Goal: Task Accomplishment & Management: Use online tool/utility

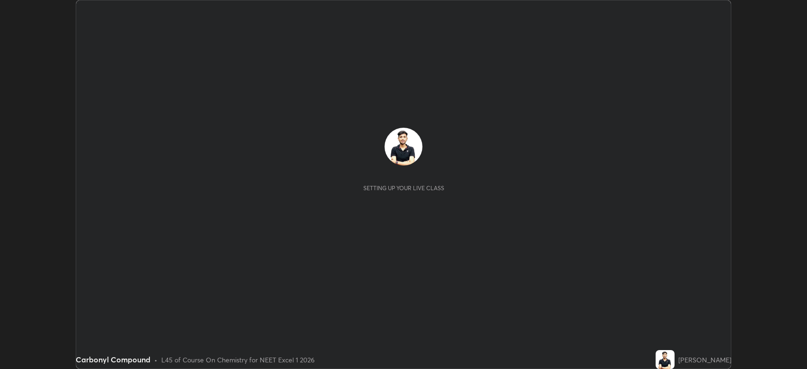
scroll to position [369, 807]
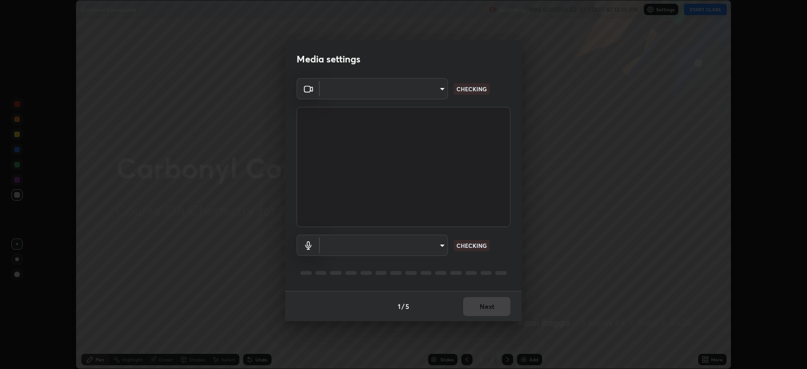
type input "794d03a334ab6cf92daa4269f68d25c817b6d7b5e31d9684855891884d0ab025"
type input "abfe49ea231096676f5dffd5fc284de79416b2b6bf9f32d11a432ff20e5decec"
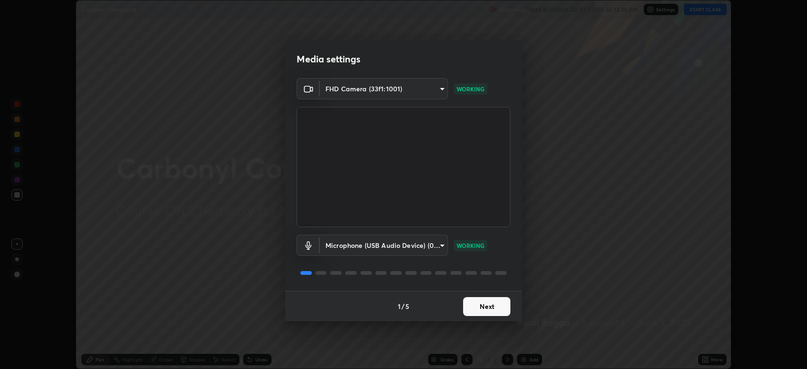
click at [485, 300] on button "Next" at bounding box center [486, 306] width 47 height 19
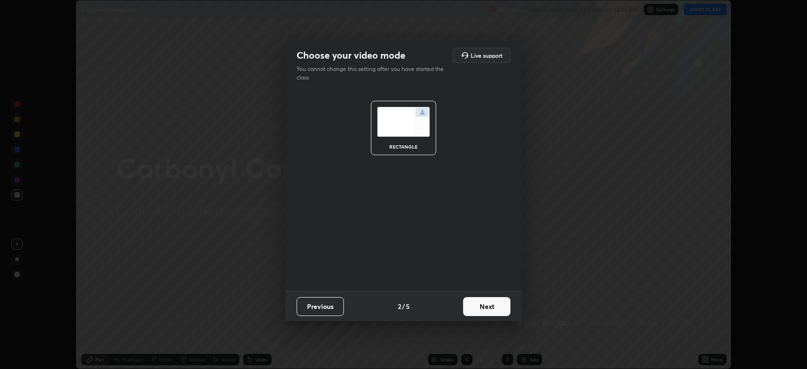
click at [486, 300] on button "Next" at bounding box center [486, 306] width 47 height 19
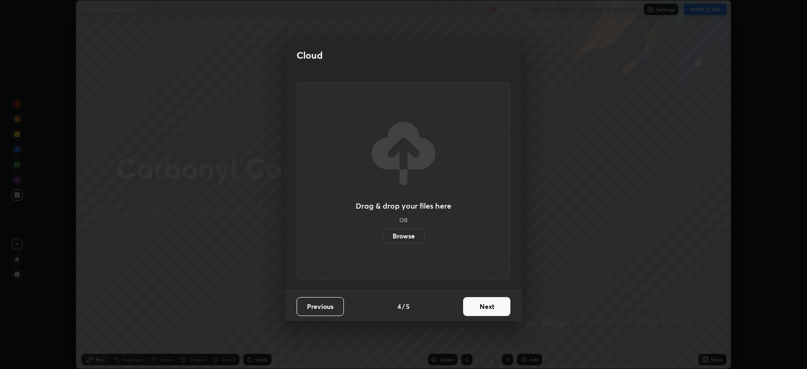
click at [489, 306] on button "Next" at bounding box center [486, 306] width 47 height 19
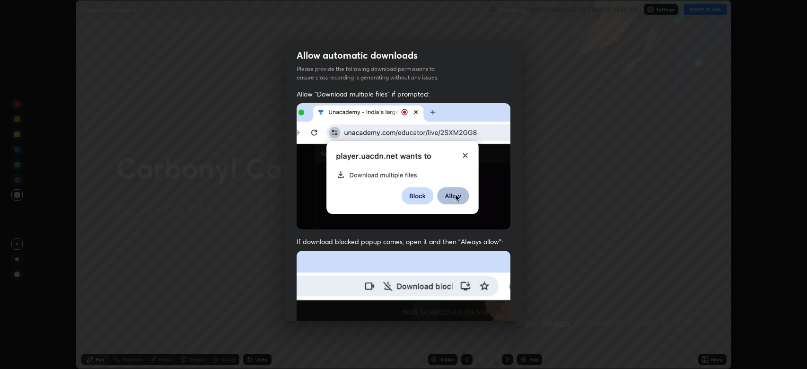
click at [491, 303] on img at bounding box center [404, 354] width 214 height 207
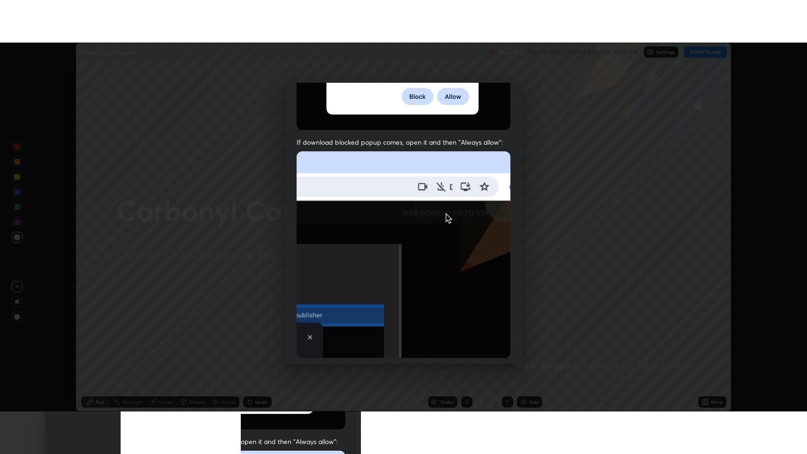
scroll to position [192, 0]
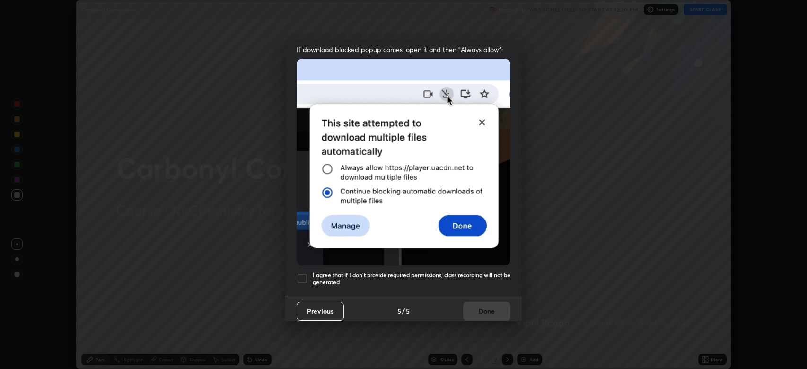
click at [306, 273] on div at bounding box center [302, 278] width 11 height 11
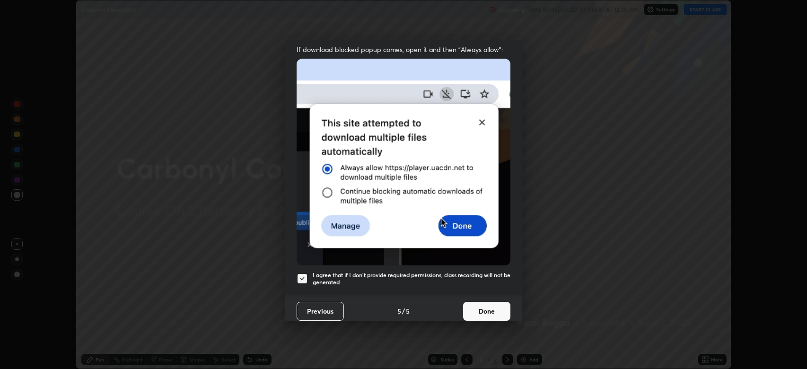
click at [475, 303] on button "Done" at bounding box center [486, 311] width 47 height 19
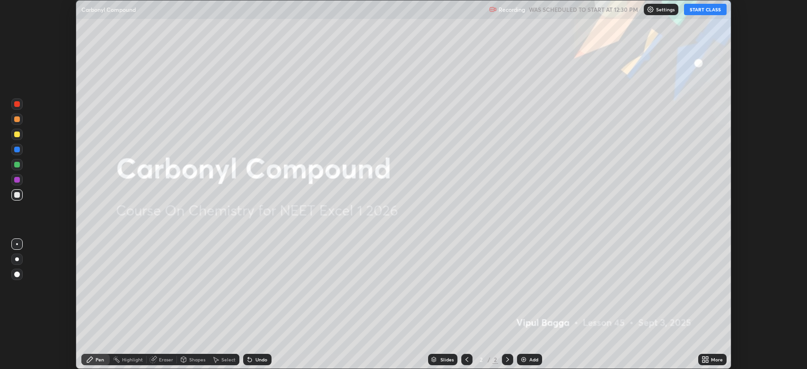
click at [692, 12] on button "START CLASS" at bounding box center [705, 9] width 43 height 11
click at [704, 358] on icon at bounding box center [704, 358] width 2 height 2
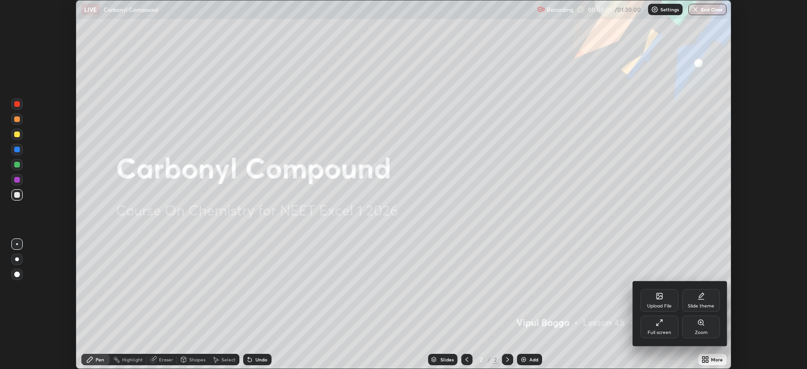
click at [666, 331] on div "Full screen" at bounding box center [660, 332] width 24 height 5
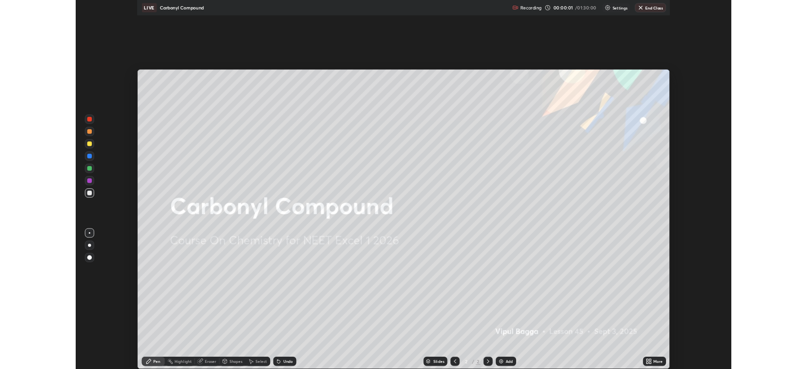
scroll to position [454, 807]
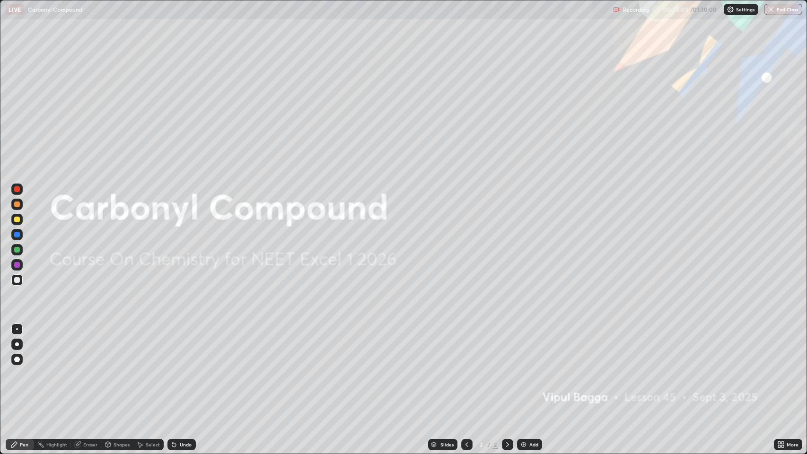
click at [18, 220] on div at bounding box center [17, 220] width 6 height 6
click at [17, 359] on div at bounding box center [17, 360] width 6 height 6
click at [527, 369] on div "Add" at bounding box center [529, 444] width 25 height 11
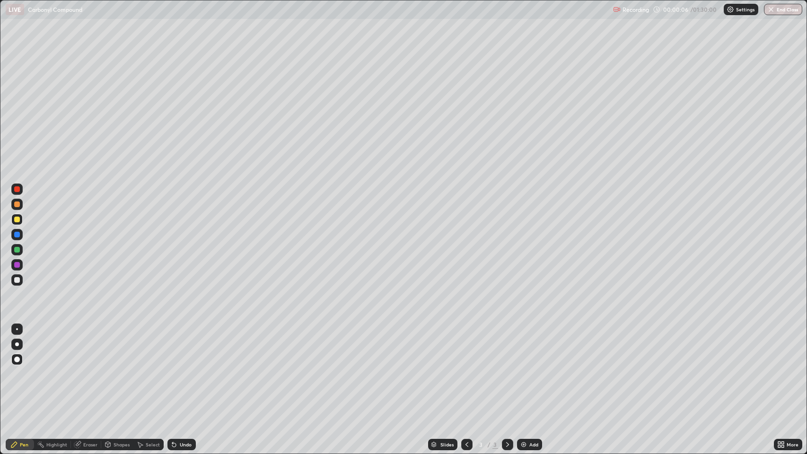
click at [18, 218] on div at bounding box center [17, 220] width 6 height 6
click at [122, 369] on div "Shapes" at bounding box center [122, 444] width 16 height 5
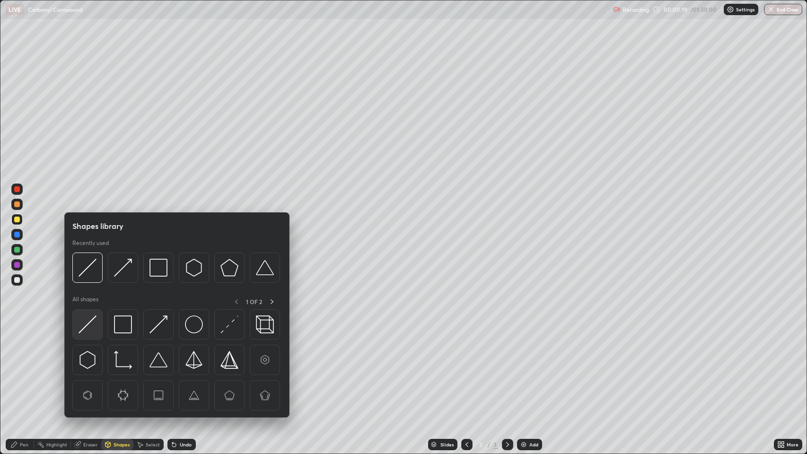
click at [90, 319] on img at bounding box center [88, 325] width 18 height 18
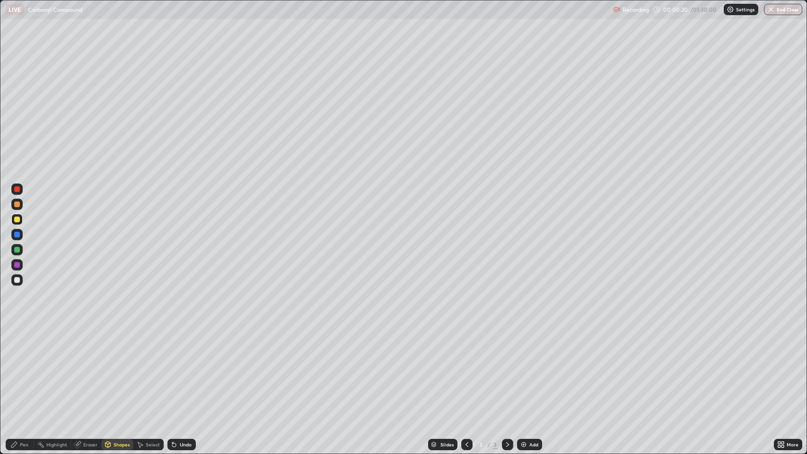
click at [18, 279] on div at bounding box center [17, 280] width 6 height 6
click at [24, 369] on div "Pen" at bounding box center [24, 444] width 9 height 5
click at [25, 46] on div "Erase all" at bounding box center [17, 227] width 23 height 416
click at [14, 202] on div at bounding box center [16, 204] width 11 height 11
click at [15, 369] on icon at bounding box center [14, 445] width 6 height 6
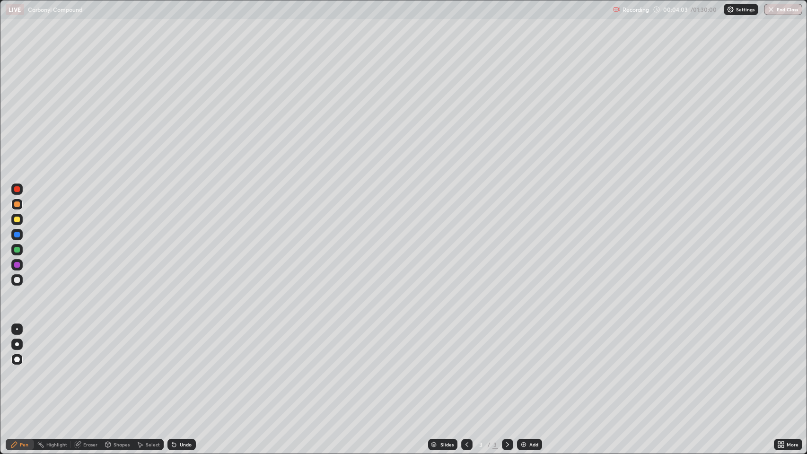
click at [184, 369] on div "Undo" at bounding box center [186, 444] width 12 height 5
click at [186, 369] on div "Undo" at bounding box center [186, 444] width 12 height 5
click at [122, 369] on div "Shapes" at bounding box center [122, 444] width 16 height 5
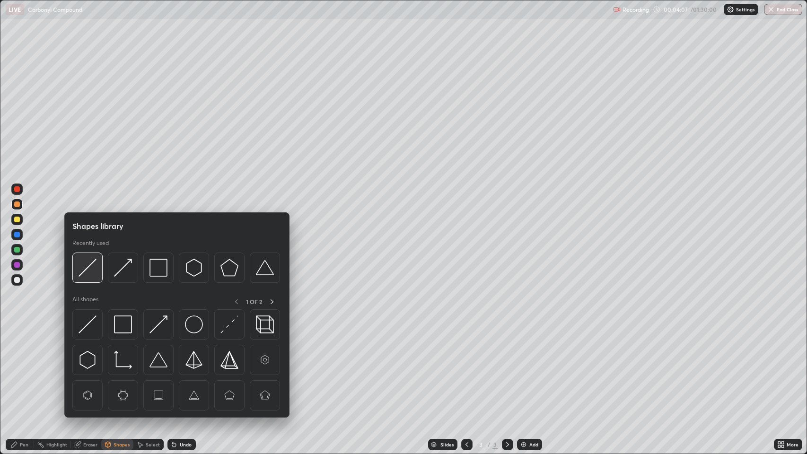
click at [88, 267] on img at bounding box center [88, 268] width 18 height 18
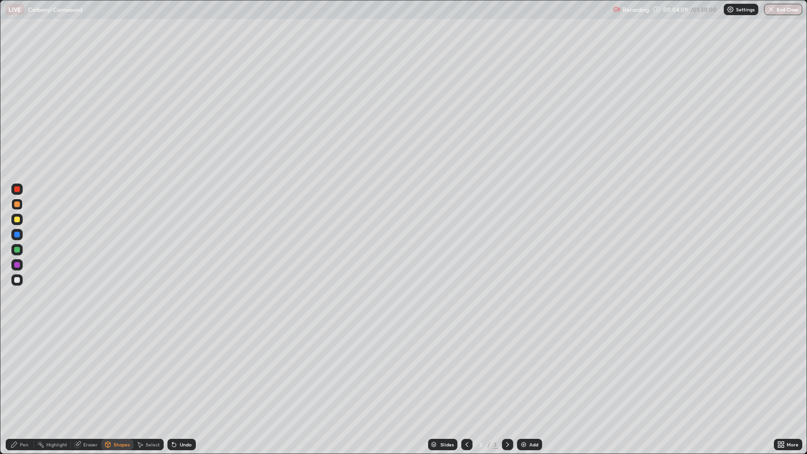
click at [26, 369] on div "Pen" at bounding box center [24, 444] width 9 height 5
click at [17, 279] on div at bounding box center [17, 280] width 6 height 6
click at [87, 369] on div "Eraser" at bounding box center [90, 444] width 14 height 5
click at [15, 369] on icon at bounding box center [17, 413] width 8 height 8
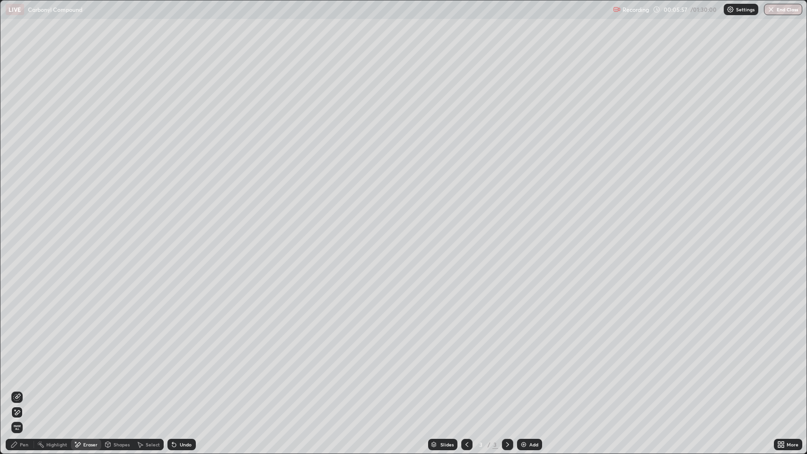
click at [14, 369] on icon at bounding box center [14, 445] width 6 height 6
click at [19, 369] on div "Pen" at bounding box center [20, 444] width 28 height 11
click at [17, 280] on div at bounding box center [17, 280] width 6 height 6
click at [190, 369] on div "Undo" at bounding box center [181, 444] width 28 height 11
click at [188, 369] on div "Undo" at bounding box center [181, 444] width 28 height 11
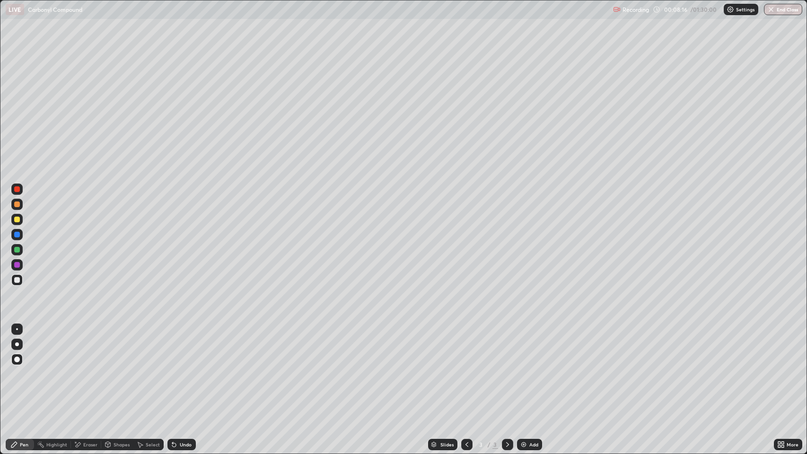
click at [190, 369] on div "Undo" at bounding box center [186, 444] width 12 height 5
click at [186, 369] on div "Undo" at bounding box center [186, 444] width 12 height 5
click at [185, 369] on div "Undo" at bounding box center [186, 444] width 12 height 5
click at [15, 204] on div at bounding box center [17, 205] width 6 height 6
click at [17, 266] on div at bounding box center [17, 265] width 6 height 6
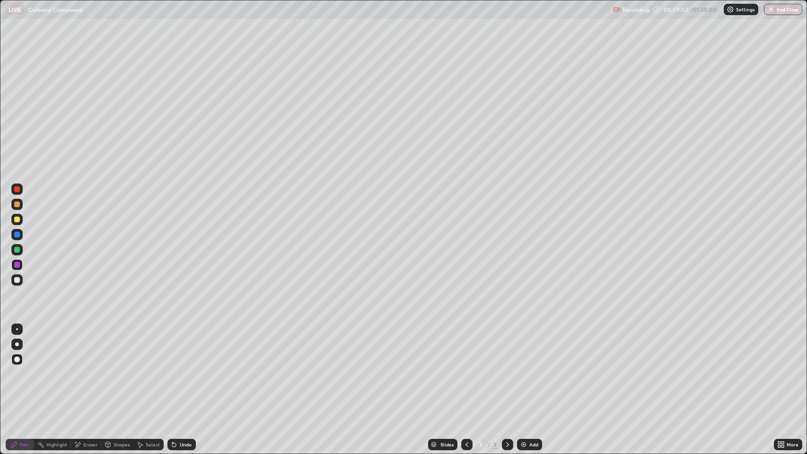
click at [17, 235] on div at bounding box center [17, 235] width 6 height 6
click at [91, 369] on div "Eraser" at bounding box center [90, 444] width 14 height 5
click at [89, 369] on div "Eraser" at bounding box center [90, 444] width 14 height 5
click at [17, 369] on icon at bounding box center [17, 413] width 8 height 8
click at [23, 369] on div "Pen" at bounding box center [24, 444] width 9 height 5
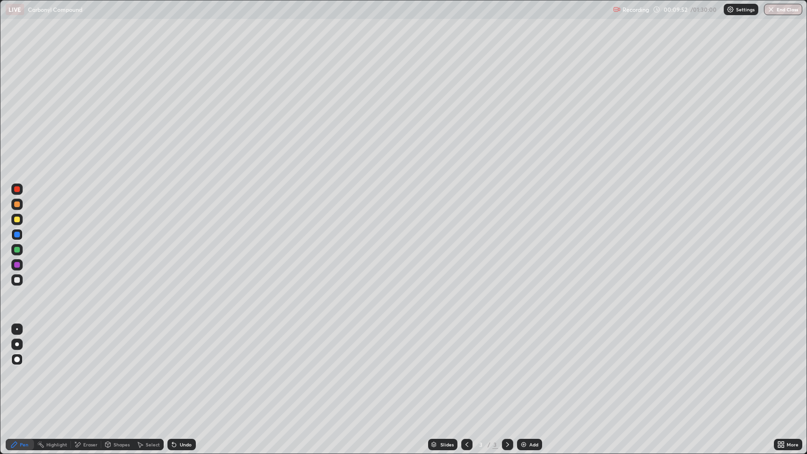
click at [18, 280] on div at bounding box center [17, 280] width 6 height 6
click at [17, 219] on div at bounding box center [17, 220] width 6 height 6
click at [116, 369] on div "Shapes" at bounding box center [122, 444] width 16 height 5
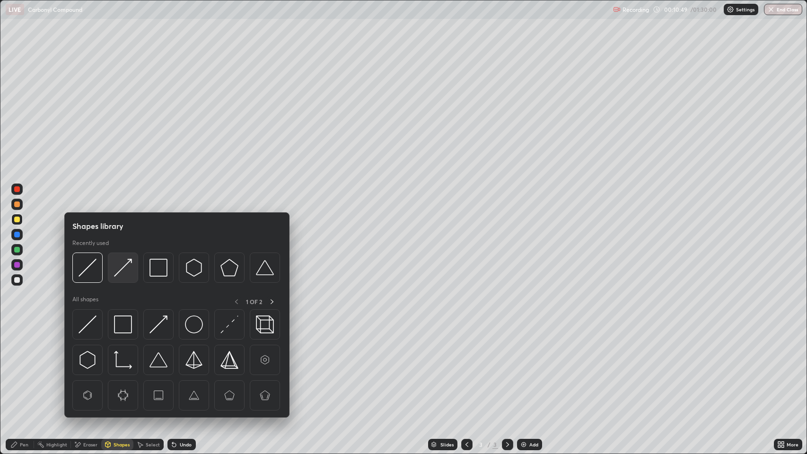
click at [127, 266] on img at bounding box center [123, 268] width 18 height 18
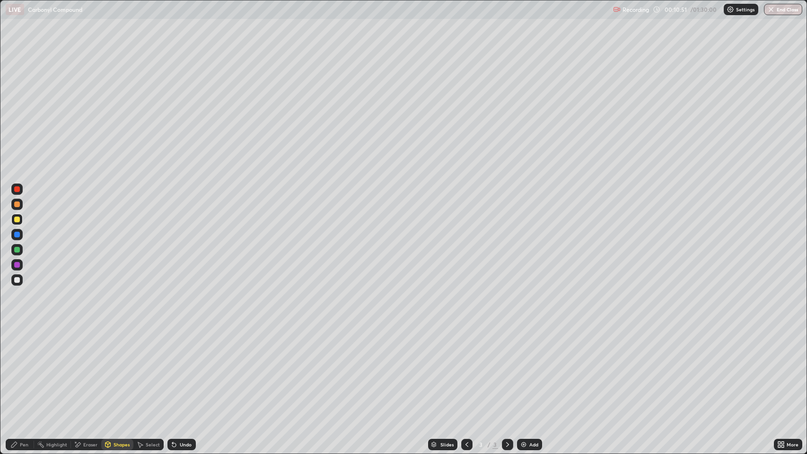
click at [28, 369] on div "Pen" at bounding box center [20, 444] width 28 height 11
click at [24, 369] on div "Pen" at bounding box center [24, 444] width 9 height 5
click at [18, 235] on div at bounding box center [17, 235] width 6 height 6
click at [17, 280] on div at bounding box center [17, 280] width 6 height 6
click at [17, 277] on div at bounding box center [17, 280] width 6 height 6
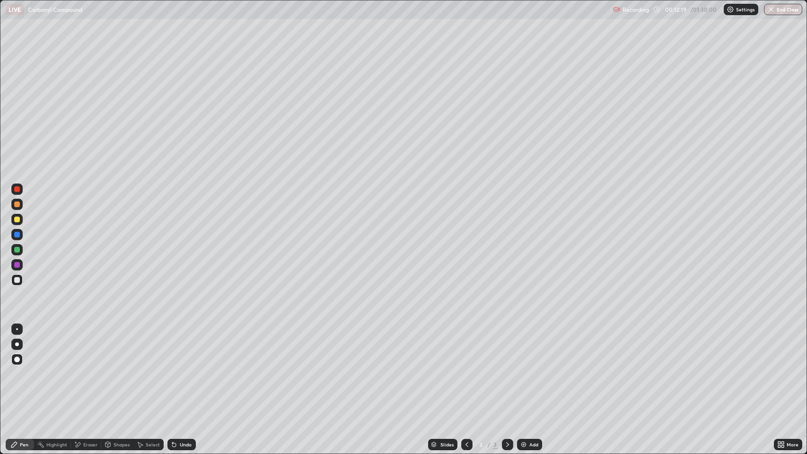
click at [18, 205] on div at bounding box center [17, 205] width 6 height 6
click at [17, 280] on div at bounding box center [17, 280] width 6 height 6
click at [18, 235] on div at bounding box center [17, 235] width 6 height 6
click at [17, 280] on div at bounding box center [17, 280] width 6 height 6
click at [85, 369] on div "Eraser" at bounding box center [90, 444] width 14 height 5
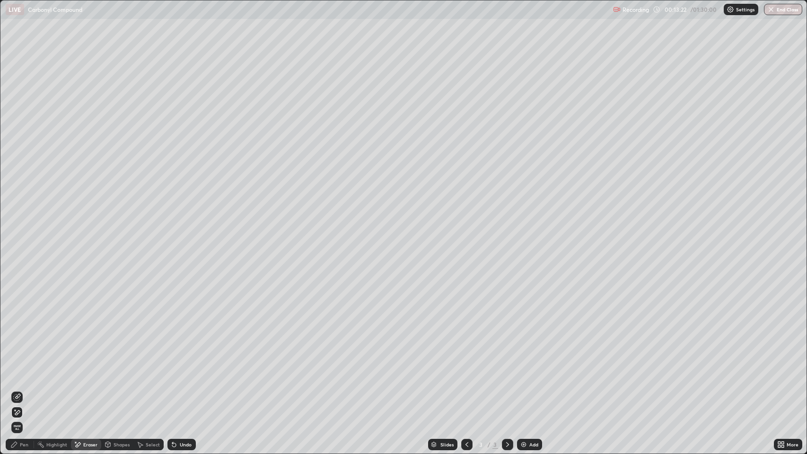
click at [15, 369] on icon at bounding box center [15, 410] width 1 height 1
click at [23, 369] on div "Pen" at bounding box center [24, 444] width 9 height 5
click at [16, 282] on div at bounding box center [17, 280] width 6 height 6
click at [119, 369] on div "Shapes" at bounding box center [122, 444] width 16 height 5
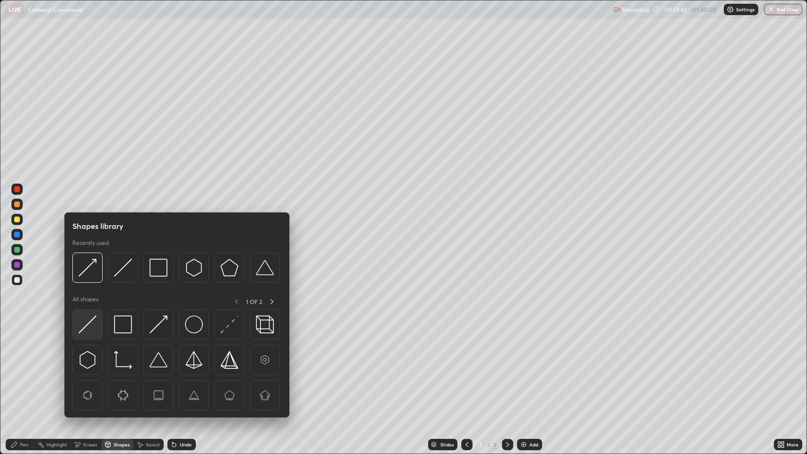
click at [95, 326] on img at bounding box center [88, 325] width 18 height 18
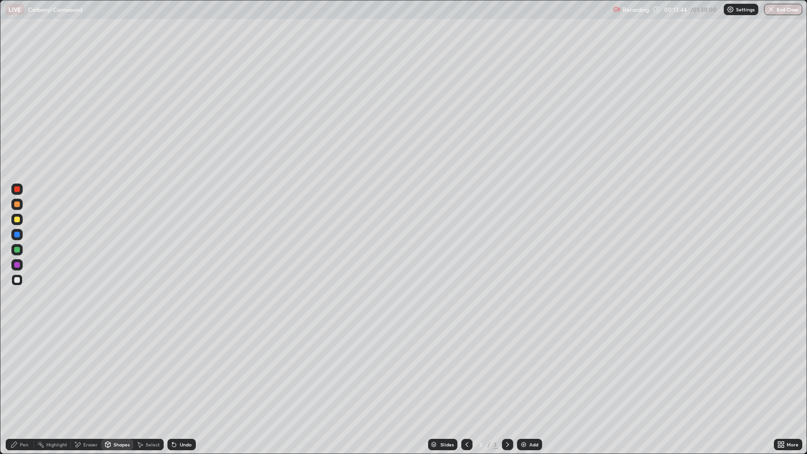
click at [23, 369] on div "Pen" at bounding box center [24, 444] width 9 height 5
click at [15, 248] on div at bounding box center [17, 250] width 6 height 6
click at [18, 369] on div "Pen" at bounding box center [20, 444] width 28 height 11
click at [118, 369] on div "Shapes" at bounding box center [122, 444] width 16 height 5
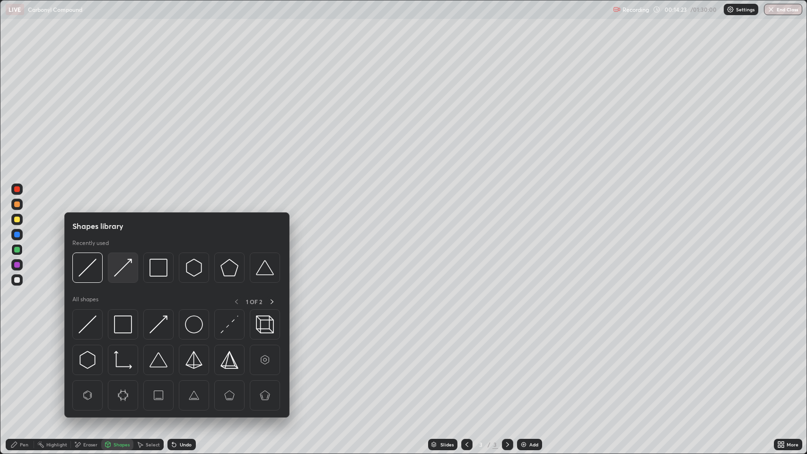
click at [119, 270] on img at bounding box center [123, 268] width 18 height 18
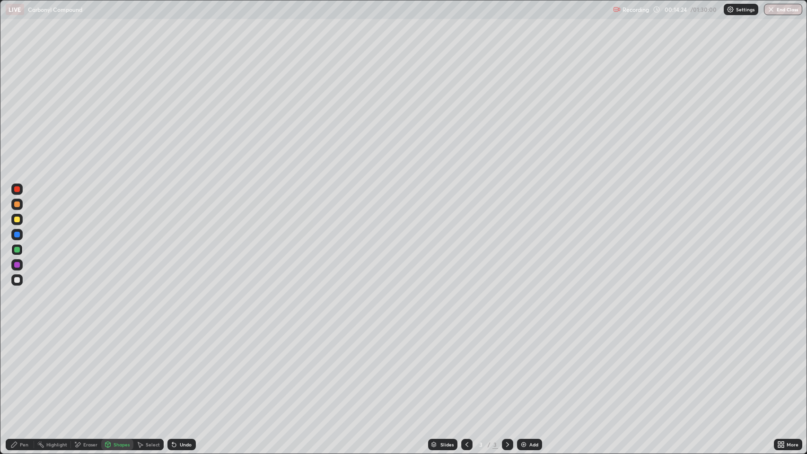
click at [17, 278] on div at bounding box center [17, 280] width 6 height 6
click at [21, 369] on div "Pen" at bounding box center [24, 444] width 9 height 5
click at [18, 234] on div at bounding box center [17, 235] width 6 height 6
click at [19, 282] on div at bounding box center [17, 280] width 6 height 6
click at [18, 264] on div at bounding box center [17, 265] width 6 height 6
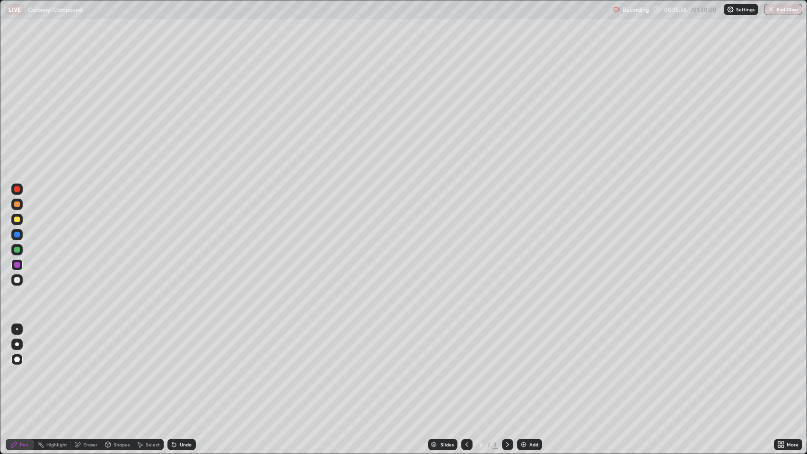
click at [52, 369] on div "Highlight" at bounding box center [56, 444] width 21 height 5
click at [17, 279] on div at bounding box center [17, 280] width 6 height 6
click at [23, 369] on div "Pen" at bounding box center [24, 444] width 9 height 5
click at [17, 279] on div at bounding box center [17, 280] width 6 height 6
click at [119, 369] on div "Shapes" at bounding box center [122, 444] width 16 height 5
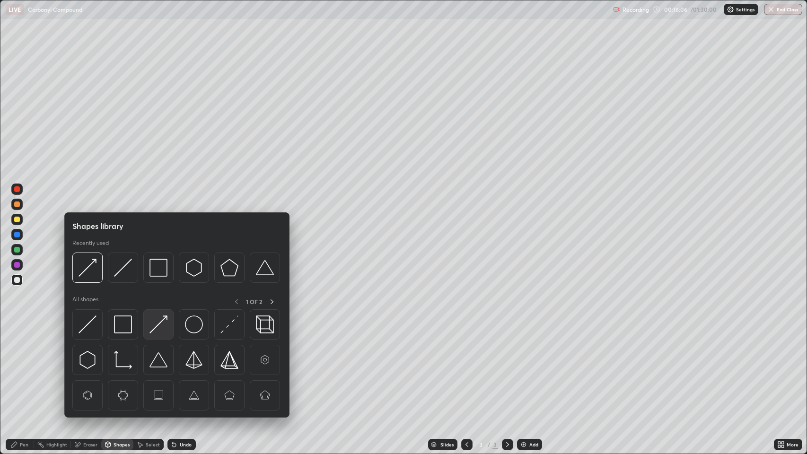
click at [164, 331] on img at bounding box center [158, 325] width 18 height 18
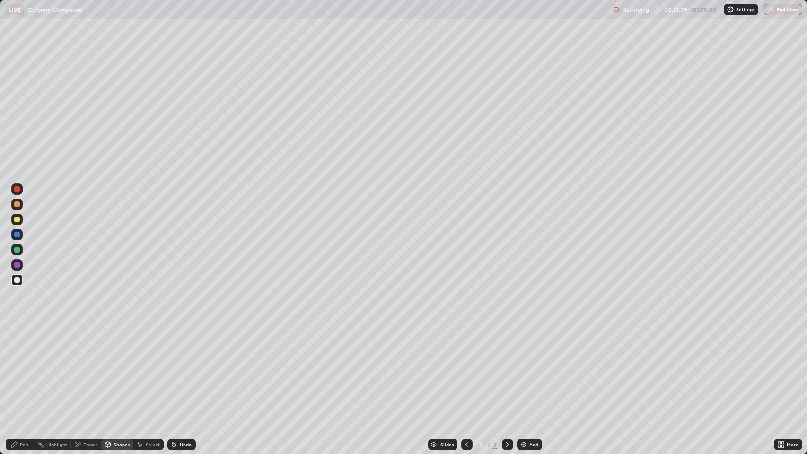
click at [27, 369] on div "Pen" at bounding box center [24, 444] width 9 height 5
click at [17, 204] on div at bounding box center [17, 205] width 6 height 6
click at [188, 369] on div "Undo" at bounding box center [186, 444] width 12 height 5
click at [15, 263] on div at bounding box center [17, 265] width 6 height 6
click at [17, 267] on div at bounding box center [17, 265] width 6 height 6
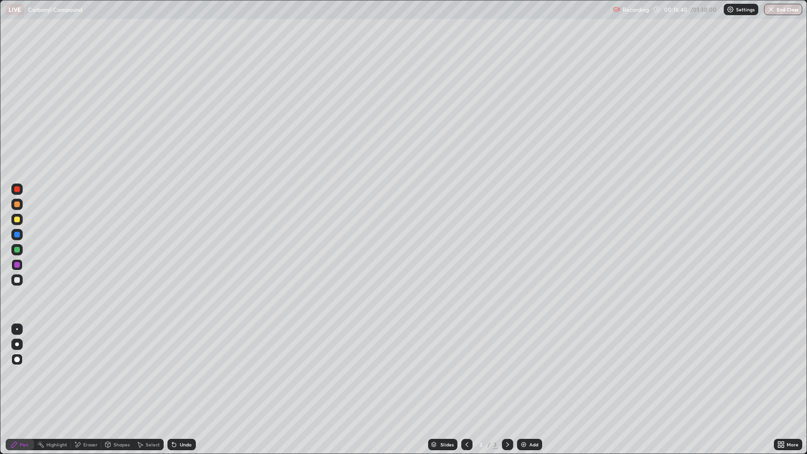
click at [17, 279] on div at bounding box center [17, 280] width 6 height 6
click at [17, 249] on div at bounding box center [17, 250] width 6 height 6
click at [17, 277] on div at bounding box center [17, 280] width 6 height 6
click at [17, 281] on div at bounding box center [17, 280] width 6 height 6
click at [14, 202] on div at bounding box center [16, 204] width 11 height 11
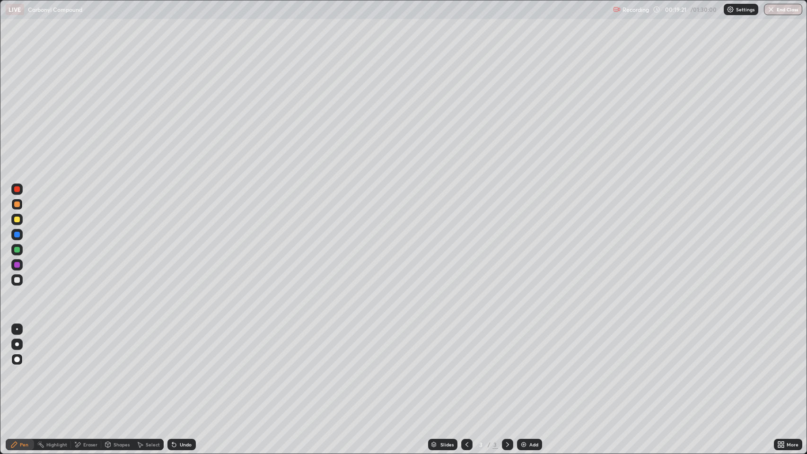
click at [15, 278] on div at bounding box center [17, 280] width 6 height 6
click at [17, 204] on div at bounding box center [17, 205] width 6 height 6
click at [188, 369] on div "Undo" at bounding box center [186, 444] width 12 height 5
click at [19, 189] on div at bounding box center [17, 189] width 6 height 6
click at [90, 369] on div "Eraser" at bounding box center [90, 444] width 14 height 5
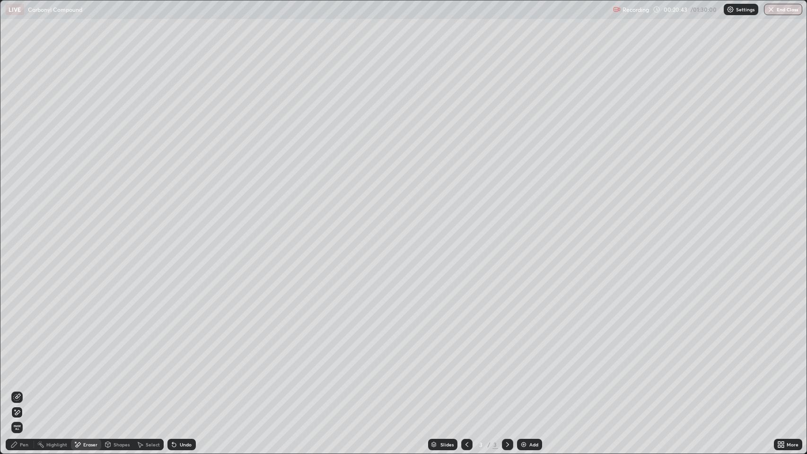
click at [15, 369] on icon at bounding box center [15, 410] width 1 height 1
click at [23, 369] on div "Pen" at bounding box center [24, 444] width 9 height 5
click at [17, 281] on div at bounding box center [17, 280] width 6 height 6
click at [14, 281] on div at bounding box center [17, 280] width 6 height 6
click at [16, 277] on div at bounding box center [17, 280] width 6 height 6
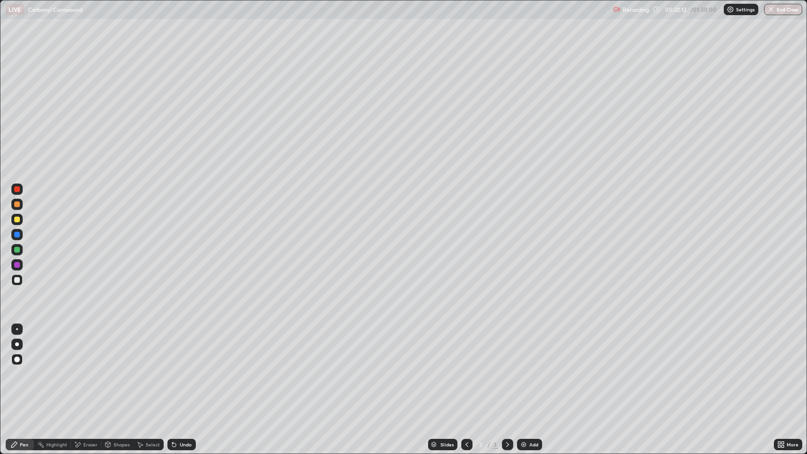
click at [24, 369] on div "Pen" at bounding box center [24, 444] width 9 height 5
click at [20, 369] on div "Pen" at bounding box center [24, 444] width 9 height 5
click at [26, 369] on div "Pen" at bounding box center [24, 444] width 9 height 5
click at [528, 369] on div "Add" at bounding box center [529, 444] width 25 height 11
click at [119, 369] on div "Shapes" at bounding box center [122, 444] width 16 height 5
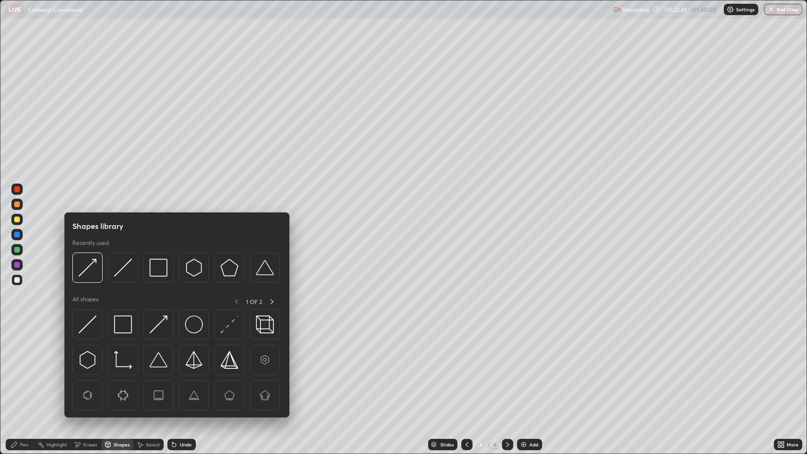
click at [89, 322] on img at bounding box center [88, 325] width 18 height 18
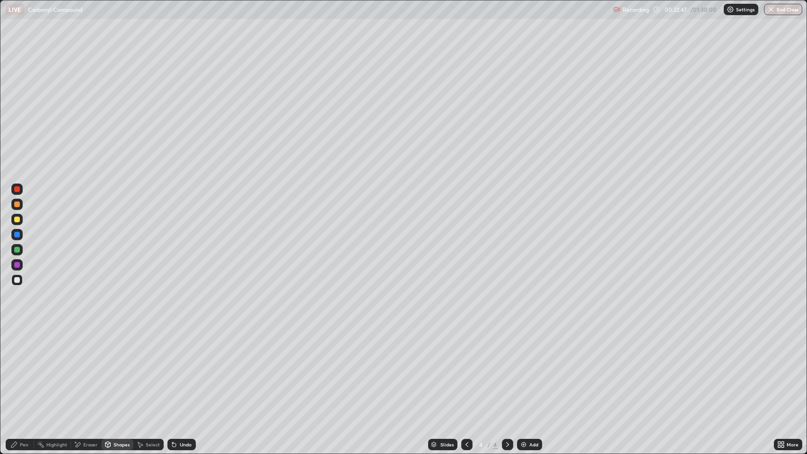
click at [24, 369] on div "Pen" at bounding box center [24, 444] width 9 height 5
click at [121, 369] on div "Shapes" at bounding box center [122, 444] width 16 height 5
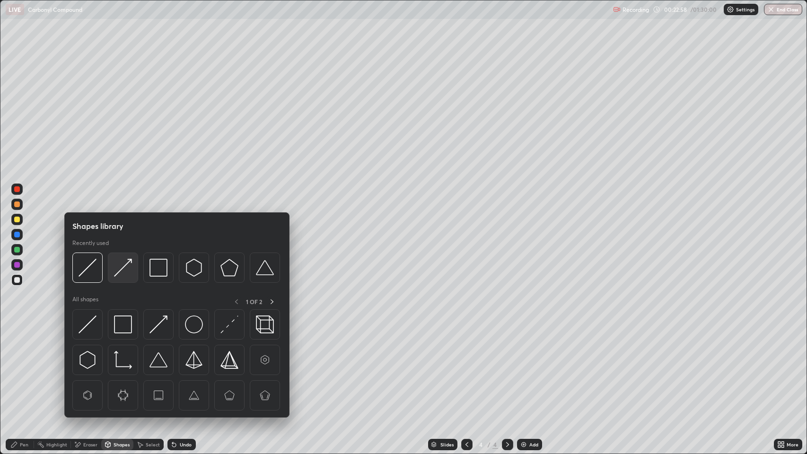
click at [128, 272] on img at bounding box center [123, 268] width 18 height 18
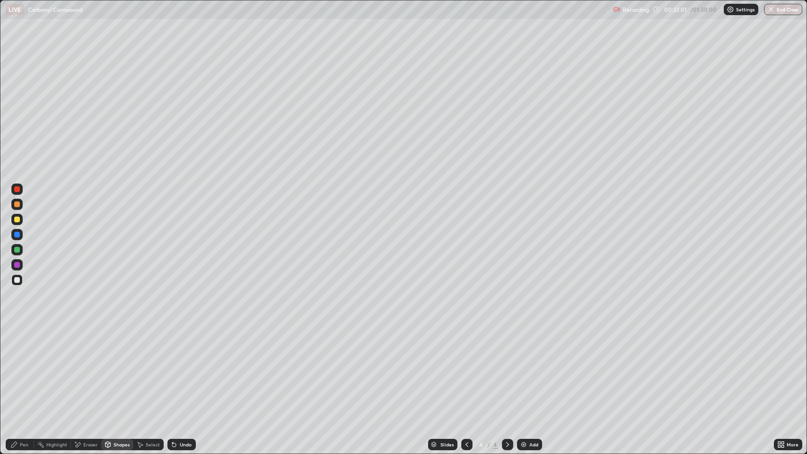
click at [26, 369] on div "Pen" at bounding box center [24, 444] width 9 height 5
click at [183, 369] on div "Undo" at bounding box center [186, 444] width 12 height 5
click at [181, 369] on div "Undo" at bounding box center [186, 444] width 12 height 5
click at [88, 369] on div "Eraser" at bounding box center [90, 444] width 14 height 5
click at [86, 369] on div "Eraser" at bounding box center [90, 444] width 14 height 5
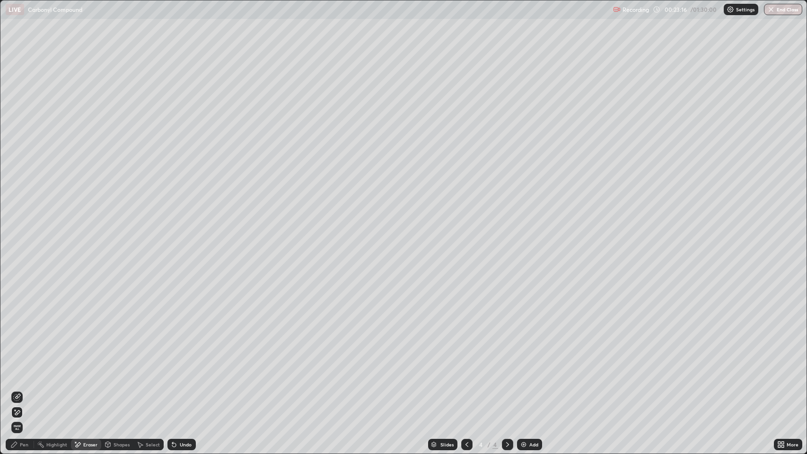
click at [19, 369] on icon at bounding box center [17, 412] width 5 height 5
click at [17, 369] on span "Erase all" at bounding box center [17, 428] width 10 height 6
click at [20, 369] on div "Pen" at bounding box center [24, 444] width 9 height 5
click at [18, 358] on div at bounding box center [17, 360] width 6 height 6
click at [119, 369] on div "Shapes" at bounding box center [122, 444] width 16 height 5
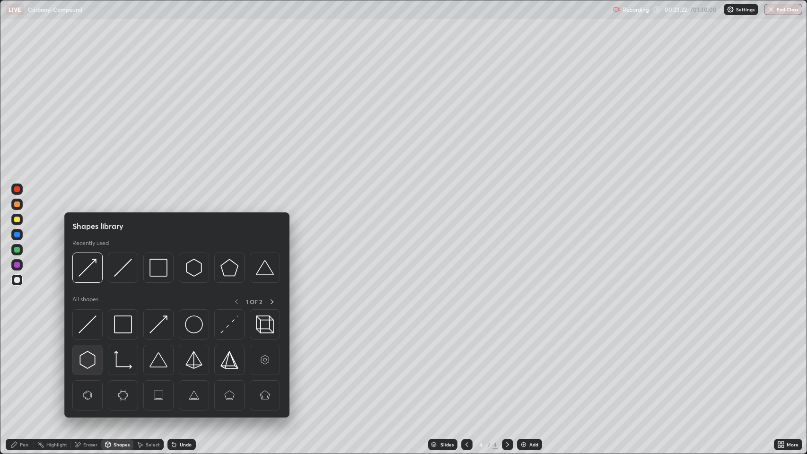
click at [89, 360] on img at bounding box center [88, 360] width 18 height 18
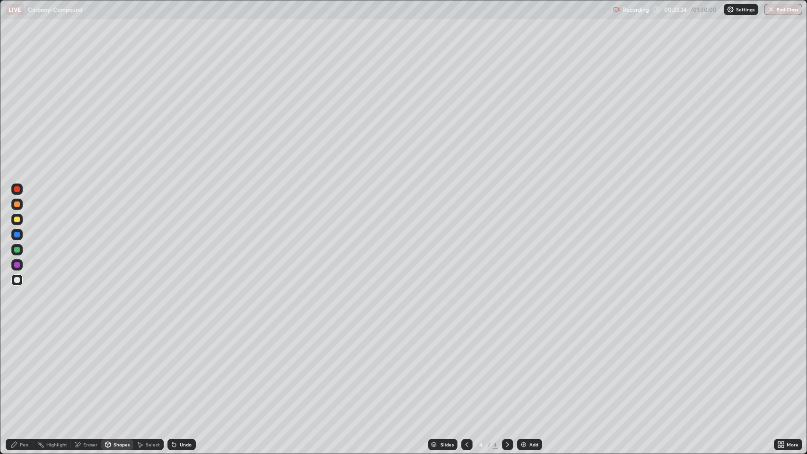
click at [24, 369] on div "Pen" at bounding box center [24, 444] width 9 height 5
click at [124, 369] on div "Shapes" at bounding box center [122, 444] width 16 height 5
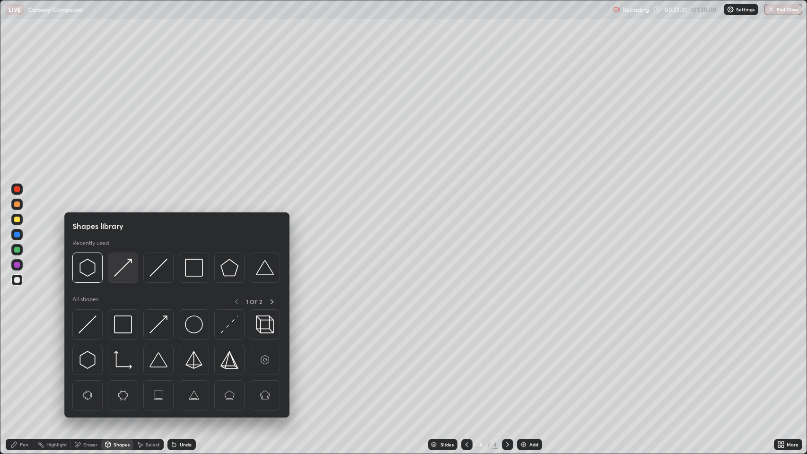
click at [120, 269] on img at bounding box center [123, 268] width 18 height 18
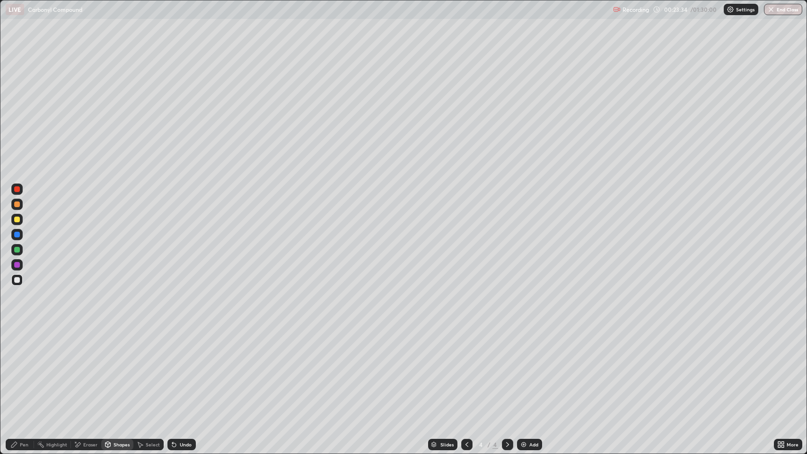
click at [24, 369] on div "Pen" at bounding box center [24, 444] width 9 height 5
click at [118, 369] on div "Shapes" at bounding box center [122, 444] width 16 height 5
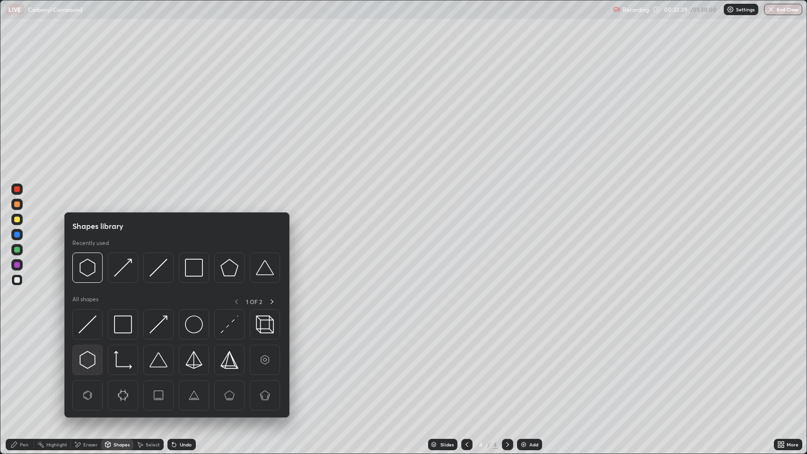
click at [88, 356] on img at bounding box center [88, 360] width 18 height 18
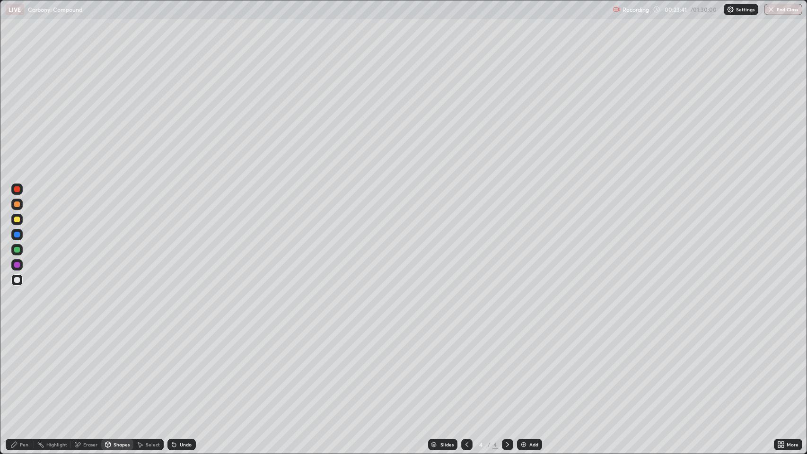
click at [21, 369] on div "Pen" at bounding box center [24, 444] width 9 height 5
click at [16, 205] on div at bounding box center [17, 205] width 6 height 6
click at [121, 369] on div "Shapes" at bounding box center [122, 444] width 16 height 5
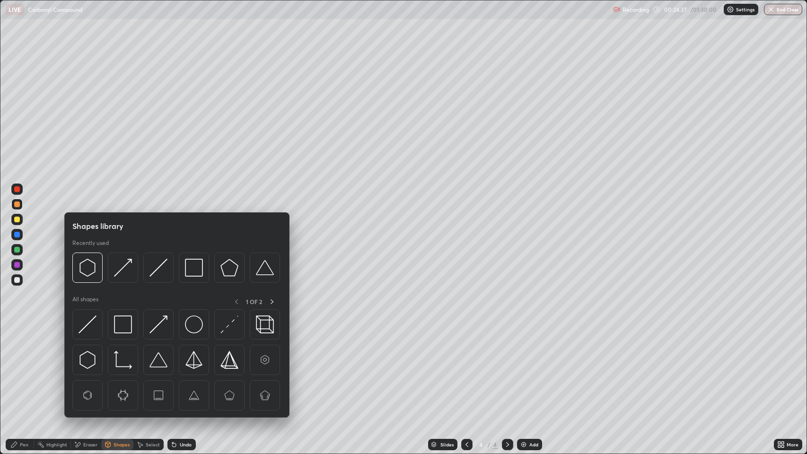
click at [122, 271] on img at bounding box center [123, 268] width 18 height 18
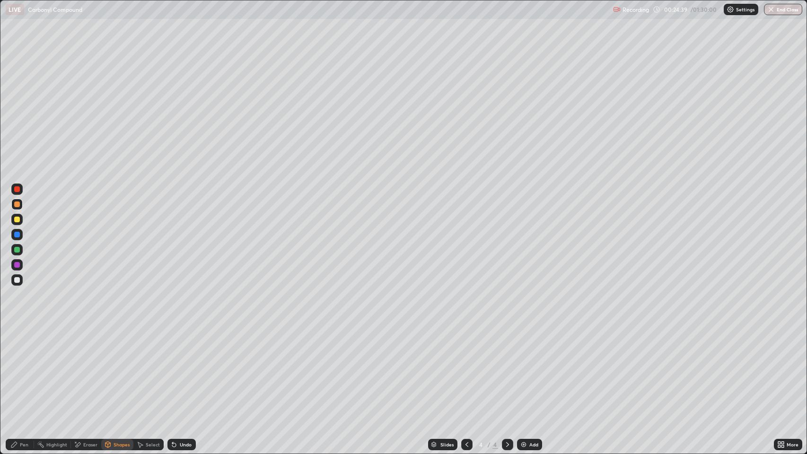
click at [25, 369] on div "Pen" at bounding box center [24, 444] width 9 height 5
click at [19, 277] on div at bounding box center [16, 279] width 11 height 11
click at [17, 204] on div at bounding box center [17, 205] width 6 height 6
click at [84, 369] on div "Eraser" at bounding box center [90, 444] width 14 height 5
click at [18, 369] on icon at bounding box center [17, 398] width 8 height 8
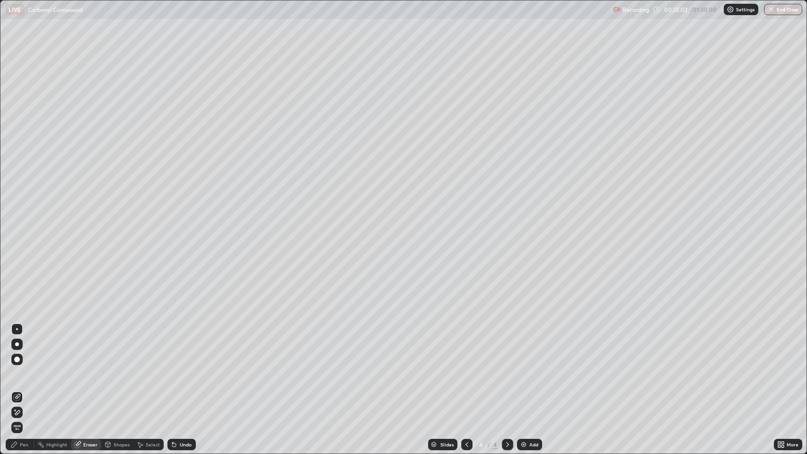
click at [26, 369] on div "Pen" at bounding box center [24, 444] width 9 height 5
click at [15, 278] on div at bounding box center [17, 280] width 6 height 6
click at [190, 369] on div "Undo" at bounding box center [181, 444] width 28 height 11
click at [193, 369] on div "Undo" at bounding box center [181, 444] width 28 height 11
click at [19, 369] on div "Pen" at bounding box center [20, 444] width 28 height 11
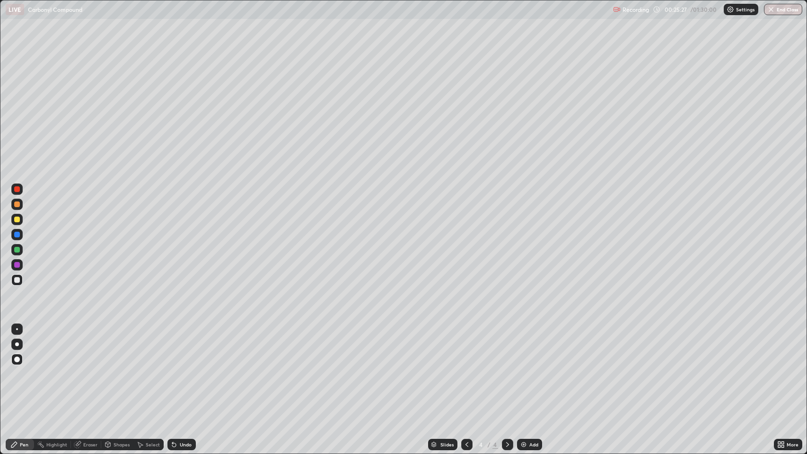
click at [18, 207] on div at bounding box center [17, 205] width 6 height 6
click at [91, 369] on div "Eraser" at bounding box center [90, 444] width 14 height 5
click at [18, 369] on icon at bounding box center [17, 413] width 8 height 8
click at [26, 369] on div "Pen" at bounding box center [24, 444] width 9 height 5
click at [18, 279] on div at bounding box center [17, 280] width 6 height 6
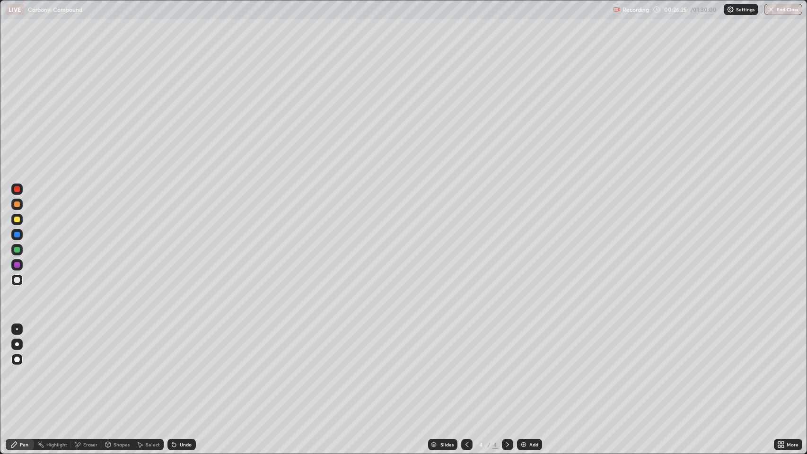
click at [115, 369] on div "Shapes" at bounding box center [122, 444] width 16 height 5
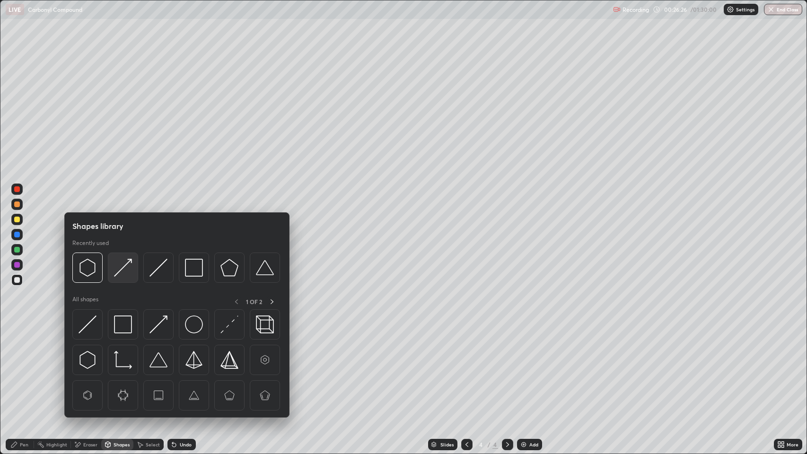
click at [126, 275] on img at bounding box center [123, 268] width 18 height 18
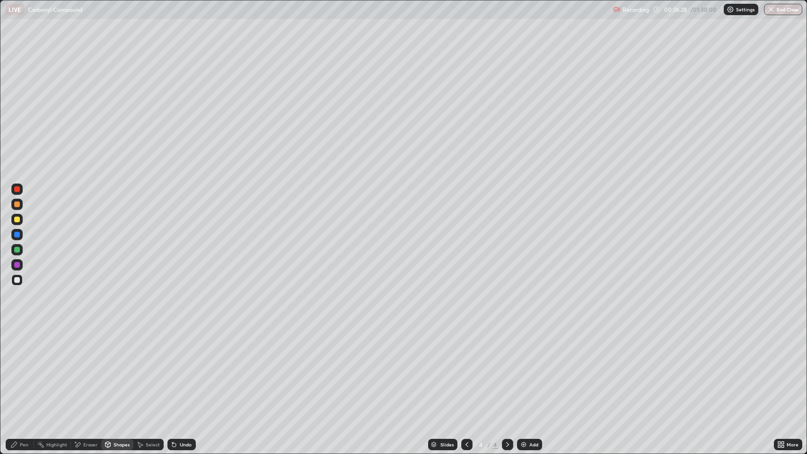
click at [27, 369] on div "Pen" at bounding box center [20, 444] width 28 height 11
click at [90, 369] on div "Eraser" at bounding box center [90, 444] width 14 height 5
click at [17, 369] on div "Pen" at bounding box center [20, 444] width 28 height 11
click at [18, 202] on div at bounding box center [17, 205] width 6 height 6
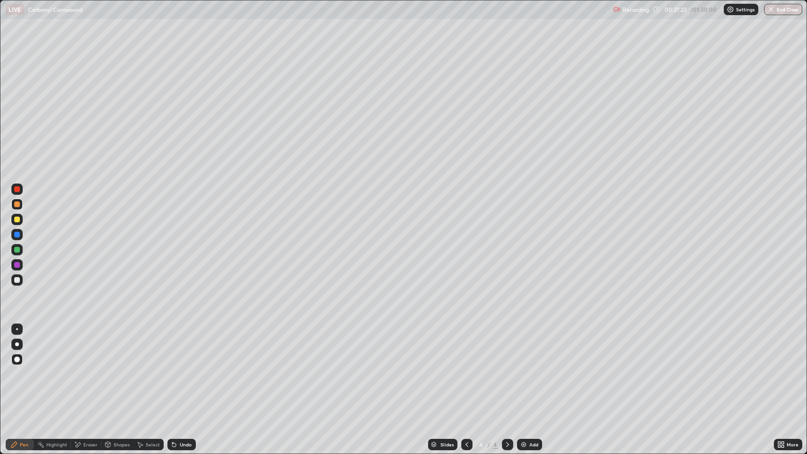
click at [17, 280] on div at bounding box center [17, 280] width 6 height 6
click at [24, 369] on div "Pen" at bounding box center [24, 444] width 9 height 5
click at [17, 279] on div at bounding box center [17, 280] width 6 height 6
click at [22, 369] on div "Pen" at bounding box center [24, 444] width 9 height 5
click at [15, 281] on div at bounding box center [17, 280] width 6 height 6
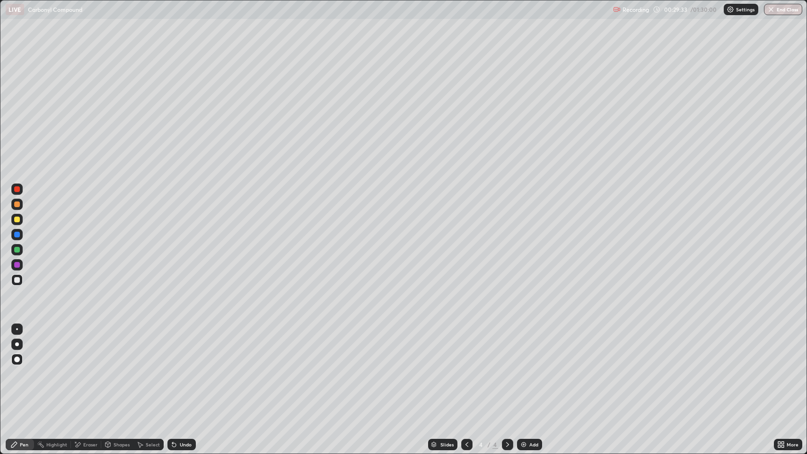
click at [28, 369] on div "Pen" at bounding box center [20, 444] width 28 height 11
click at [15, 277] on div at bounding box center [16, 279] width 11 height 11
click at [520, 369] on img at bounding box center [524, 445] width 8 height 8
click at [120, 369] on div "Shapes" at bounding box center [122, 444] width 16 height 5
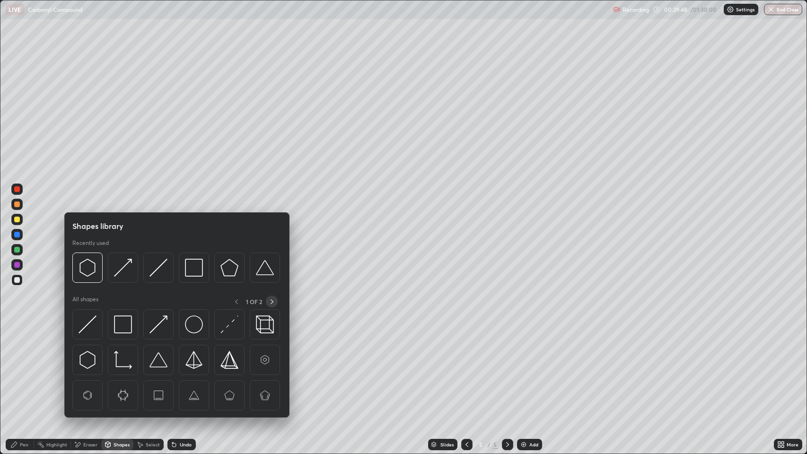
click at [272, 301] on icon at bounding box center [272, 302] width 8 height 8
click at [233, 301] on icon at bounding box center [236, 302] width 8 height 8
click at [227, 270] on img at bounding box center [229, 268] width 18 height 18
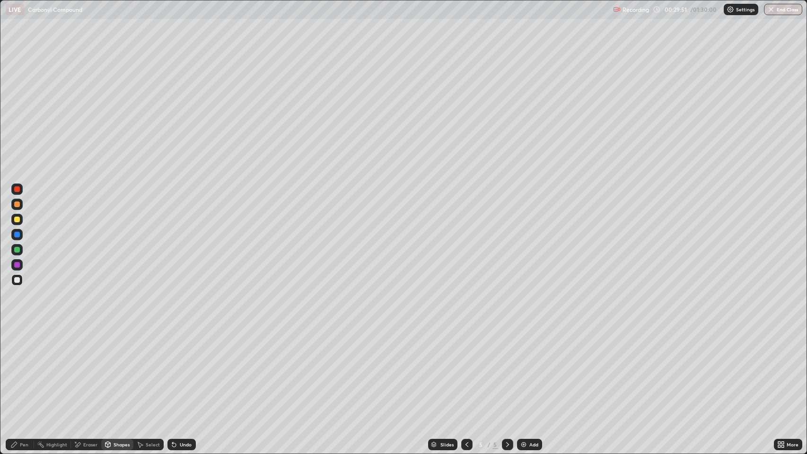
click at [29, 369] on div "Pen" at bounding box center [20, 444] width 28 height 11
click at [184, 369] on div "Undo" at bounding box center [186, 444] width 12 height 5
click at [119, 369] on div "Shapes" at bounding box center [122, 444] width 16 height 5
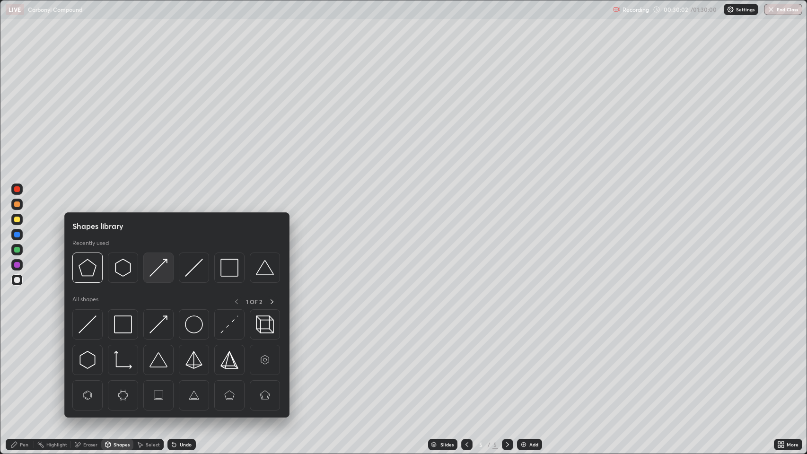
click at [151, 273] on img at bounding box center [158, 268] width 18 height 18
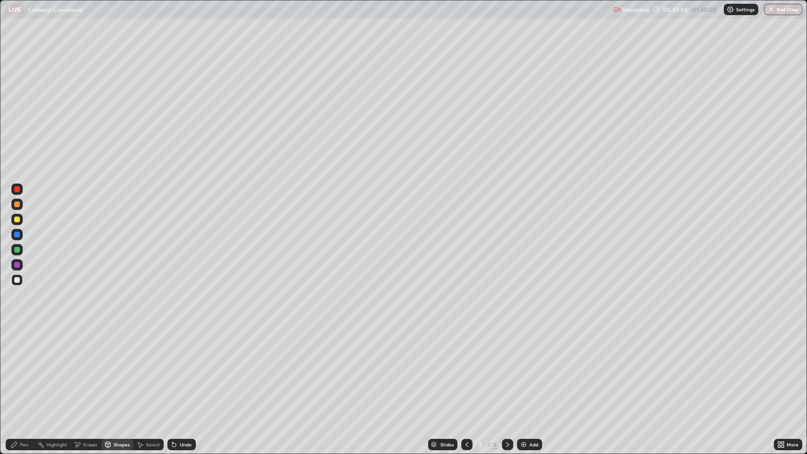
click at [18, 369] on div "Pen" at bounding box center [20, 444] width 28 height 11
click at [117, 369] on div "Shapes" at bounding box center [122, 444] width 16 height 5
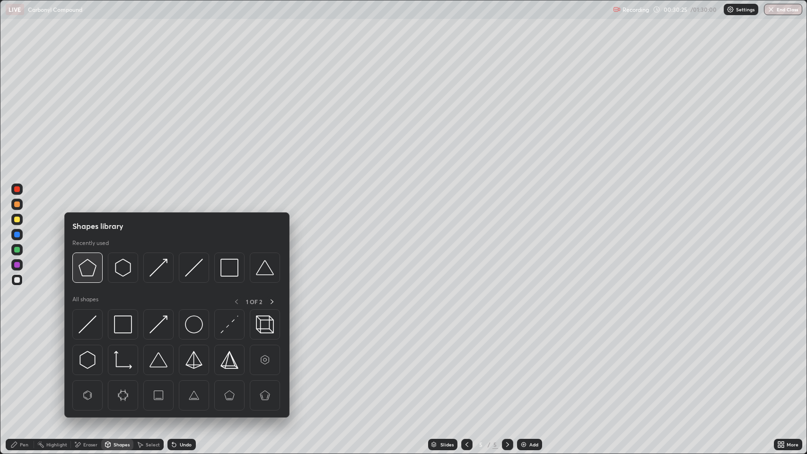
click at [90, 270] on img at bounding box center [88, 268] width 18 height 18
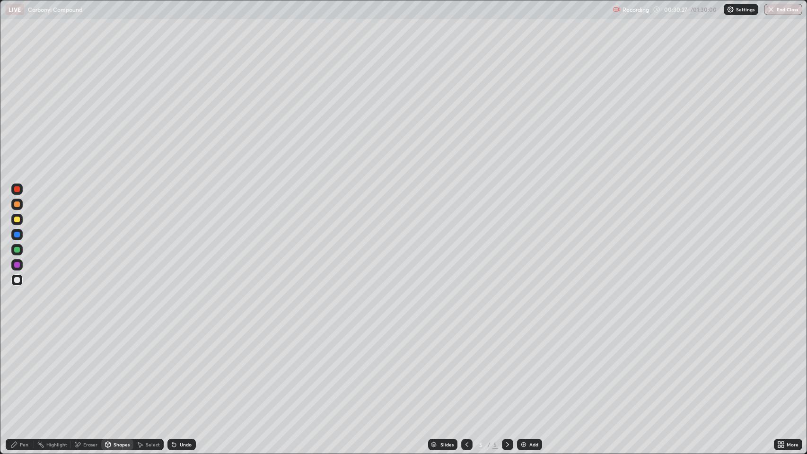
click at [27, 369] on div "Pen" at bounding box center [24, 444] width 9 height 5
click at [119, 369] on div "Shapes" at bounding box center [122, 444] width 16 height 5
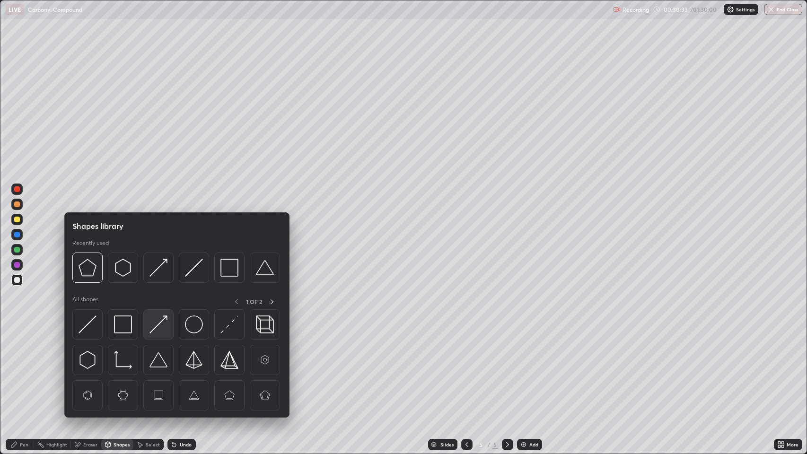
click at [157, 321] on img at bounding box center [158, 325] width 18 height 18
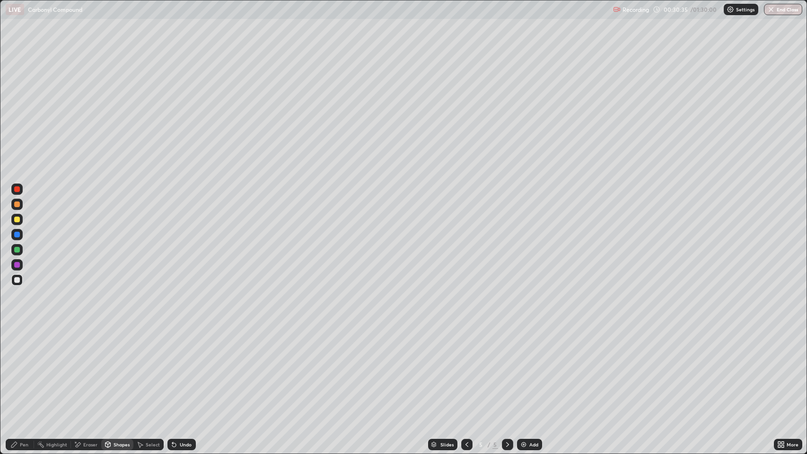
click at [24, 369] on div "Pen" at bounding box center [24, 444] width 9 height 5
click at [90, 369] on div "Eraser" at bounding box center [90, 444] width 14 height 5
click at [18, 369] on icon at bounding box center [17, 413] width 8 height 8
click at [24, 369] on div "Pen" at bounding box center [24, 444] width 9 height 5
click at [191, 369] on div "Undo" at bounding box center [181, 444] width 28 height 11
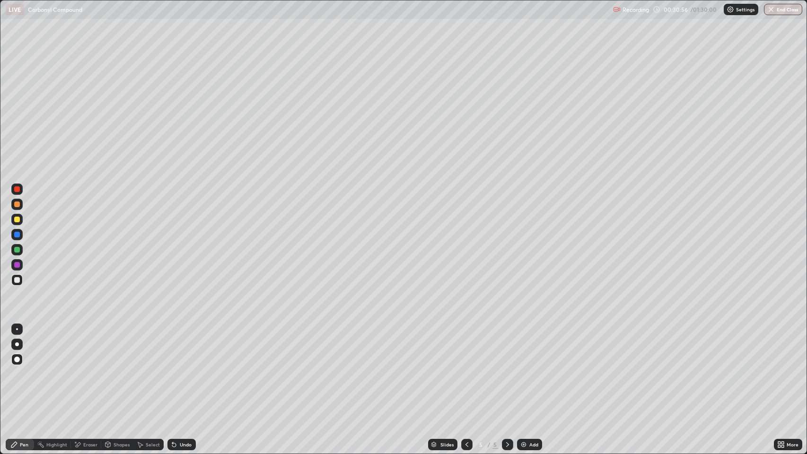
click at [185, 369] on div "Undo" at bounding box center [186, 444] width 12 height 5
click at [16, 189] on div at bounding box center [17, 189] width 6 height 6
click at [15, 202] on div at bounding box center [16, 204] width 11 height 11
click at [18, 233] on div at bounding box center [17, 235] width 6 height 6
click at [17, 280] on div at bounding box center [17, 280] width 6 height 6
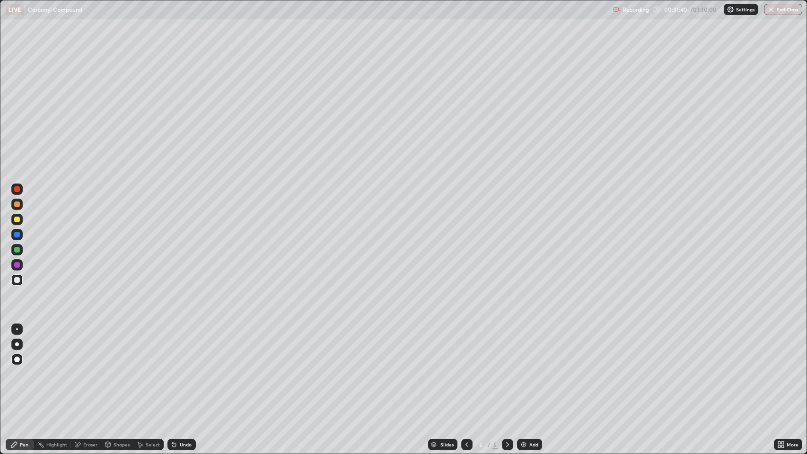
click at [123, 369] on div "Shapes" at bounding box center [122, 444] width 16 height 5
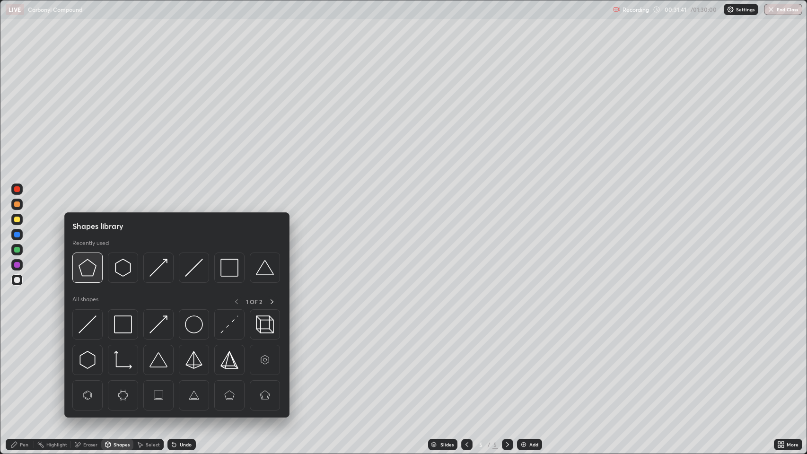
click at [92, 275] on img at bounding box center [88, 268] width 18 height 18
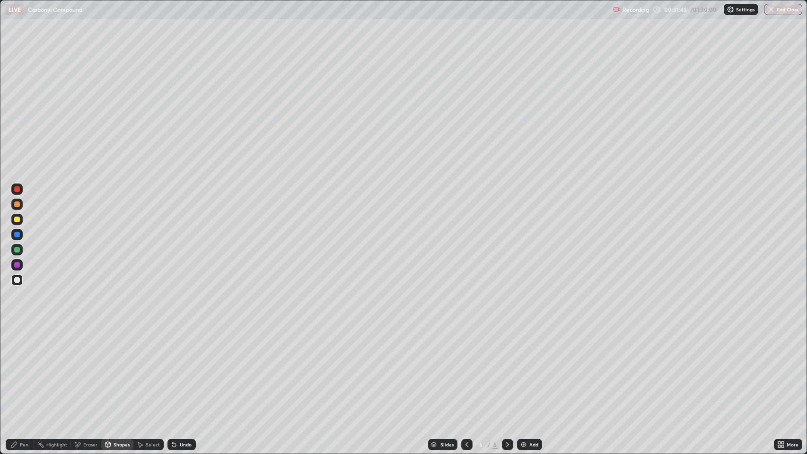
click at [26, 369] on div "Pen" at bounding box center [24, 444] width 9 height 5
click at [18, 280] on div at bounding box center [17, 280] width 6 height 6
click at [18, 204] on div at bounding box center [17, 205] width 6 height 6
click at [119, 369] on div "Shapes" at bounding box center [122, 444] width 16 height 5
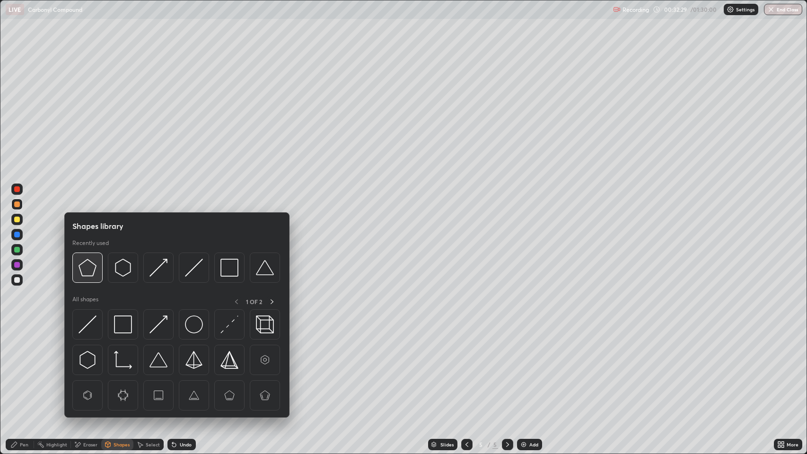
click at [100, 264] on div at bounding box center [87, 268] width 30 height 30
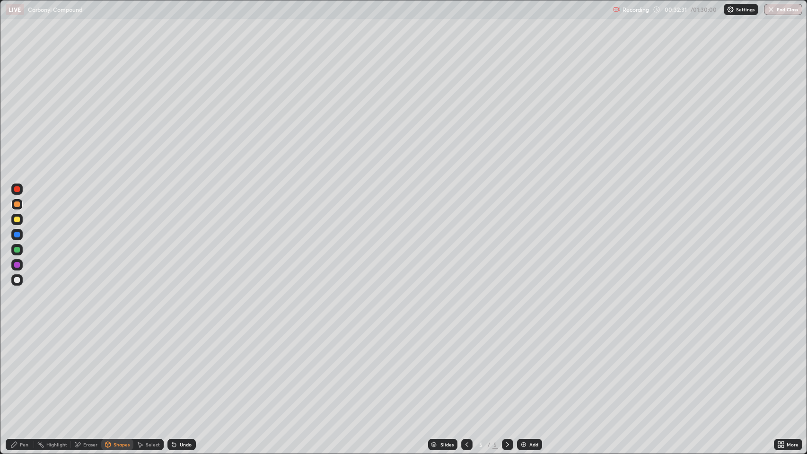
click at [22, 369] on div "Pen" at bounding box center [24, 444] width 9 height 5
click at [16, 251] on div at bounding box center [17, 250] width 6 height 6
click at [18, 280] on div at bounding box center [17, 280] width 6 height 6
click at [122, 369] on div "Shapes" at bounding box center [122, 444] width 16 height 5
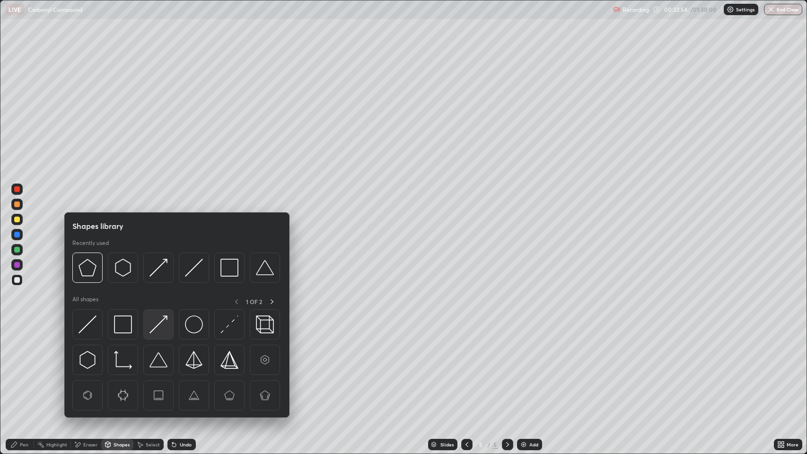
click at [158, 325] on img at bounding box center [158, 325] width 18 height 18
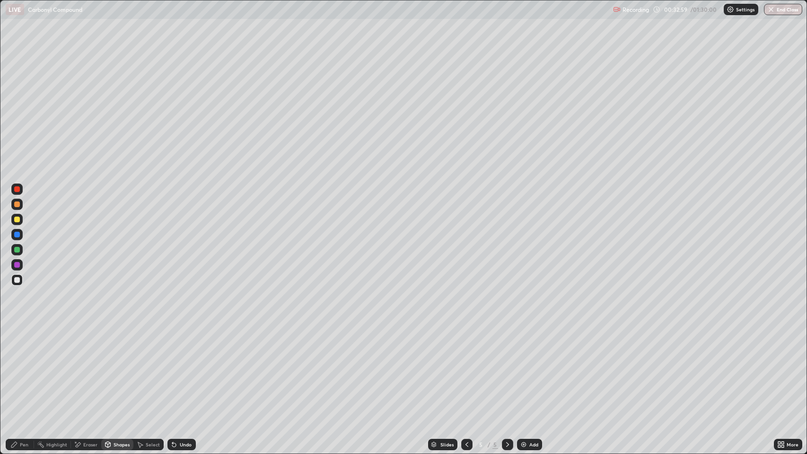
click at [114, 369] on div "Shapes" at bounding box center [117, 444] width 32 height 11
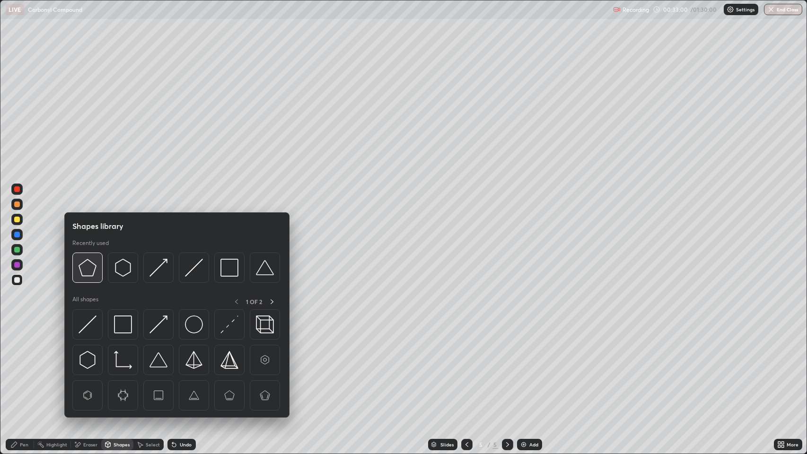
click at [92, 268] on img at bounding box center [88, 268] width 18 height 18
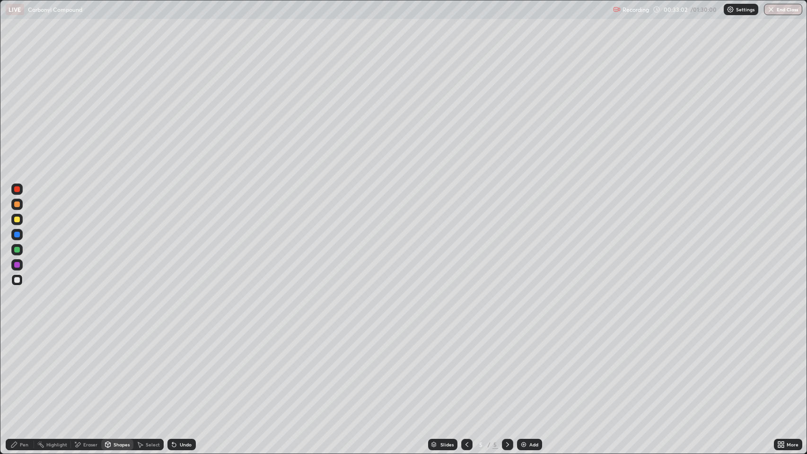
click at [21, 369] on div "Pen" at bounding box center [20, 444] width 28 height 11
click at [17, 369] on icon at bounding box center [14, 445] width 8 height 8
click at [18, 281] on div at bounding box center [17, 280] width 6 height 6
click at [17, 279] on div at bounding box center [17, 280] width 6 height 6
click at [18, 369] on icon at bounding box center [14, 445] width 8 height 8
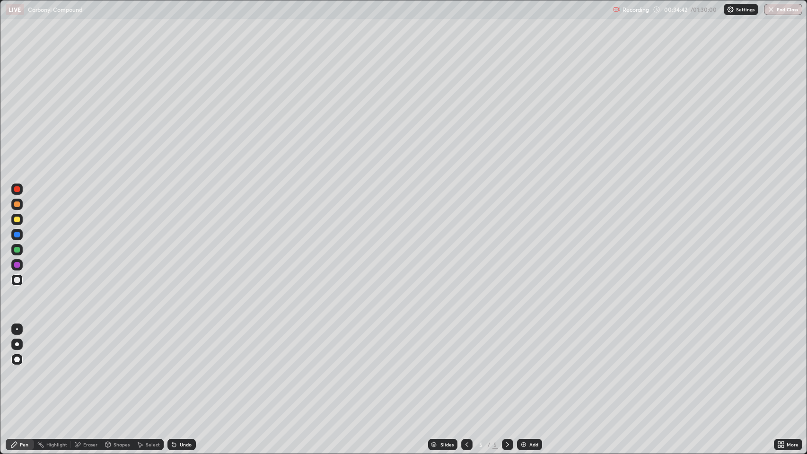
click at [15, 280] on div at bounding box center [17, 280] width 6 height 6
click at [16, 234] on div at bounding box center [17, 235] width 6 height 6
click at [466, 369] on icon at bounding box center [467, 445] width 8 height 8
click at [18, 265] on div at bounding box center [17, 265] width 6 height 6
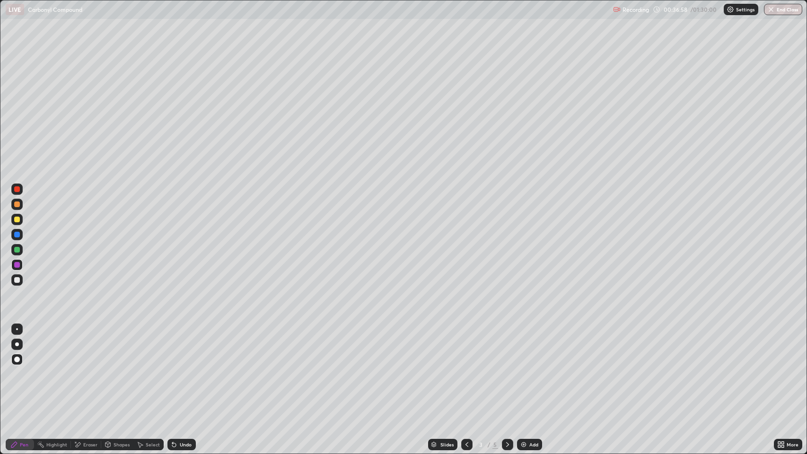
click at [508, 369] on icon at bounding box center [508, 445] width 8 height 8
click at [18, 267] on div at bounding box center [17, 265] width 6 height 6
click at [505, 369] on icon at bounding box center [508, 445] width 8 height 8
click at [19, 369] on div "Pen" at bounding box center [20, 444] width 28 height 11
click at [17, 282] on div at bounding box center [17, 280] width 6 height 6
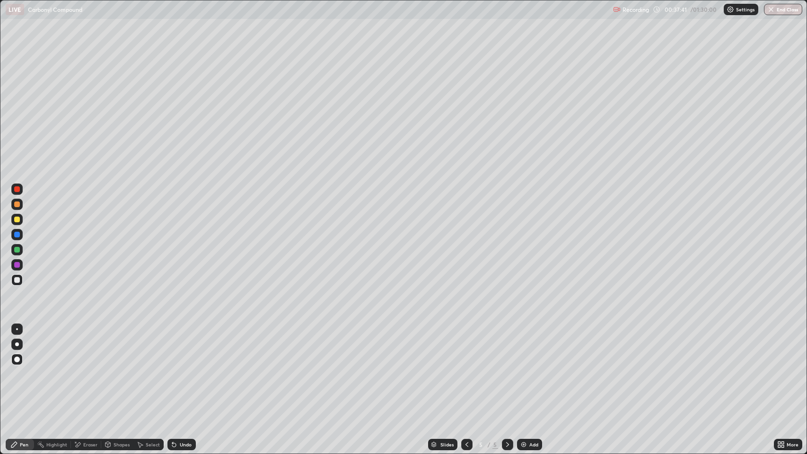
click at [17, 369] on icon at bounding box center [14, 445] width 8 height 8
click at [17, 220] on div at bounding box center [17, 220] width 6 height 6
click at [19, 281] on div at bounding box center [17, 280] width 6 height 6
click at [18, 204] on div at bounding box center [17, 205] width 6 height 6
click at [525, 369] on img at bounding box center [524, 445] width 8 height 8
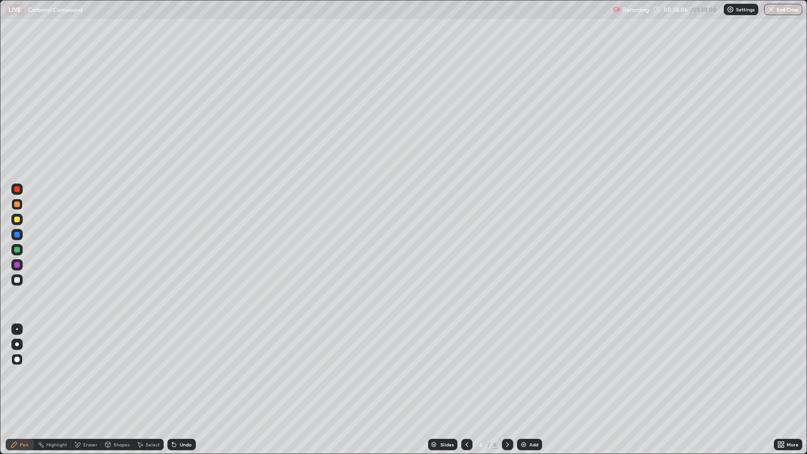
click at [182, 369] on div "Undo" at bounding box center [186, 444] width 12 height 5
click at [117, 369] on div "Shapes" at bounding box center [122, 444] width 16 height 5
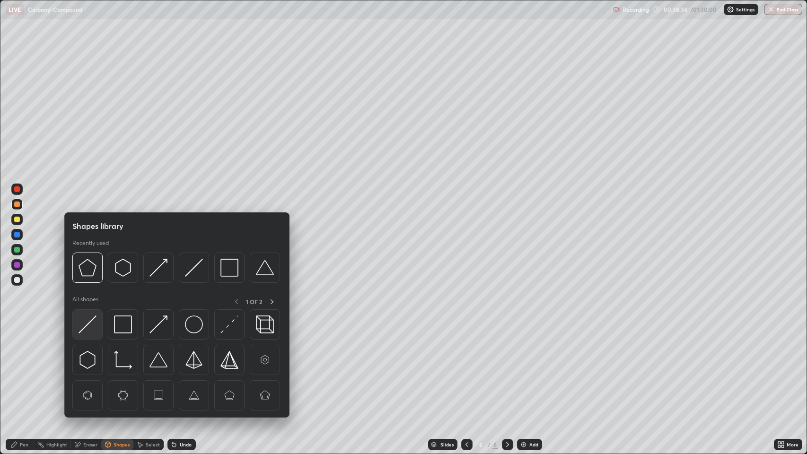
click at [93, 317] on img at bounding box center [88, 325] width 18 height 18
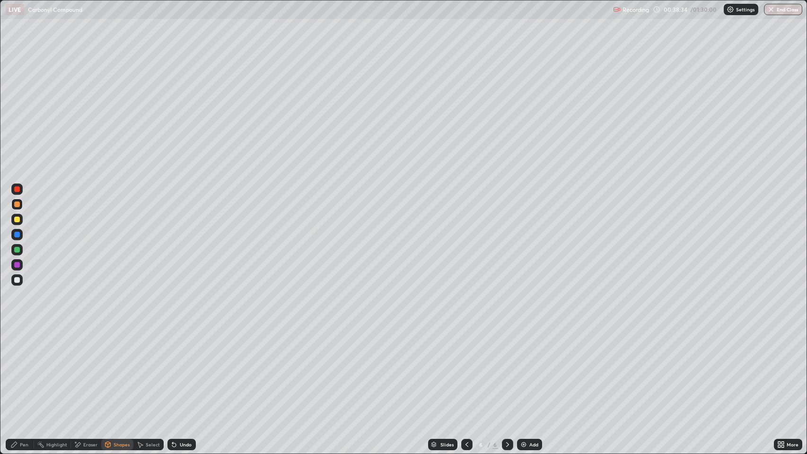
click at [16, 278] on div at bounding box center [17, 280] width 6 height 6
click at [24, 369] on div "Pen" at bounding box center [24, 444] width 9 height 5
click at [87, 369] on div "Eraser" at bounding box center [90, 444] width 14 height 5
click at [18, 369] on icon at bounding box center [17, 398] width 8 height 8
click at [23, 369] on div "Pen" at bounding box center [24, 444] width 9 height 5
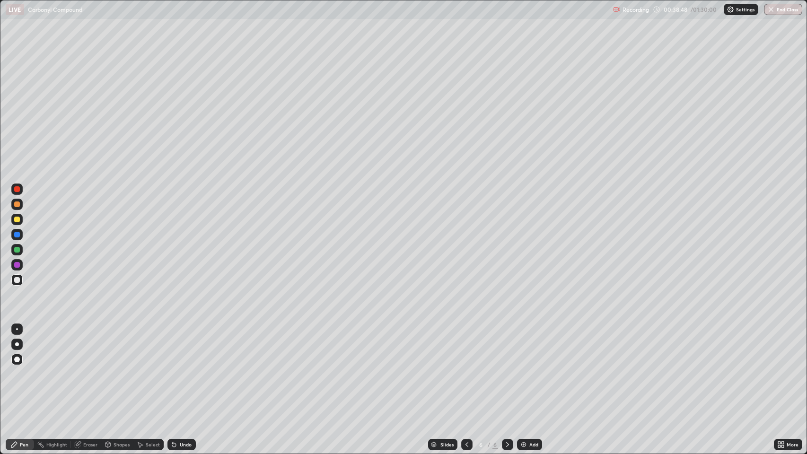
click at [16, 203] on div at bounding box center [17, 205] width 6 height 6
click at [24, 369] on div "Pen" at bounding box center [24, 444] width 9 height 5
click at [16, 280] on div at bounding box center [17, 280] width 6 height 6
click at [19, 369] on div "Pen" at bounding box center [20, 444] width 28 height 11
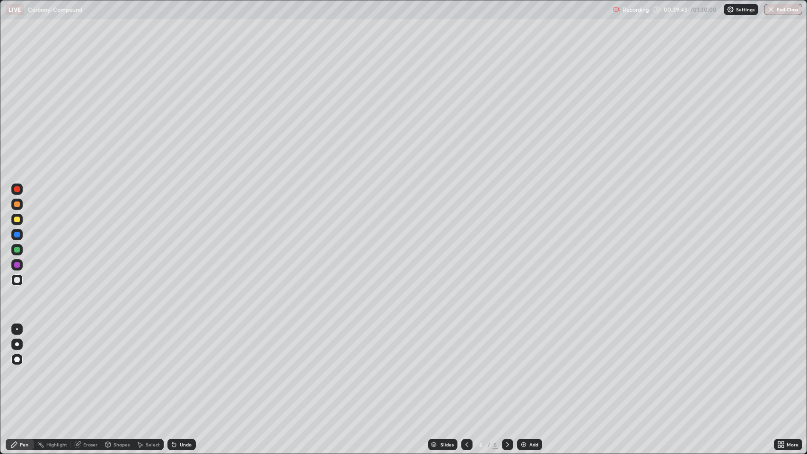
click at [19, 204] on div at bounding box center [17, 205] width 6 height 6
click at [17, 278] on div at bounding box center [17, 280] width 6 height 6
click at [117, 369] on div "Shapes" at bounding box center [117, 444] width 32 height 11
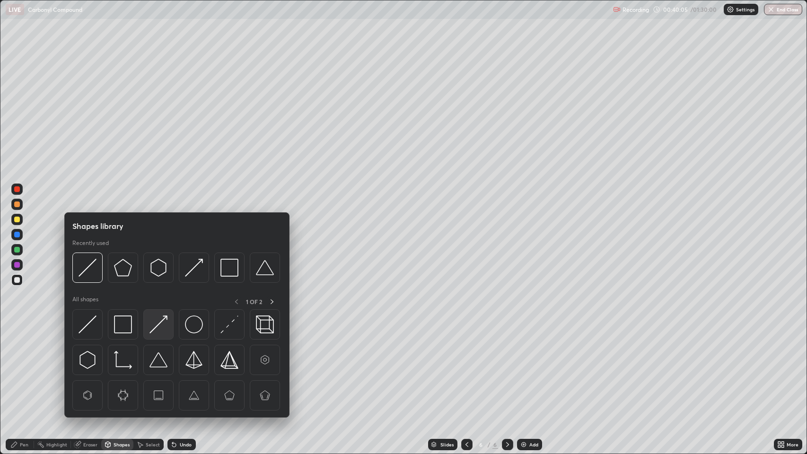
click at [159, 320] on img at bounding box center [158, 325] width 18 height 18
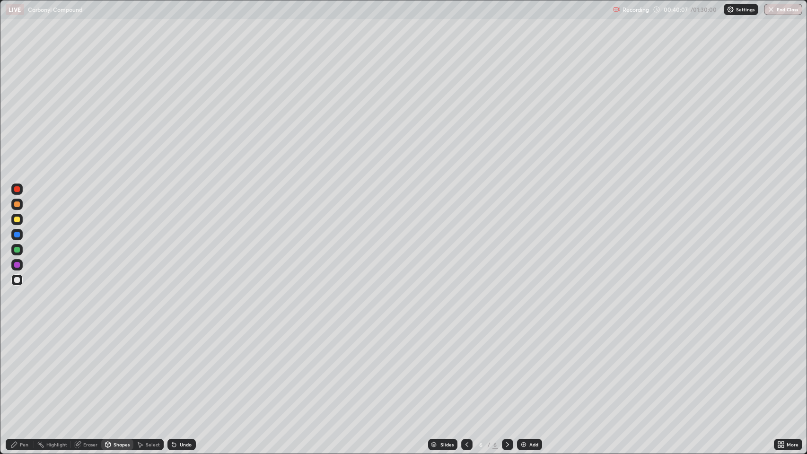
click at [24, 369] on div "Pen" at bounding box center [20, 444] width 28 height 11
click at [17, 234] on div at bounding box center [17, 235] width 6 height 6
click at [87, 369] on div "Eraser" at bounding box center [90, 444] width 14 height 5
click at [19, 369] on icon at bounding box center [17, 398] width 8 height 8
click at [28, 369] on div "Pen" at bounding box center [20, 444] width 28 height 11
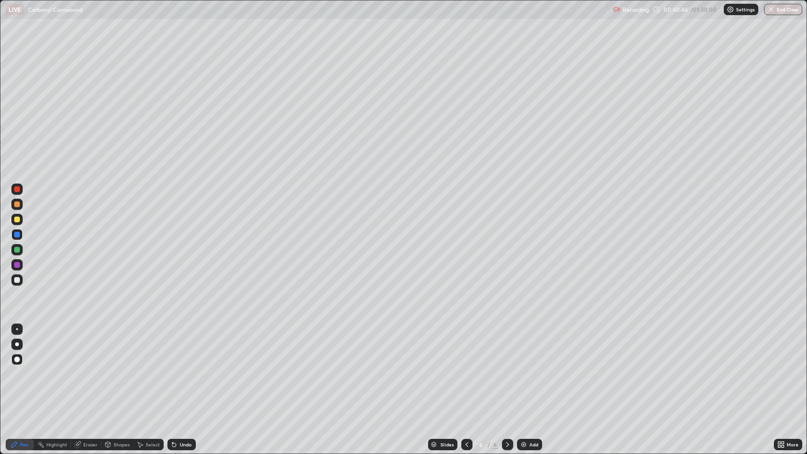
click at [18, 206] on div at bounding box center [17, 205] width 6 height 6
click at [94, 369] on div "Eraser" at bounding box center [90, 444] width 14 height 5
click at [27, 369] on div "Pen" at bounding box center [24, 444] width 9 height 5
click at [18, 235] on div at bounding box center [17, 235] width 6 height 6
click at [92, 369] on div "Eraser" at bounding box center [90, 444] width 14 height 5
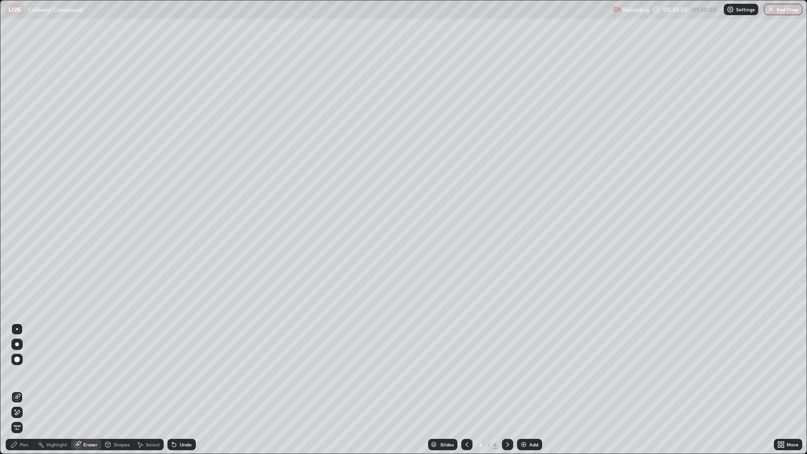
click at [113, 369] on div "Shapes" at bounding box center [117, 444] width 32 height 11
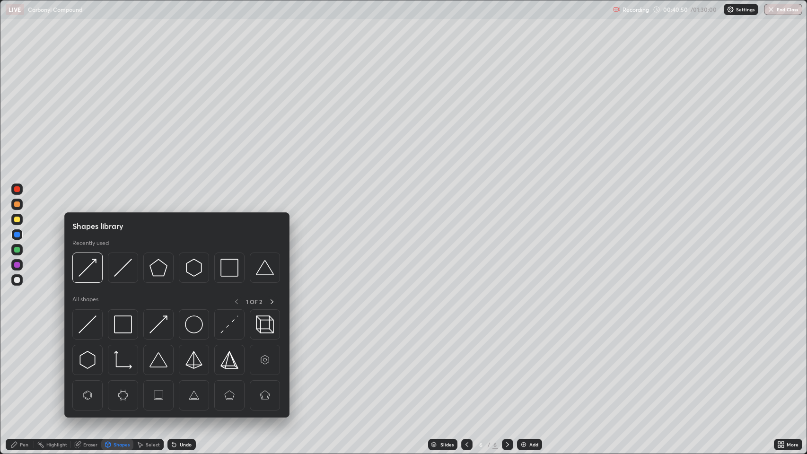
click at [86, 369] on div "Eraser" at bounding box center [90, 444] width 14 height 5
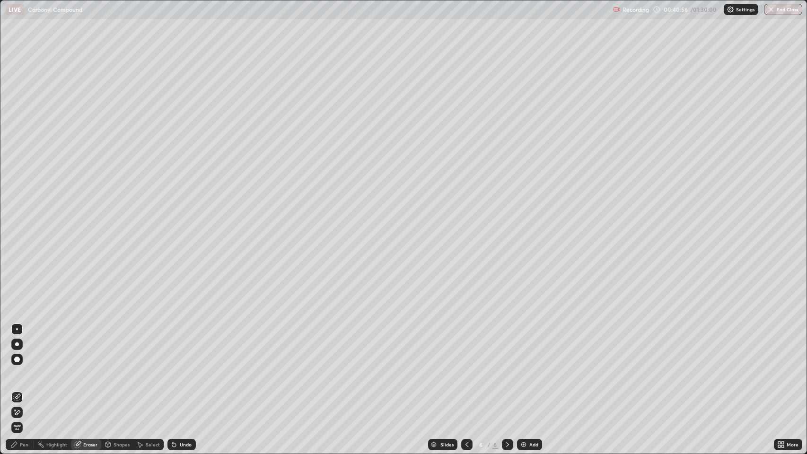
click at [26, 369] on div "Pen" at bounding box center [24, 444] width 9 height 5
click at [19, 237] on div at bounding box center [17, 235] width 6 height 6
click at [18, 247] on div at bounding box center [17, 250] width 6 height 6
click at [18, 280] on div at bounding box center [17, 280] width 6 height 6
click at [17, 235] on div at bounding box center [17, 235] width 6 height 6
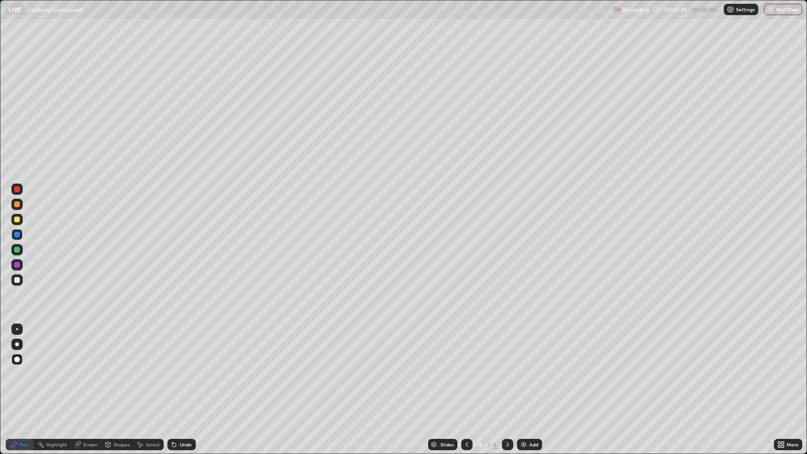
click at [17, 280] on div at bounding box center [17, 280] width 6 height 6
click at [119, 369] on div "Shapes" at bounding box center [122, 444] width 16 height 5
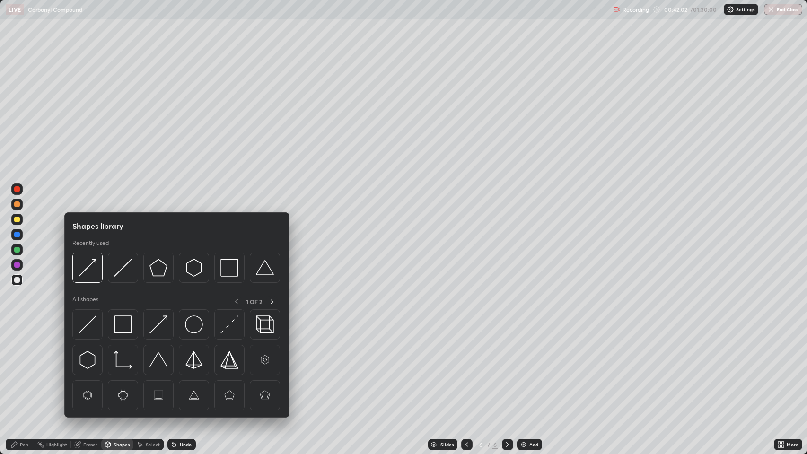
click at [88, 270] on img at bounding box center [88, 268] width 18 height 18
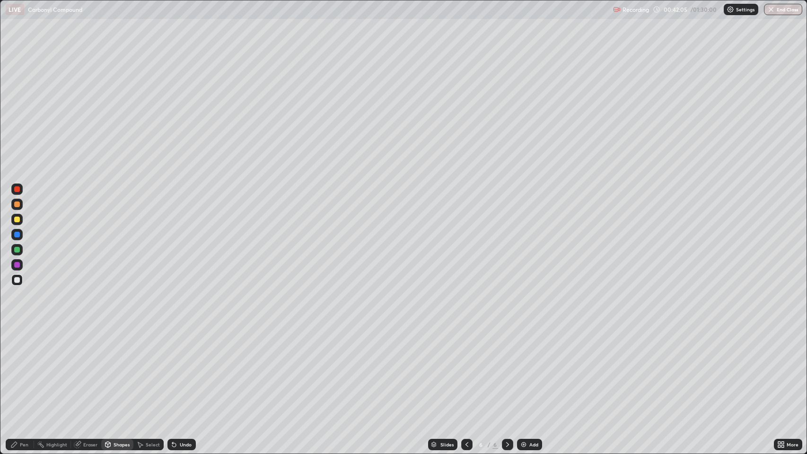
click at [27, 369] on div "Pen" at bounding box center [24, 444] width 9 height 5
click at [15, 204] on div at bounding box center [17, 205] width 6 height 6
click at [17, 280] on div at bounding box center [17, 280] width 6 height 6
click at [17, 204] on div at bounding box center [17, 205] width 6 height 6
click at [19, 278] on div at bounding box center [17, 280] width 6 height 6
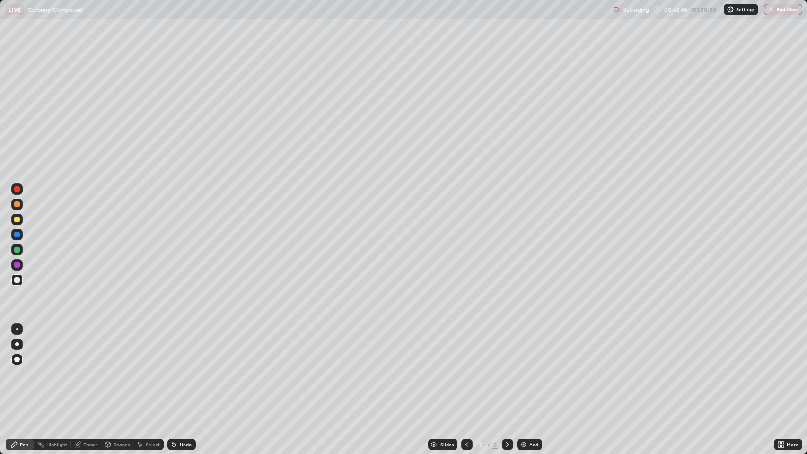
click at [114, 369] on div "Shapes" at bounding box center [122, 444] width 16 height 5
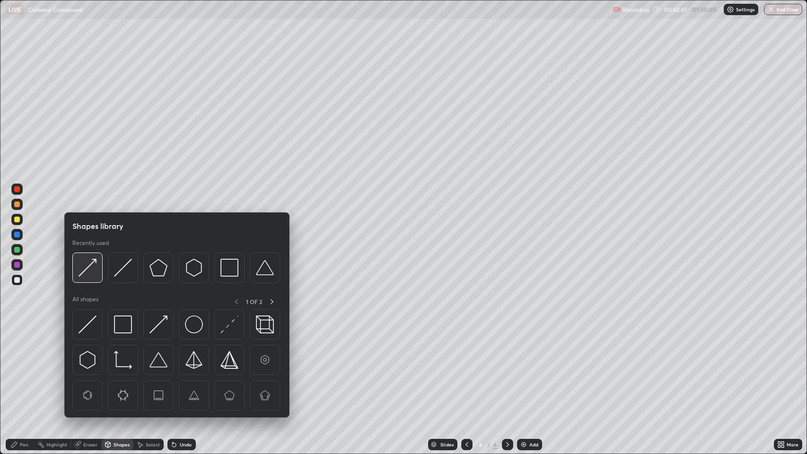
click at [89, 271] on img at bounding box center [88, 268] width 18 height 18
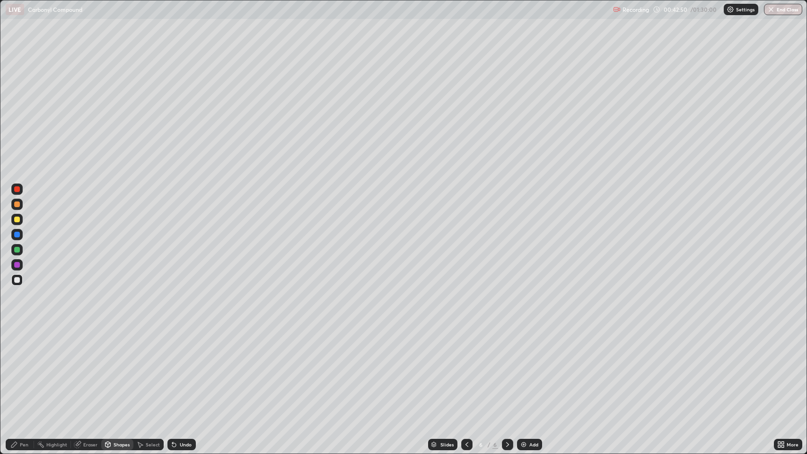
click at [15, 369] on icon at bounding box center [14, 445] width 8 height 8
click at [18, 221] on div at bounding box center [17, 220] width 6 height 6
click at [17, 237] on div at bounding box center [17, 235] width 6 height 6
click at [18, 277] on div at bounding box center [17, 280] width 6 height 6
click at [17, 235] on div at bounding box center [17, 235] width 6 height 6
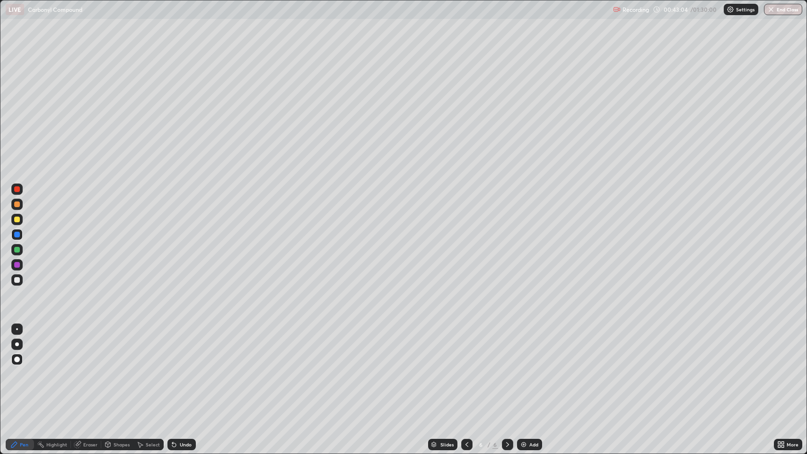
click at [17, 189] on div at bounding box center [17, 189] width 6 height 6
click at [17, 233] on div at bounding box center [17, 235] width 6 height 6
click at [18, 248] on div at bounding box center [17, 250] width 6 height 6
click at [17, 280] on div at bounding box center [17, 280] width 6 height 6
click at [187, 369] on div "Undo" at bounding box center [181, 444] width 28 height 11
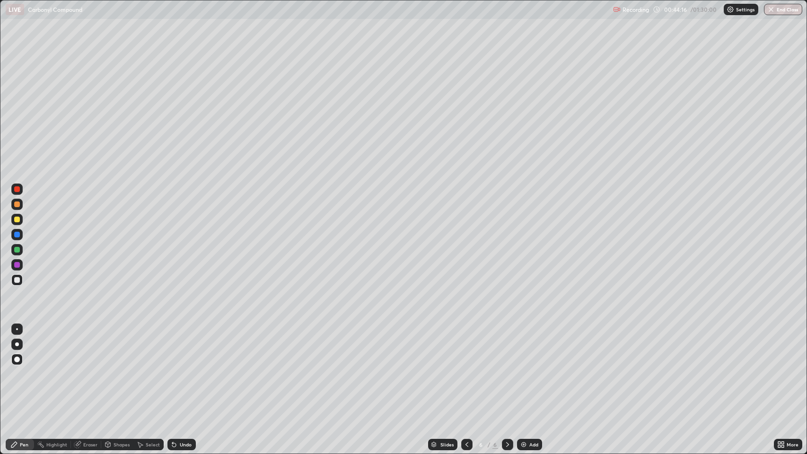
click at [187, 369] on div "Undo" at bounding box center [186, 444] width 12 height 5
click at [189, 369] on div "Undo" at bounding box center [186, 444] width 12 height 5
click at [187, 369] on div "Undo" at bounding box center [181, 444] width 28 height 11
click at [191, 369] on div "Undo" at bounding box center [181, 444] width 28 height 11
click at [185, 369] on div "Undo" at bounding box center [186, 444] width 12 height 5
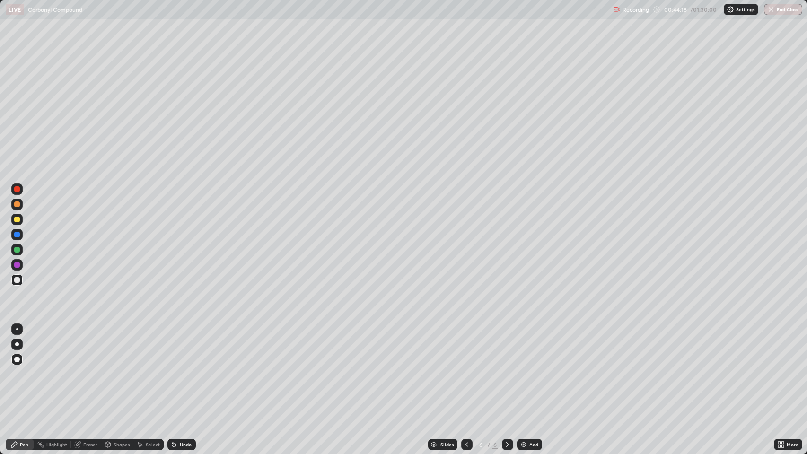
click at [185, 369] on div "Undo" at bounding box center [186, 444] width 12 height 5
click at [183, 369] on div "Undo" at bounding box center [181, 444] width 28 height 11
click at [184, 369] on div "Undo" at bounding box center [181, 444] width 28 height 11
click at [183, 369] on div "Undo" at bounding box center [181, 444] width 28 height 11
click at [184, 369] on div "Undo" at bounding box center [181, 444] width 28 height 11
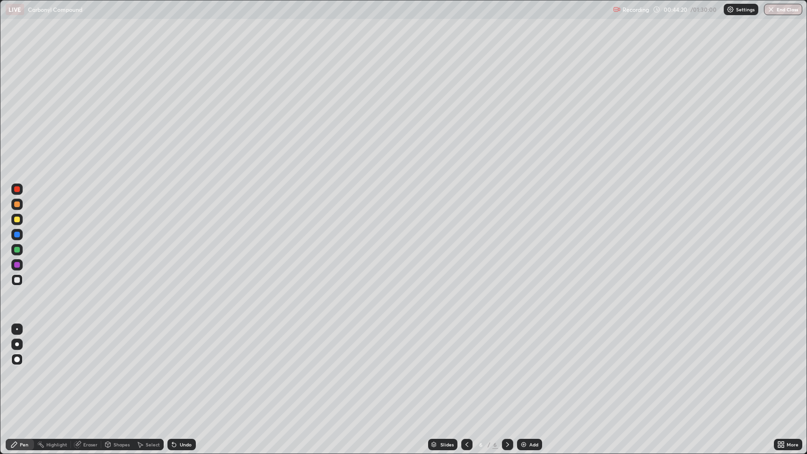
click at [185, 369] on div "Undo" at bounding box center [181, 444] width 28 height 11
click at [186, 369] on div "Undo" at bounding box center [186, 444] width 12 height 5
click at [19, 249] on div at bounding box center [17, 250] width 6 height 6
click at [17, 190] on div at bounding box center [17, 189] width 6 height 6
click at [16, 279] on div at bounding box center [17, 280] width 6 height 6
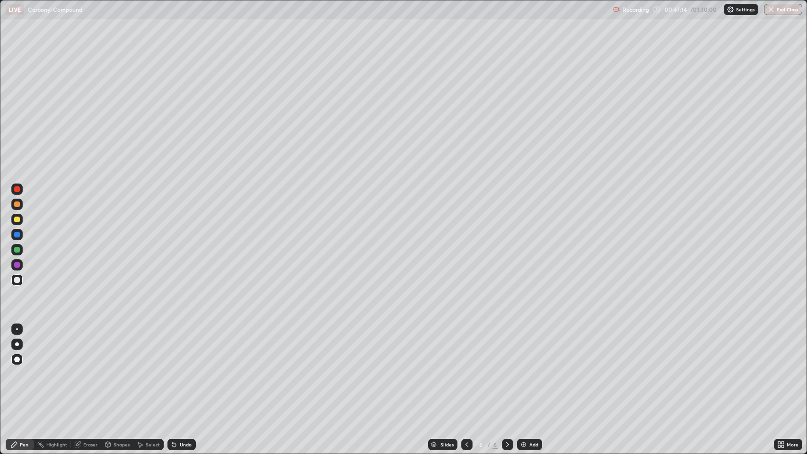
click at [23, 369] on div "Pen" at bounding box center [24, 444] width 9 height 5
click at [16, 280] on div at bounding box center [17, 280] width 6 height 6
click at [14, 281] on div at bounding box center [17, 280] width 6 height 6
click at [20, 369] on div "Pen" at bounding box center [24, 444] width 9 height 5
click at [527, 369] on div "Add" at bounding box center [529, 444] width 25 height 11
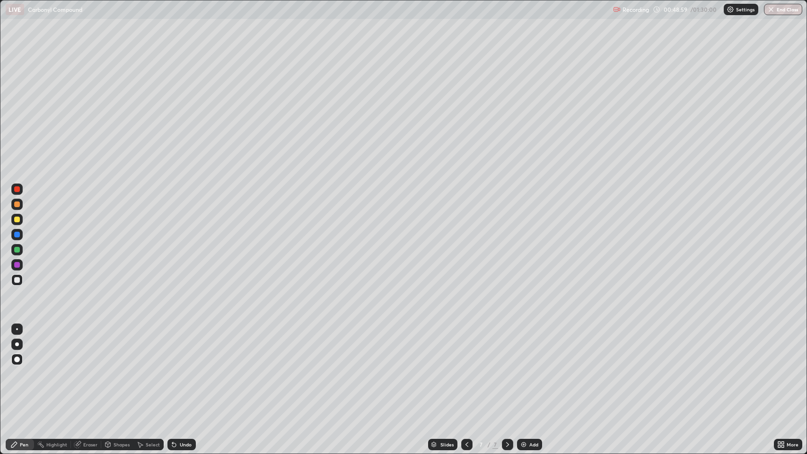
click at [466, 369] on icon at bounding box center [467, 445] width 8 height 8
click at [507, 369] on icon at bounding box center [508, 445] width 8 height 8
click at [17, 204] on div at bounding box center [17, 205] width 6 height 6
click at [17, 279] on div at bounding box center [17, 280] width 6 height 6
click at [119, 369] on div "Shapes" at bounding box center [122, 444] width 16 height 5
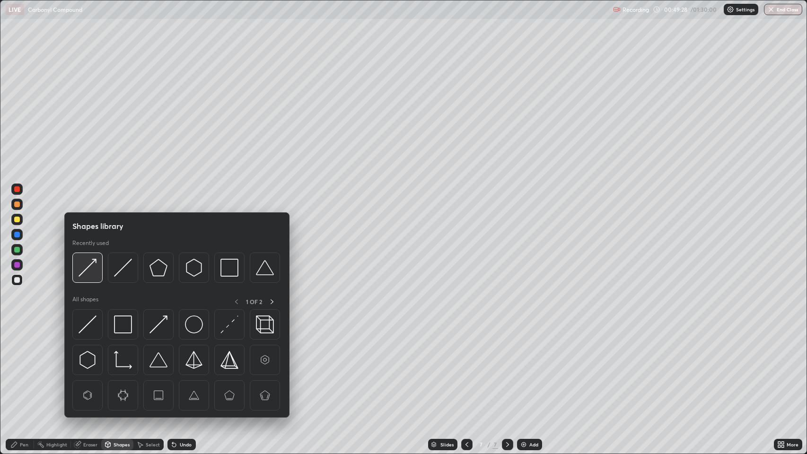
click at [91, 265] on img at bounding box center [88, 268] width 18 height 18
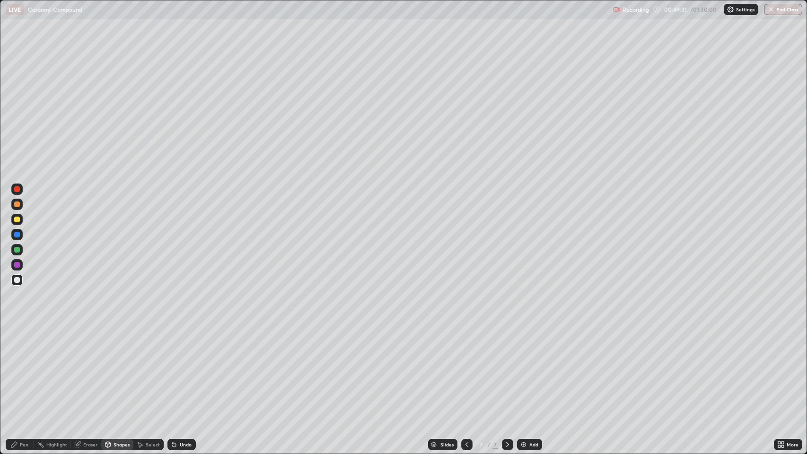
click at [22, 369] on div "Pen" at bounding box center [20, 444] width 28 height 11
click at [15, 247] on div at bounding box center [17, 250] width 6 height 6
click at [19, 186] on div at bounding box center [16, 189] width 11 height 11
click at [183, 369] on div "Undo" at bounding box center [186, 444] width 12 height 5
click at [185, 369] on div "Undo" at bounding box center [186, 444] width 12 height 5
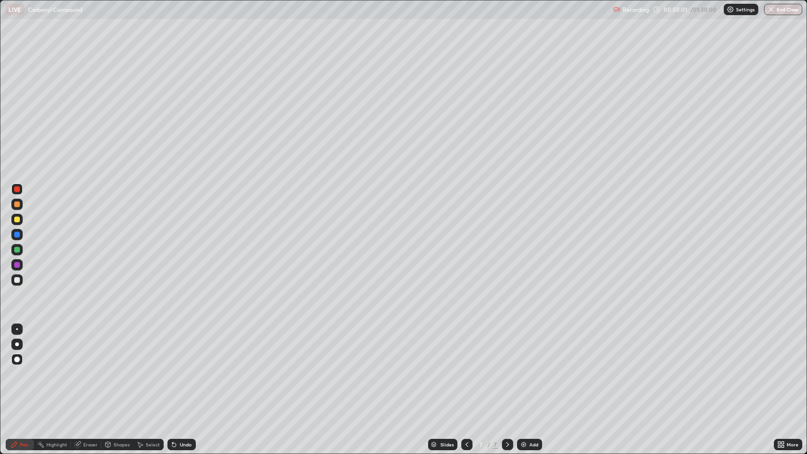
click at [184, 369] on div "Undo" at bounding box center [186, 444] width 12 height 5
click at [181, 369] on div "Undo" at bounding box center [186, 444] width 12 height 5
click at [180, 369] on div "Undo" at bounding box center [181, 444] width 28 height 11
click at [180, 369] on div "Undo" at bounding box center [186, 444] width 12 height 5
click at [181, 369] on div "Undo" at bounding box center [186, 444] width 12 height 5
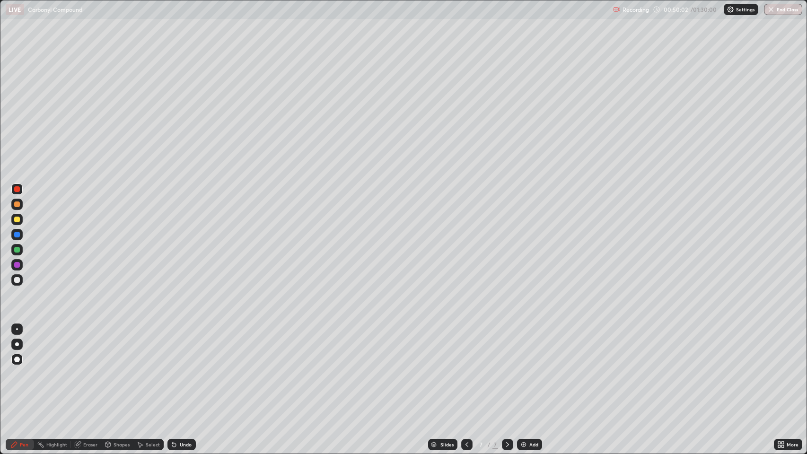
click at [178, 369] on div "Undo" at bounding box center [181, 444] width 28 height 11
click at [173, 369] on icon at bounding box center [174, 445] width 4 height 4
click at [171, 369] on div "Undo" at bounding box center [181, 444] width 28 height 11
click at [181, 369] on div "Undo" at bounding box center [186, 444] width 12 height 5
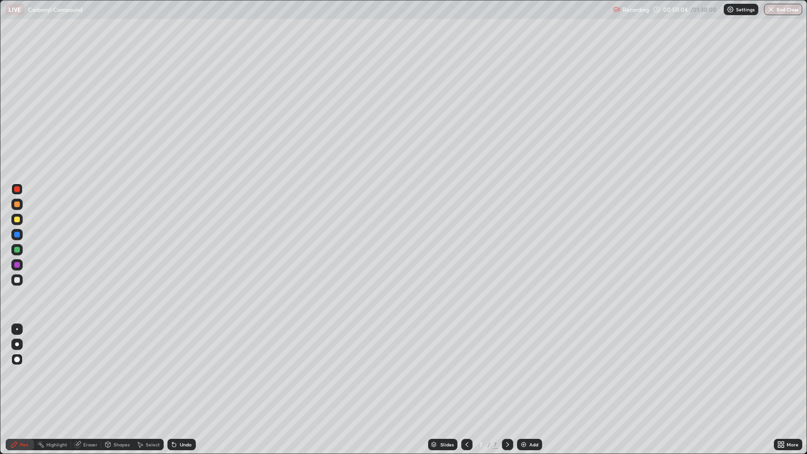
click at [187, 369] on div "Undo" at bounding box center [186, 444] width 12 height 5
click at [191, 369] on div "Undo" at bounding box center [181, 444] width 28 height 11
click at [18, 248] on div at bounding box center [17, 250] width 6 height 6
click at [17, 281] on div at bounding box center [17, 280] width 6 height 6
click at [17, 205] on div at bounding box center [17, 205] width 6 height 6
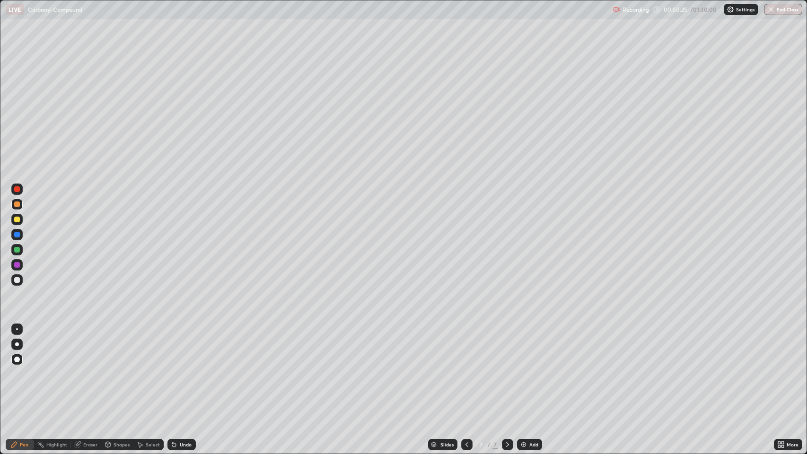
click at [182, 369] on div "Undo" at bounding box center [181, 444] width 28 height 11
click at [17, 279] on div at bounding box center [17, 280] width 6 height 6
click at [468, 369] on icon at bounding box center [467, 445] width 8 height 8
click at [23, 369] on div "Pen" at bounding box center [24, 444] width 9 height 5
click at [17, 277] on div at bounding box center [17, 280] width 6 height 6
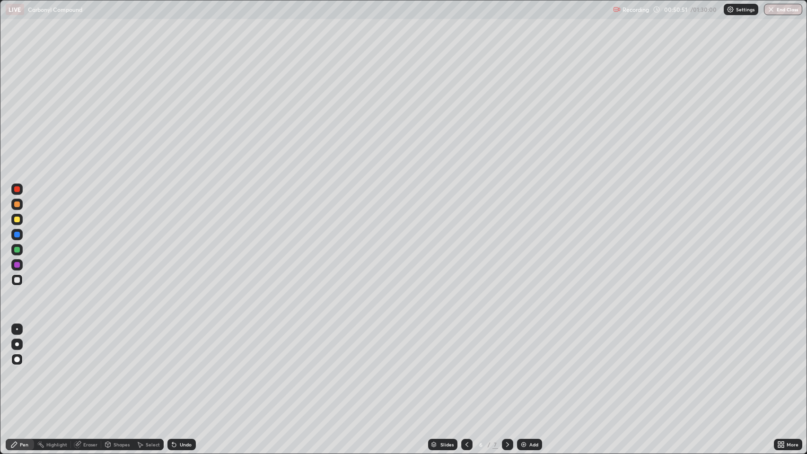
click at [18, 369] on div "Pen" at bounding box center [20, 444] width 28 height 11
click at [505, 369] on icon at bounding box center [508, 445] width 8 height 8
click at [19, 205] on div at bounding box center [17, 205] width 6 height 6
click at [16, 206] on div at bounding box center [17, 205] width 6 height 6
click at [18, 279] on div at bounding box center [17, 280] width 6 height 6
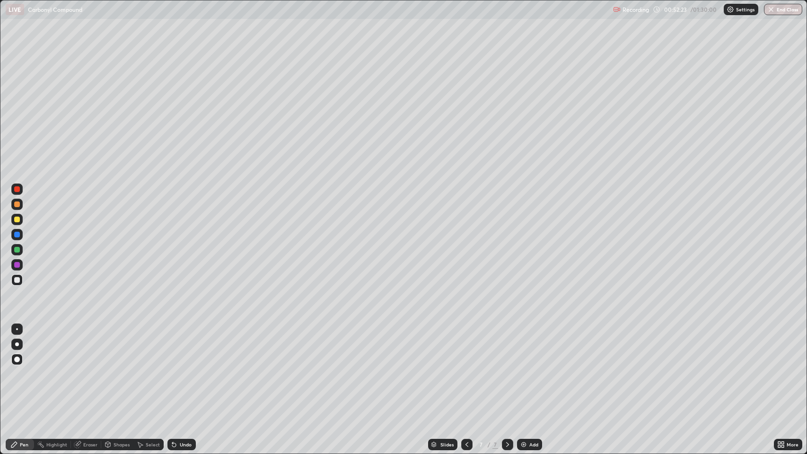
click at [16, 206] on div at bounding box center [17, 205] width 6 height 6
click at [17, 248] on div at bounding box center [17, 250] width 6 height 6
click at [19, 217] on div at bounding box center [17, 220] width 6 height 6
click at [188, 369] on div "Undo" at bounding box center [186, 444] width 12 height 5
click at [17, 279] on div at bounding box center [17, 280] width 6 height 6
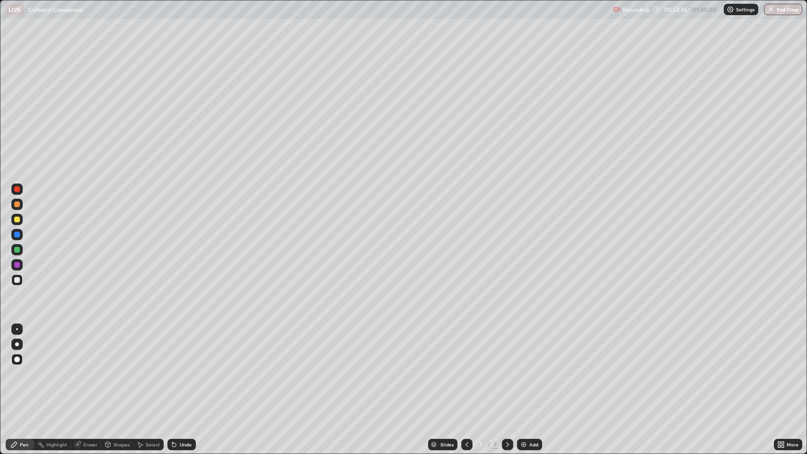
click at [115, 369] on div "Shapes" at bounding box center [117, 444] width 32 height 11
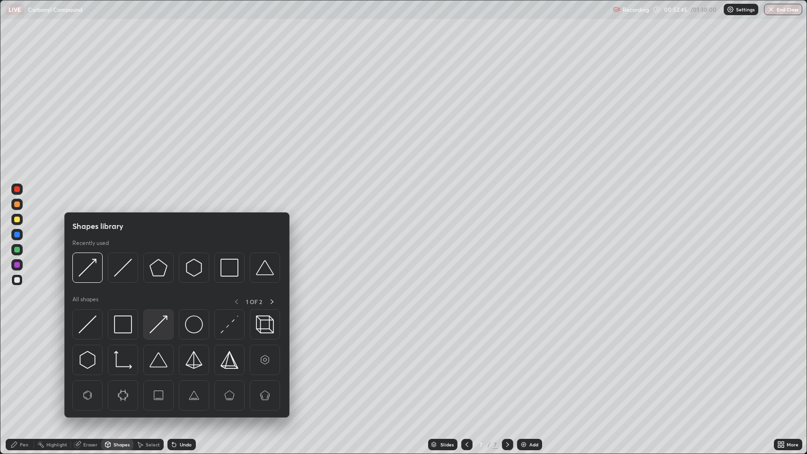
click at [153, 330] on img at bounding box center [158, 325] width 18 height 18
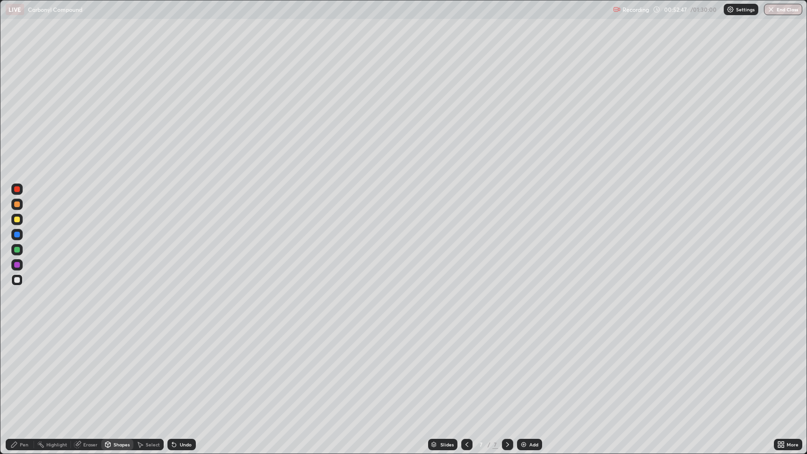
click at [25, 369] on div "Pen" at bounding box center [24, 444] width 9 height 5
click at [192, 369] on div "Undo" at bounding box center [181, 444] width 28 height 11
click at [17, 249] on div at bounding box center [17, 250] width 6 height 6
click at [184, 369] on div "Undo" at bounding box center [186, 444] width 12 height 5
click at [183, 369] on div "Undo" at bounding box center [181, 444] width 28 height 11
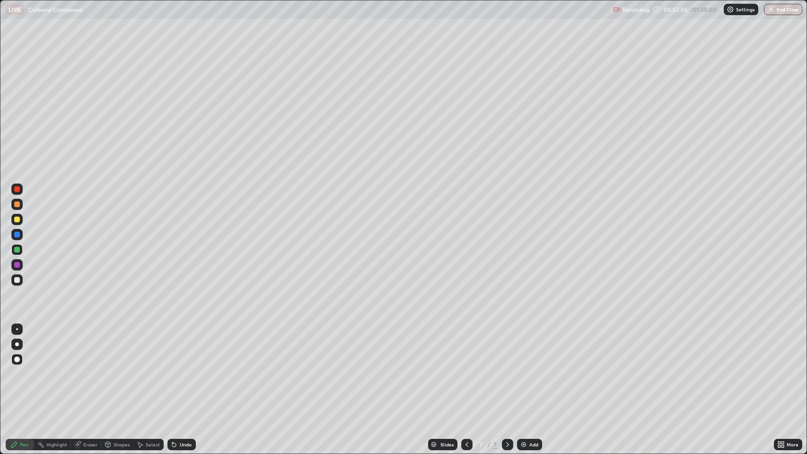
click at [183, 369] on div "Undo" at bounding box center [181, 444] width 28 height 11
click at [181, 369] on div "Undo" at bounding box center [181, 444] width 28 height 11
click at [184, 369] on div "Undo" at bounding box center [186, 444] width 12 height 5
click at [178, 369] on div "Undo" at bounding box center [181, 444] width 28 height 11
click at [17, 279] on div at bounding box center [17, 280] width 6 height 6
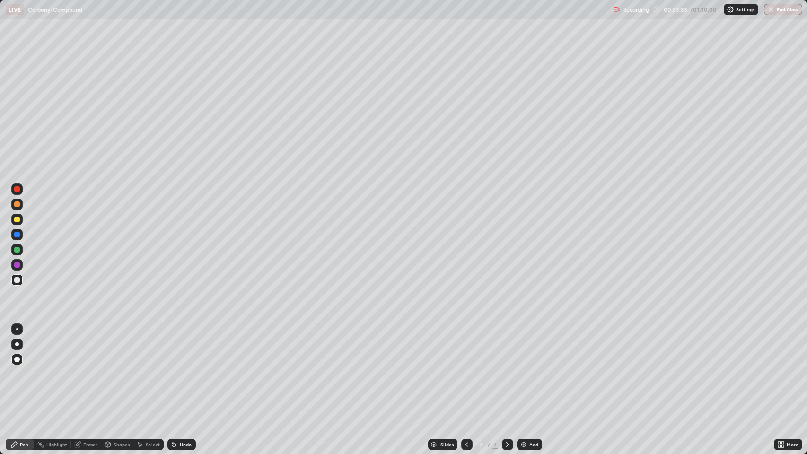
click at [21, 369] on div "Pen" at bounding box center [20, 444] width 28 height 11
click at [17, 280] on div at bounding box center [17, 280] width 6 height 6
click at [17, 282] on div at bounding box center [17, 280] width 6 height 6
click at [25, 369] on div "Pen" at bounding box center [24, 444] width 9 height 5
click at [529, 369] on div "Add" at bounding box center [533, 444] width 9 height 5
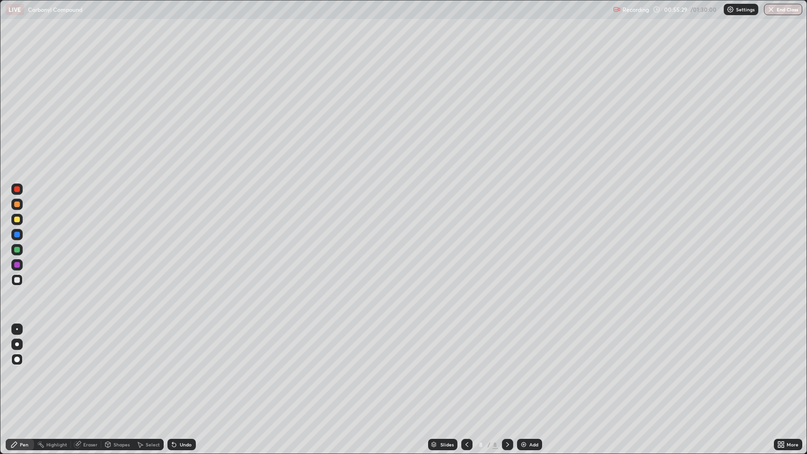
click at [120, 369] on div "Shapes" at bounding box center [122, 444] width 16 height 5
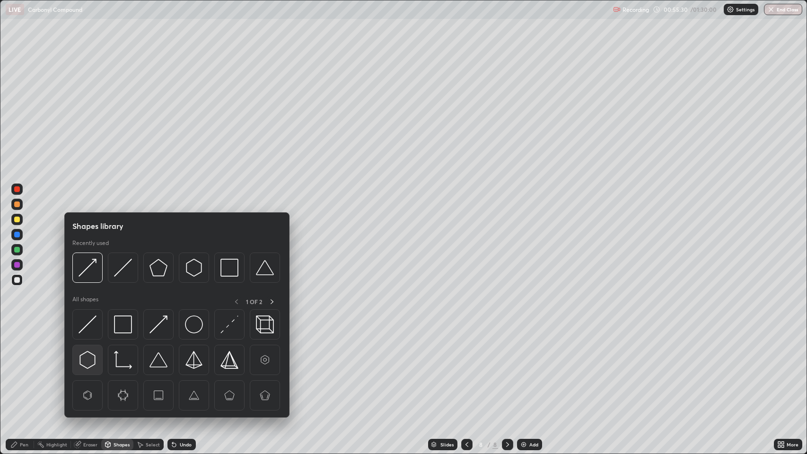
click at [88, 358] on img at bounding box center [88, 360] width 18 height 18
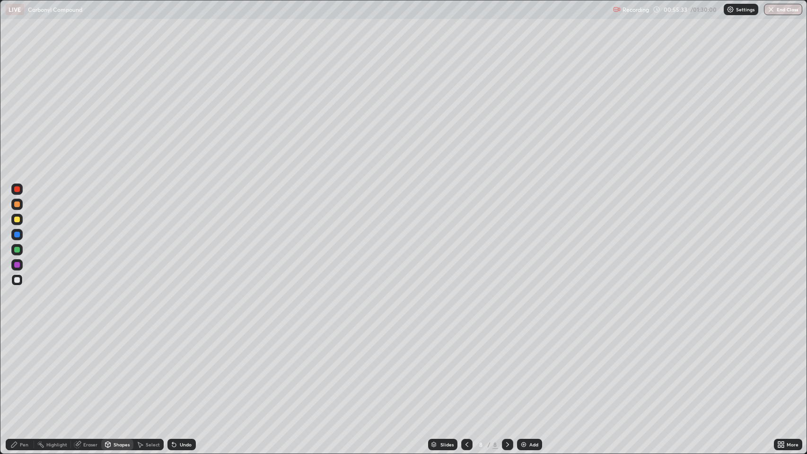
click at [181, 369] on div "Undo" at bounding box center [186, 444] width 12 height 5
click at [23, 369] on div "Pen" at bounding box center [24, 444] width 9 height 5
click at [19, 187] on div at bounding box center [17, 189] width 6 height 6
click at [16, 203] on div at bounding box center [17, 205] width 6 height 6
click at [17, 280] on div at bounding box center [17, 280] width 6 height 6
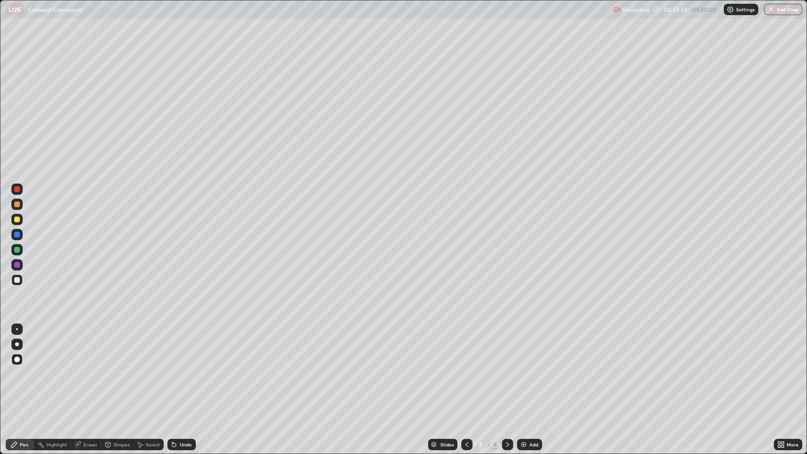
click at [118, 369] on div "Shapes" at bounding box center [122, 444] width 16 height 5
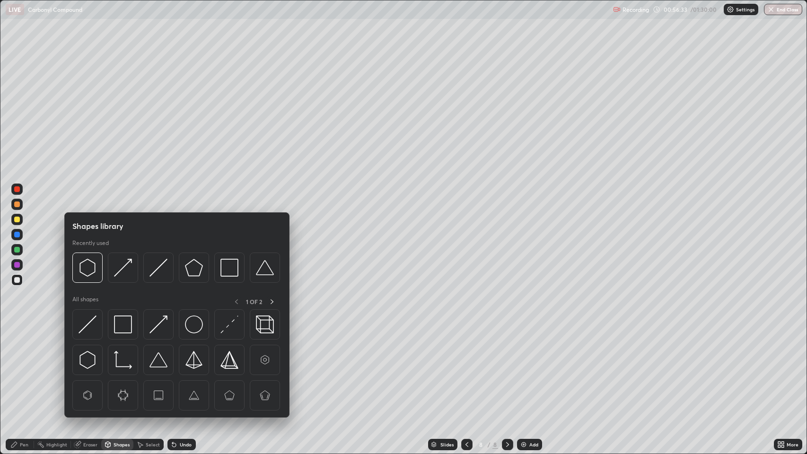
click at [121, 269] on img at bounding box center [123, 268] width 18 height 18
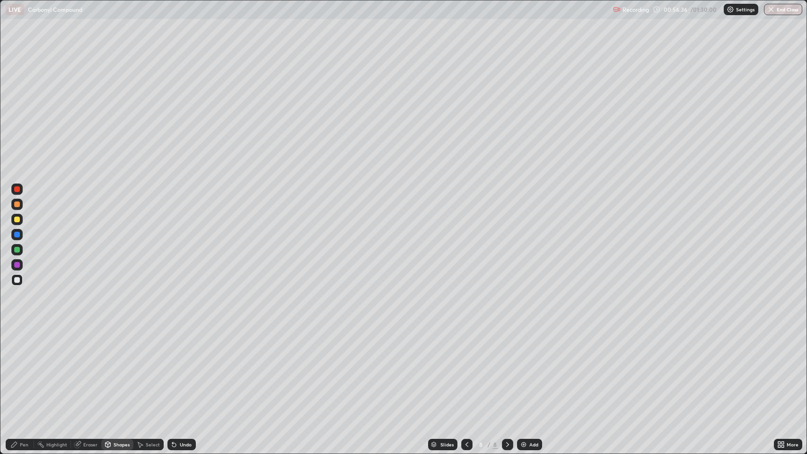
click at [18, 369] on div "Pen" at bounding box center [20, 444] width 28 height 11
click at [19, 235] on div at bounding box center [17, 235] width 6 height 6
click at [18, 280] on div at bounding box center [17, 280] width 6 height 6
click at [184, 369] on div "Undo" at bounding box center [186, 444] width 12 height 5
click at [189, 369] on div "Undo" at bounding box center [186, 444] width 12 height 5
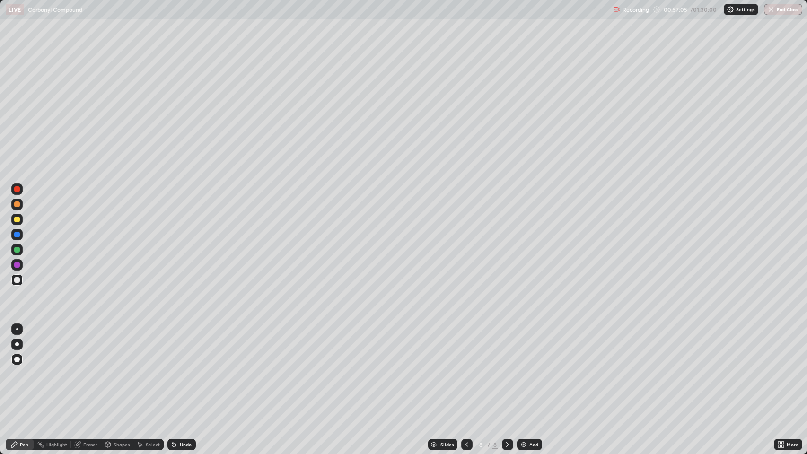
click at [115, 369] on div "Shapes" at bounding box center [122, 444] width 16 height 5
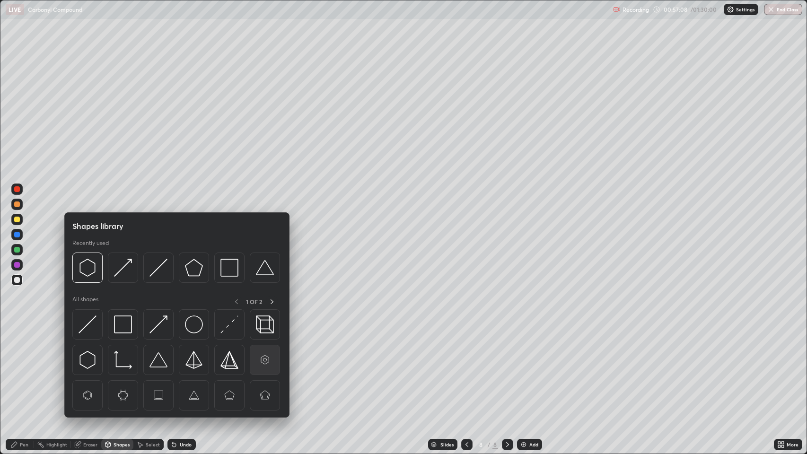
click at [265, 363] on img at bounding box center [265, 360] width 18 height 18
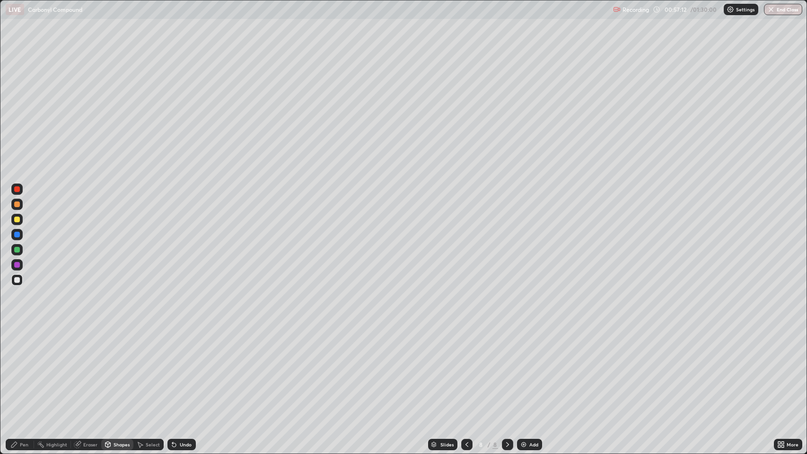
click at [28, 369] on div "Pen" at bounding box center [24, 444] width 9 height 5
click at [19, 369] on div "Pen" at bounding box center [20, 444] width 28 height 11
click at [17, 280] on div at bounding box center [17, 280] width 6 height 6
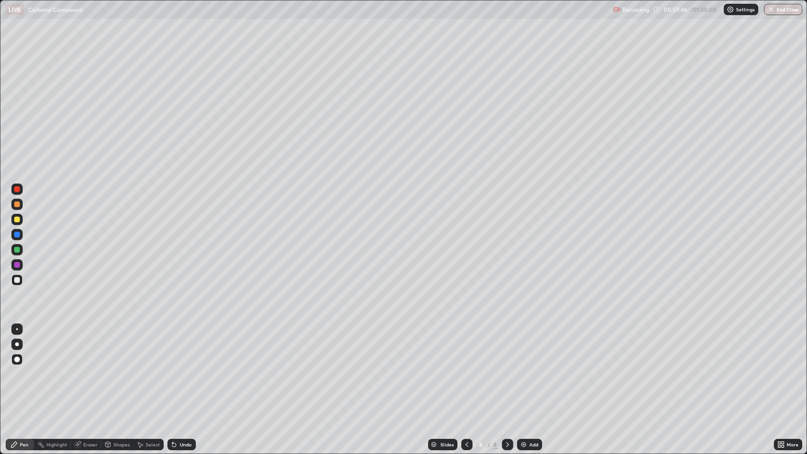
click at [21, 369] on div "Pen" at bounding box center [20, 444] width 28 height 11
click at [22, 369] on div "Pen" at bounding box center [24, 444] width 9 height 5
click at [18, 369] on div "Pen" at bounding box center [20, 444] width 28 height 11
click at [24, 369] on div "Pen" at bounding box center [24, 444] width 9 height 5
click at [17, 280] on div at bounding box center [17, 280] width 6 height 6
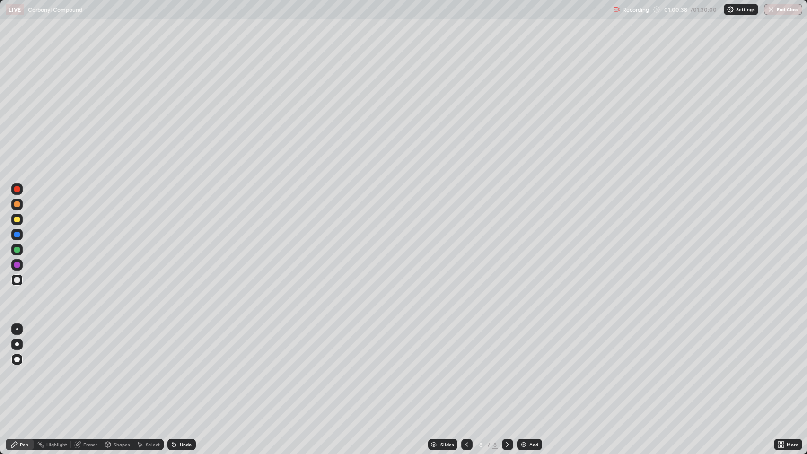
click at [16, 279] on div at bounding box center [17, 280] width 6 height 6
click at [19, 369] on div "Pen" at bounding box center [20, 444] width 28 height 11
click at [532, 369] on div "Add" at bounding box center [533, 444] width 9 height 5
click at [19, 204] on div at bounding box center [17, 205] width 6 height 6
click at [15, 235] on div at bounding box center [17, 235] width 6 height 6
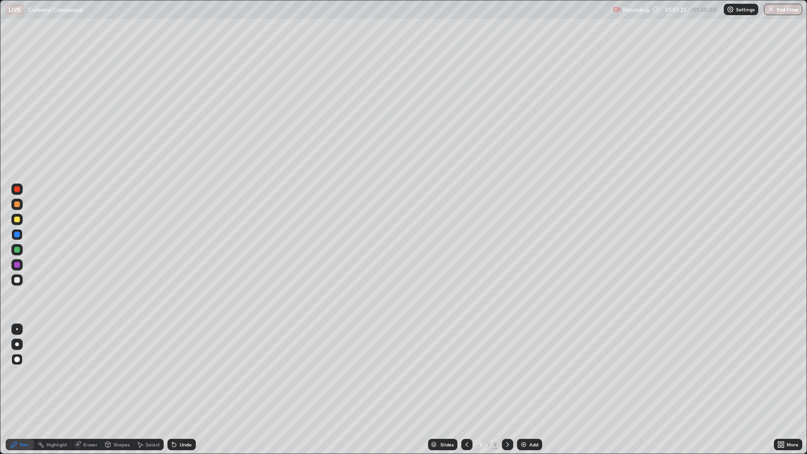
click at [16, 237] on div at bounding box center [16, 234] width 11 height 11
click at [17, 249] on div at bounding box center [17, 250] width 6 height 6
click at [18, 278] on div at bounding box center [17, 280] width 6 height 6
click at [17, 204] on div at bounding box center [17, 205] width 6 height 6
click at [17, 279] on div at bounding box center [17, 280] width 6 height 6
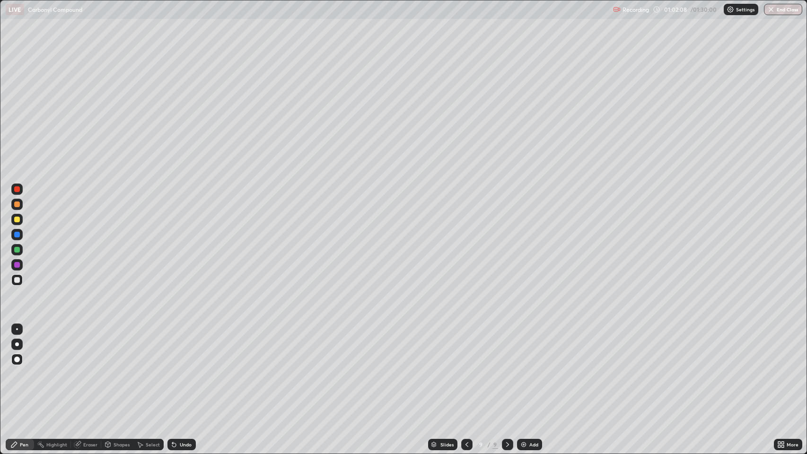
click at [15, 234] on div at bounding box center [17, 235] width 6 height 6
click at [18, 281] on div at bounding box center [17, 280] width 6 height 6
click at [123, 369] on div "Shapes" at bounding box center [122, 444] width 16 height 5
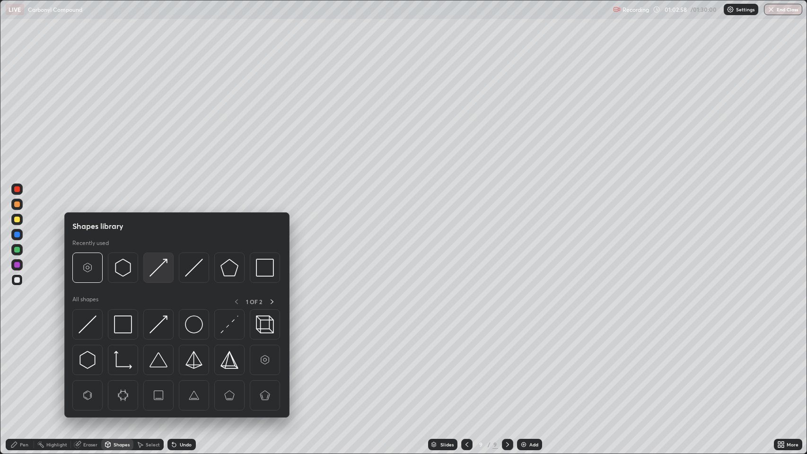
click at [155, 269] on img at bounding box center [158, 268] width 18 height 18
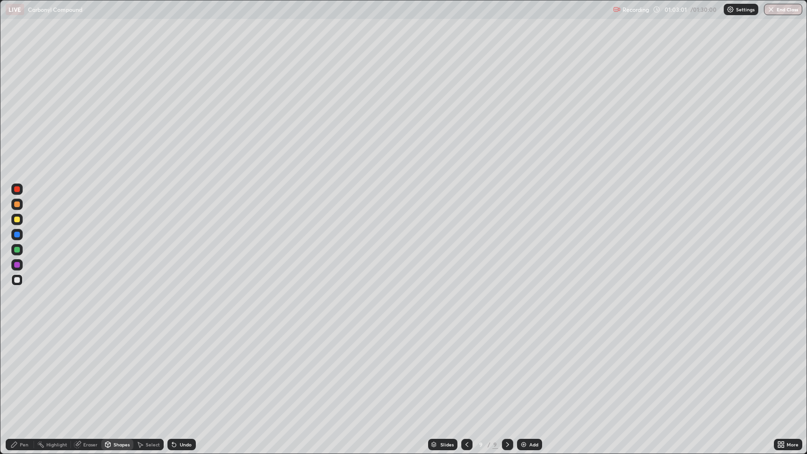
click at [26, 369] on div "Pen" at bounding box center [24, 444] width 9 height 5
click at [16, 235] on div at bounding box center [17, 235] width 6 height 6
click at [15, 281] on div at bounding box center [17, 280] width 6 height 6
click at [188, 369] on div "Undo" at bounding box center [181, 444] width 28 height 11
click at [186, 369] on div "Undo" at bounding box center [186, 444] width 12 height 5
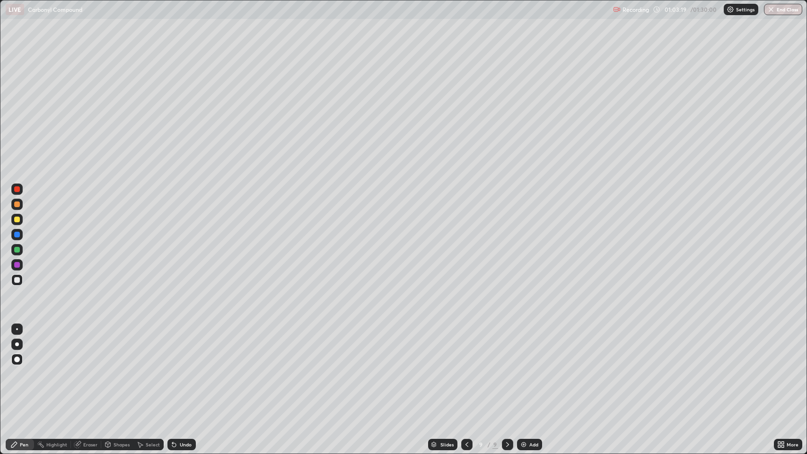
click at [185, 369] on div "Undo" at bounding box center [186, 444] width 12 height 5
click at [17, 233] on div at bounding box center [17, 235] width 6 height 6
click at [16, 279] on div at bounding box center [17, 280] width 6 height 6
click at [17, 249] on div at bounding box center [17, 250] width 6 height 6
click at [184, 369] on div "Undo" at bounding box center [186, 444] width 12 height 5
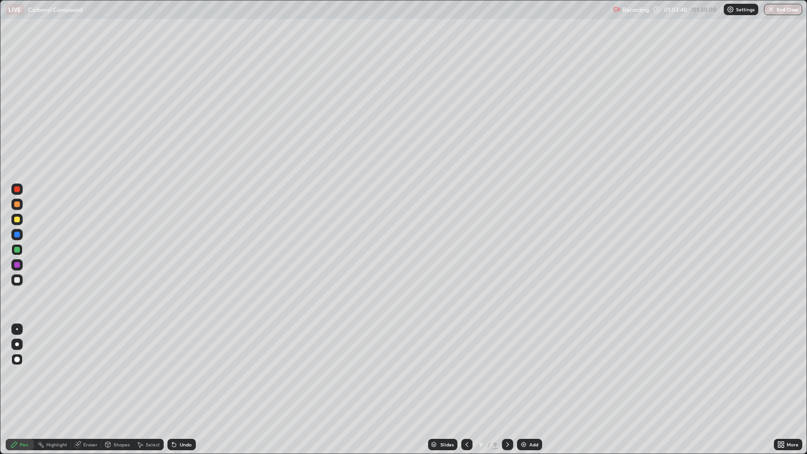
click at [181, 369] on div "Undo" at bounding box center [186, 444] width 12 height 5
click at [184, 369] on div "Undo" at bounding box center [186, 444] width 12 height 5
click at [183, 369] on div "Undo" at bounding box center [181, 444] width 28 height 11
click at [20, 250] on div at bounding box center [16, 249] width 11 height 11
click at [15, 281] on div at bounding box center [17, 280] width 6 height 6
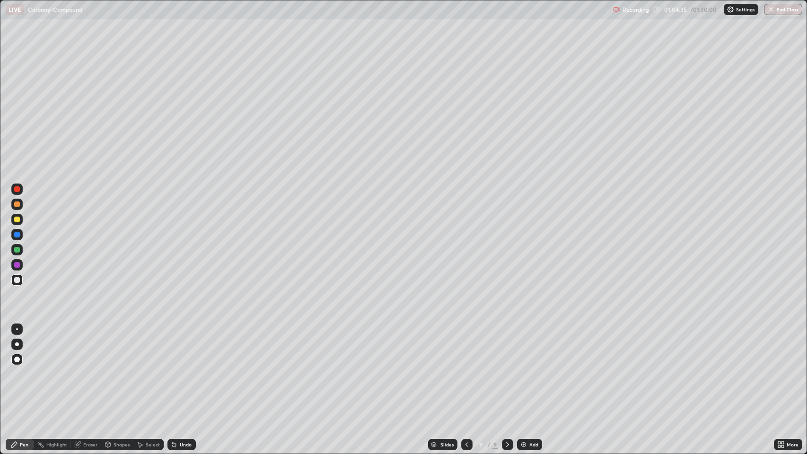
click at [17, 189] on div at bounding box center [17, 189] width 6 height 6
click at [15, 280] on div at bounding box center [17, 280] width 6 height 6
click at [21, 369] on div "Pen" at bounding box center [24, 444] width 9 height 5
click at [15, 282] on div at bounding box center [17, 280] width 6 height 6
click at [17, 280] on div at bounding box center [17, 280] width 6 height 6
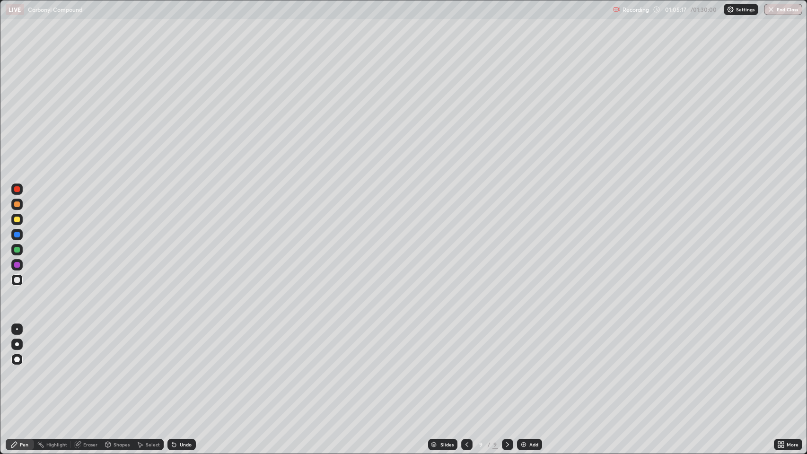
click at [17, 369] on icon at bounding box center [14, 445] width 8 height 8
click at [17, 281] on div at bounding box center [17, 280] width 6 height 6
click at [527, 369] on div "Add" at bounding box center [529, 444] width 25 height 11
click at [125, 369] on div "Shapes" at bounding box center [122, 444] width 16 height 5
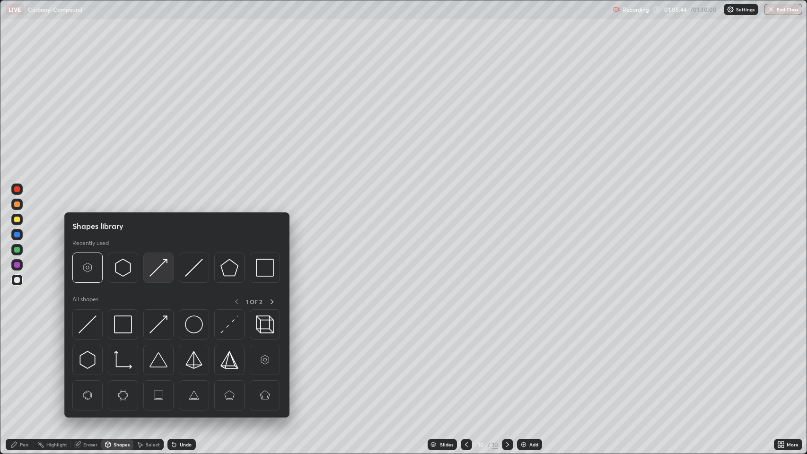
click at [158, 269] on img at bounding box center [158, 268] width 18 height 18
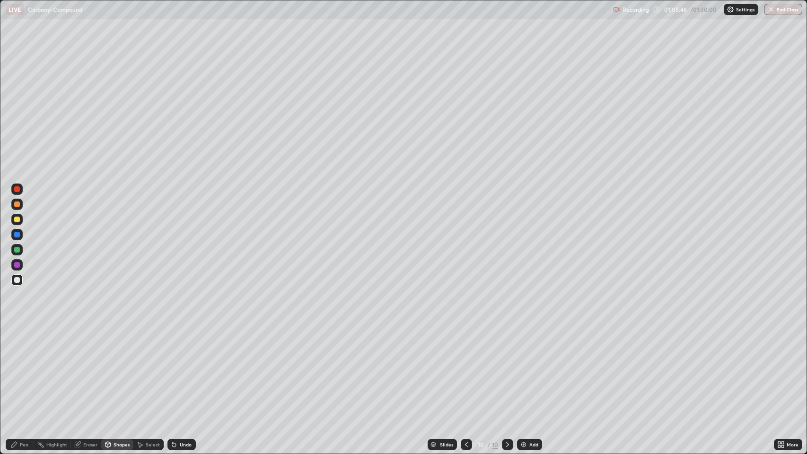
click at [24, 369] on div "Pen" at bounding box center [24, 444] width 9 height 5
click at [17, 248] on div at bounding box center [17, 250] width 6 height 6
click at [580, 43] on icon at bounding box center [580, 43] width 1 height 1
click at [17, 280] on div at bounding box center [17, 280] width 6 height 6
click at [464, 369] on icon at bounding box center [467, 445] width 8 height 8
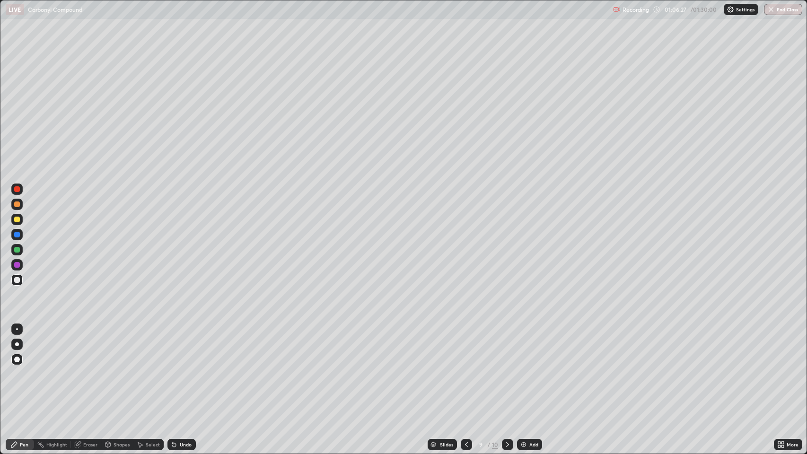
click at [18, 233] on div at bounding box center [17, 235] width 6 height 6
click at [14, 282] on div at bounding box center [16, 279] width 11 height 11
click at [19, 369] on div "Pen" at bounding box center [20, 444] width 28 height 11
click at [507, 369] on icon at bounding box center [508, 445] width 8 height 8
click at [15, 203] on div at bounding box center [17, 205] width 6 height 6
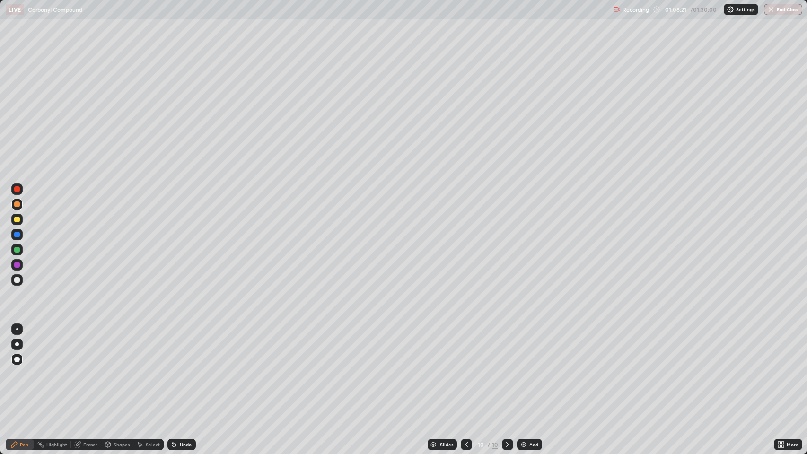
click at [464, 369] on icon at bounding box center [467, 445] width 8 height 8
click at [466, 369] on icon at bounding box center [467, 445] width 8 height 8
click at [469, 369] on div at bounding box center [466, 444] width 11 height 19
click at [507, 369] on icon at bounding box center [508, 445] width 8 height 8
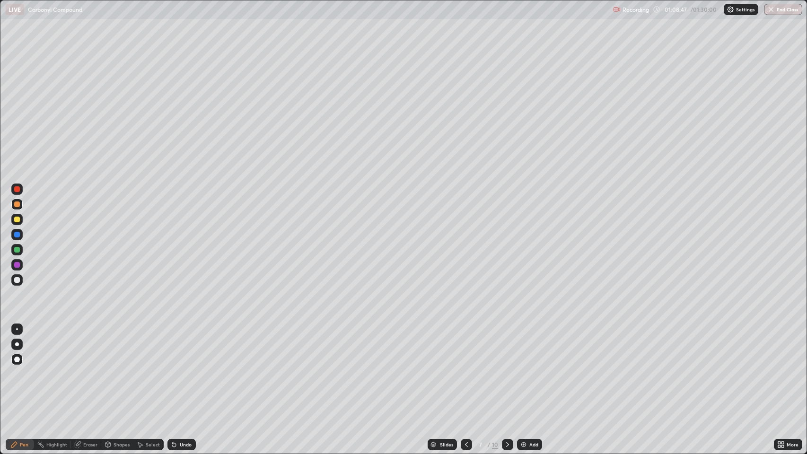
click at [507, 369] on icon at bounding box center [508, 445] width 8 height 8
click at [504, 369] on icon at bounding box center [508, 445] width 8 height 8
click at [507, 369] on icon at bounding box center [508, 445] width 8 height 8
click at [86, 369] on div "Eraser" at bounding box center [90, 444] width 14 height 5
click at [19, 369] on icon at bounding box center [17, 412] width 5 height 5
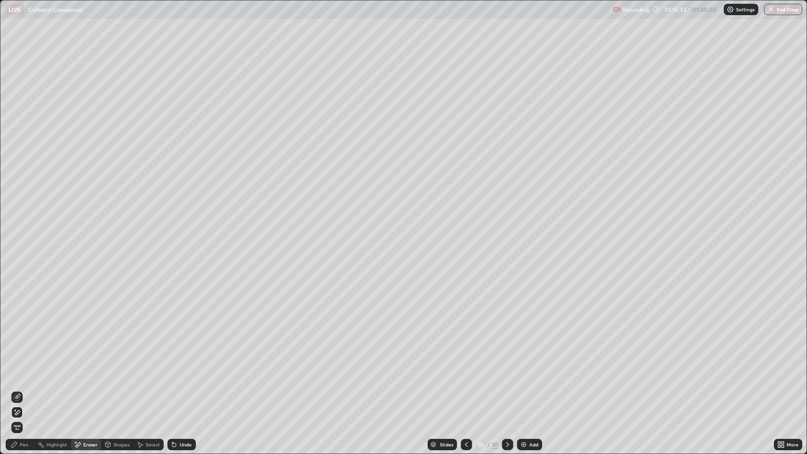
click at [24, 369] on div "Pen" at bounding box center [24, 444] width 9 height 5
click at [17, 280] on div at bounding box center [17, 280] width 6 height 6
click at [90, 369] on div "Eraser" at bounding box center [90, 444] width 14 height 5
click at [17, 369] on icon at bounding box center [17, 413] width 8 height 8
click at [18, 369] on div "Pen" at bounding box center [20, 444] width 28 height 11
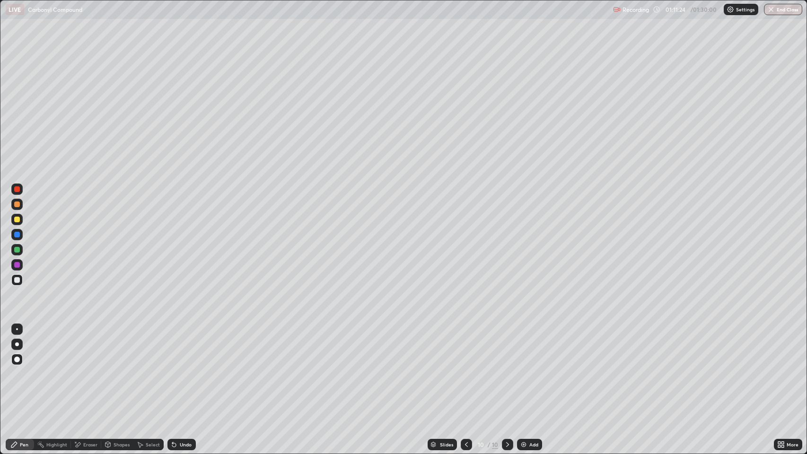
click at [18, 278] on div at bounding box center [17, 280] width 6 height 6
click at [15, 206] on div at bounding box center [17, 205] width 6 height 6
click at [87, 369] on div "Eraser" at bounding box center [86, 444] width 30 height 11
click at [17, 369] on icon at bounding box center [17, 413] width 8 height 8
click at [23, 369] on div "Pen" at bounding box center [24, 444] width 9 height 5
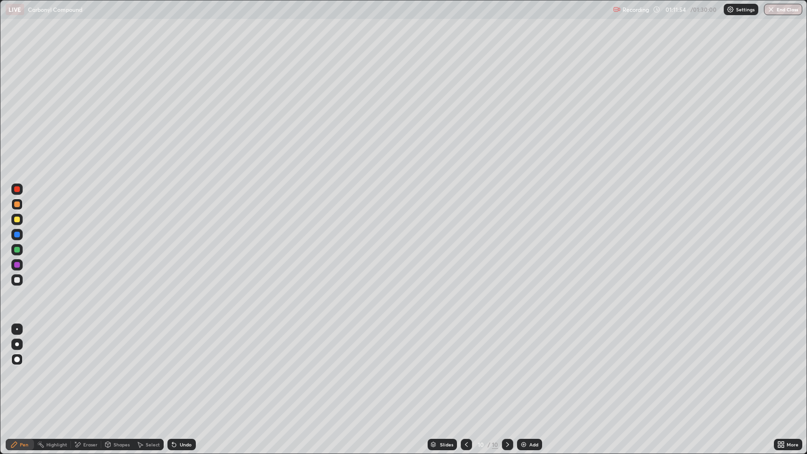
click at [17, 280] on div at bounding box center [17, 280] width 6 height 6
click at [530, 369] on div "Add" at bounding box center [529, 444] width 25 height 11
click at [23, 369] on div "Pen" at bounding box center [24, 444] width 9 height 5
click at [182, 369] on div "Undo" at bounding box center [186, 444] width 12 height 5
click at [17, 189] on div at bounding box center [17, 189] width 6 height 6
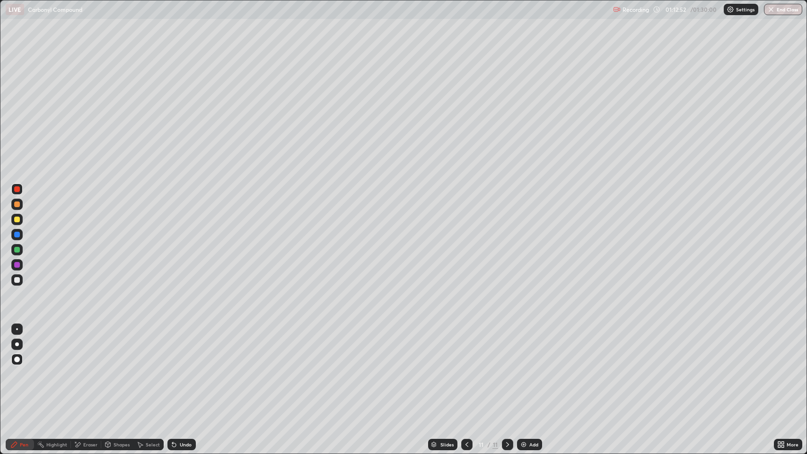
click at [181, 369] on div "Undo" at bounding box center [186, 444] width 12 height 5
click at [17, 280] on div at bounding box center [17, 280] width 6 height 6
click at [25, 369] on div "Pen" at bounding box center [20, 444] width 28 height 11
click at [14, 279] on div at bounding box center [17, 280] width 6 height 6
click at [19, 282] on div at bounding box center [17, 280] width 6 height 6
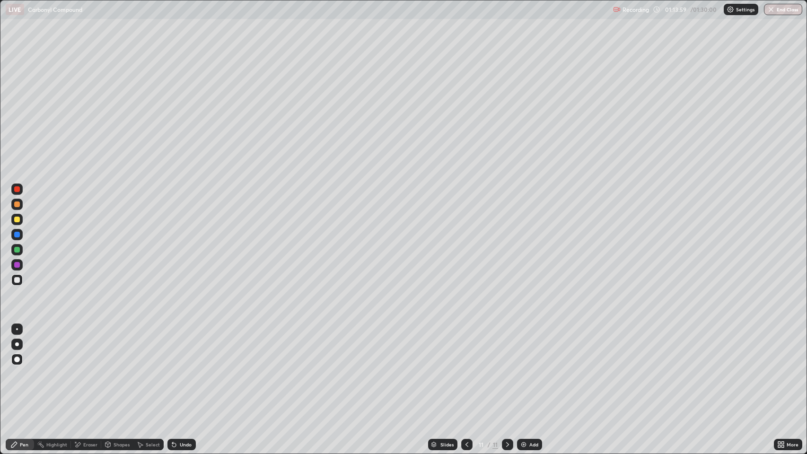
click at [19, 248] on div at bounding box center [17, 250] width 6 height 6
click at [18, 202] on div at bounding box center [17, 205] width 6 height 6
click at [22, 369] on div "Pen" at bounding box center [24, 444] width 9 height 5
click at [17, 281] on div at bounding box center [17, 280] width 6 height 6
click at [17, 205] on div at bounding box center [17, 205] width 6 height 6
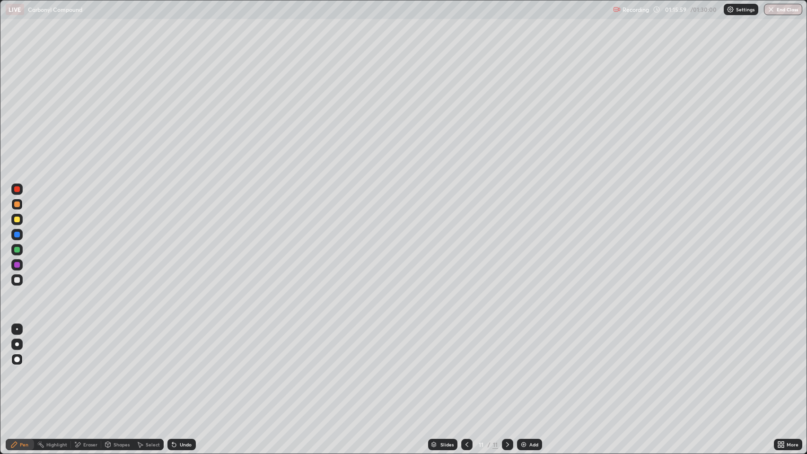
click at [20, 280] on div at bounding box center [16, 279] width 11 height 11
click at [19, 249] on div at bounding box center [17, 250] width 6 height 6
click at [22, 281] on div at bounding box center [16, 279] width 11 height 11
click at [20, 369] on div "Pen" at bounding box center [24, 444] width 9 height 5
click at [17, 280] on div at bounding box center [17, 280] width 6 height 6
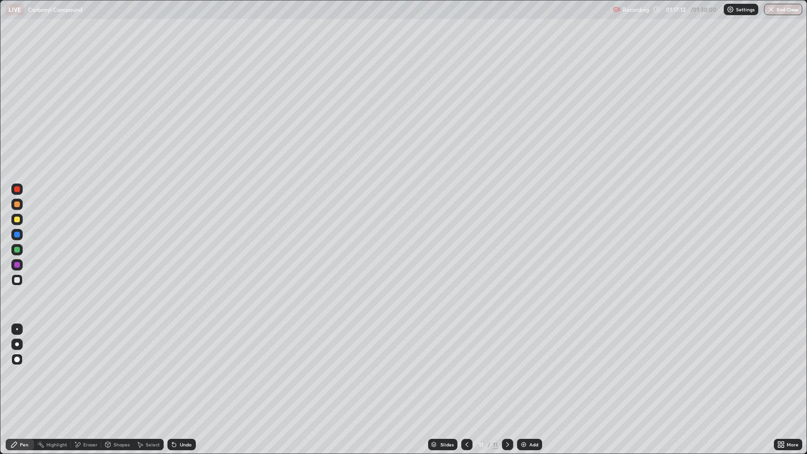
click at [15, 279] on div at bounding box center [17, 280] width 6 height 6
click at [18, 281] on div at bounding box center [17, 280] width 6 height 6
click at [14, 369] on icon at bounding box center [14, 445] width 6 height 6
click at [527, 369] on img at bounding box center [524, 445] width 8 height 8
click at [119, 369] on div "Shapes" at bounding box center [122, 444] width 16 height 5
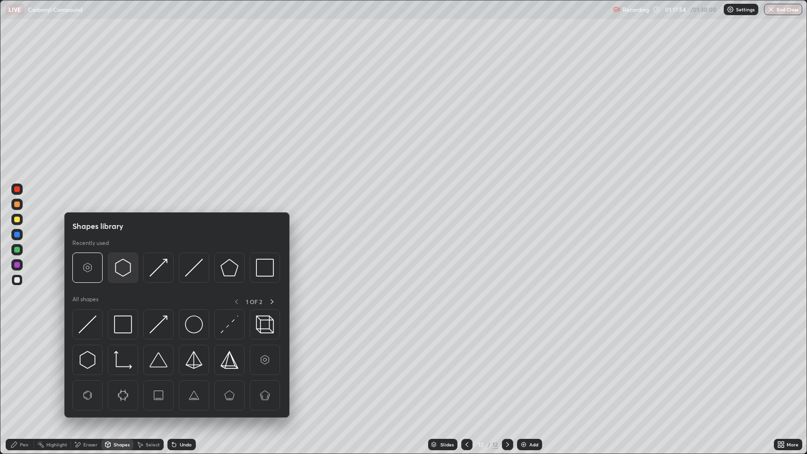
click at [118, 268] on img at bounding box center [123, 268] width 18 height 18
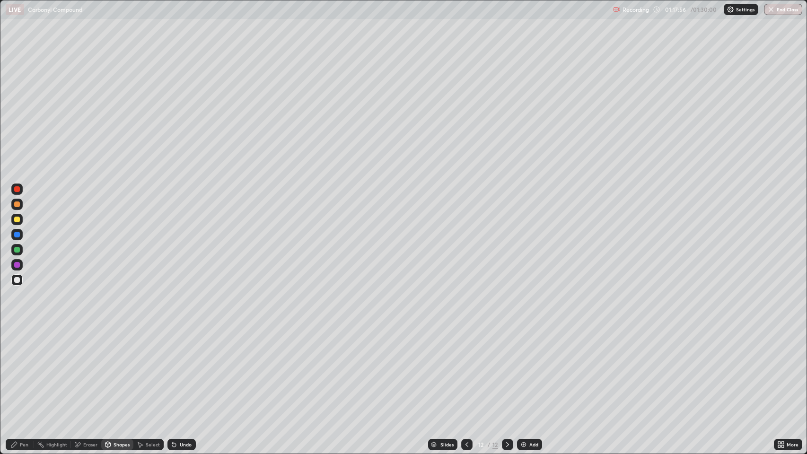
click at [21, 369] on div "Pen" at bounding box center [24, 444] width 9 height 5
click at [117, 369] on div "Shapes" at bounding box center [122, 444] width 16 height 5
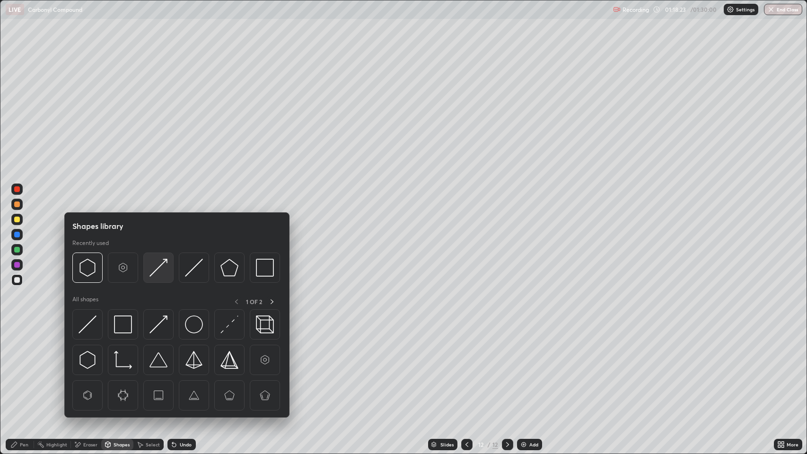
click at [157, 270] on img at bounding box center [158, 268] width 18 height 18
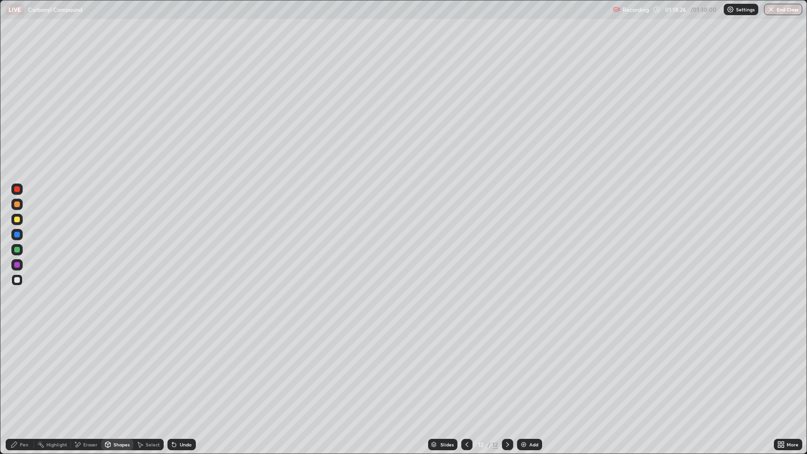
click at [27, 369] on div "Pen" at bounding box center [24, 444] width 9 height 5
click at [183, 369] on div "Undo" at bounding box center [186, 444] width 12 height 5
click at [466, 369] on div at bounding box center [466, 444] width 11 height 11
click at [506, 369] on icon at bounding box center [507, 444] width 3 height 5
click at [17, 281] on div at bounding box center [17, 280] width 6 height 6
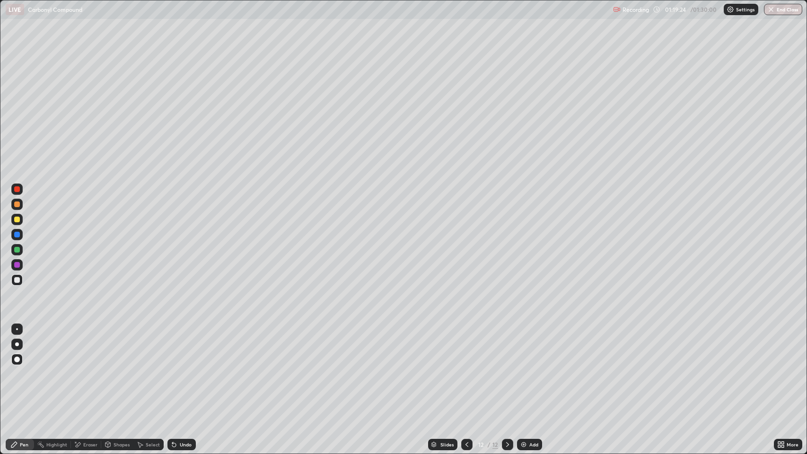
click at [18, 369] on icon at bounding box center [14, 445] width 8 height 8
click at [17, 250] on div at bounding box center [17, 250] width 6 height 6
click at [116, 369] on div "Shapes" at bounding box center [122, 444] width 16 height 5
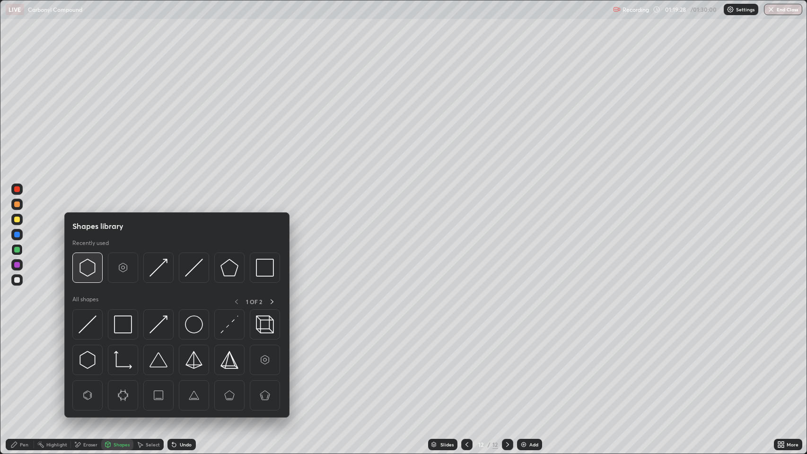
click at [89, 271] on img at bounding box center [88, 268] width 18 height 18
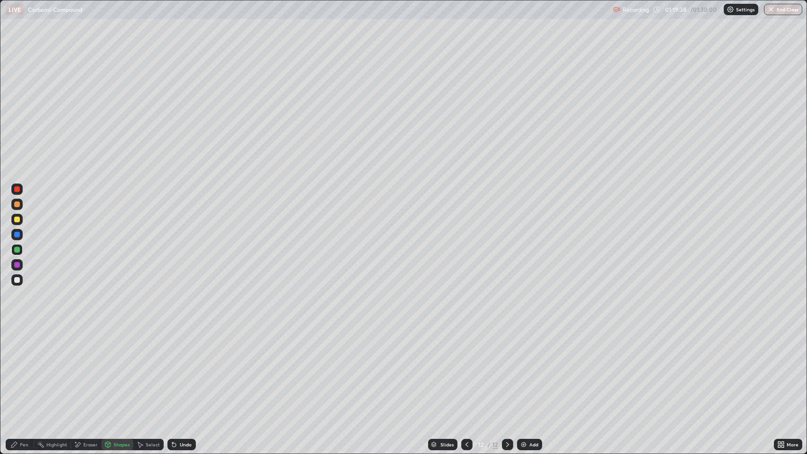
click at [23, 369] on div "Pen" at bounding box center [24, 444] width 9 height 5
click at [18, 277] on div at bounding box center [17, 280] width 6 height 6
click at [18, 204] on div at bounding box center [17, 205] width 6 height 6
click at [122, 369] on div "Shapes" at bounding box center [122, 444] width 16 height 5
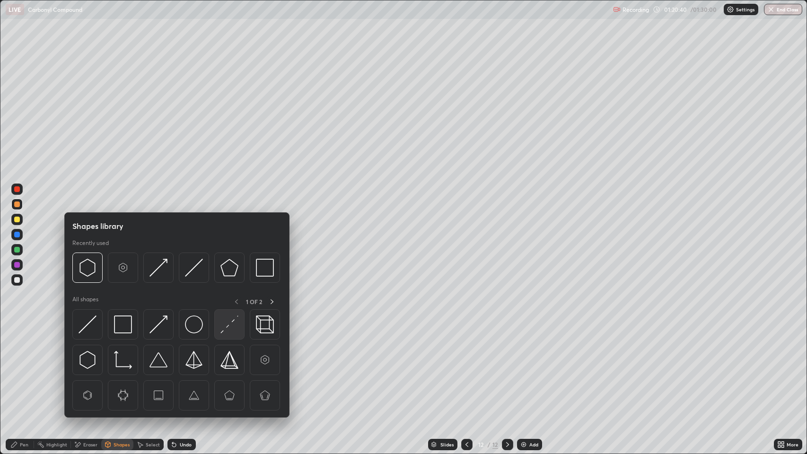
click at [225, 326] on img at bounding box center [229, 325] width 18 height 18
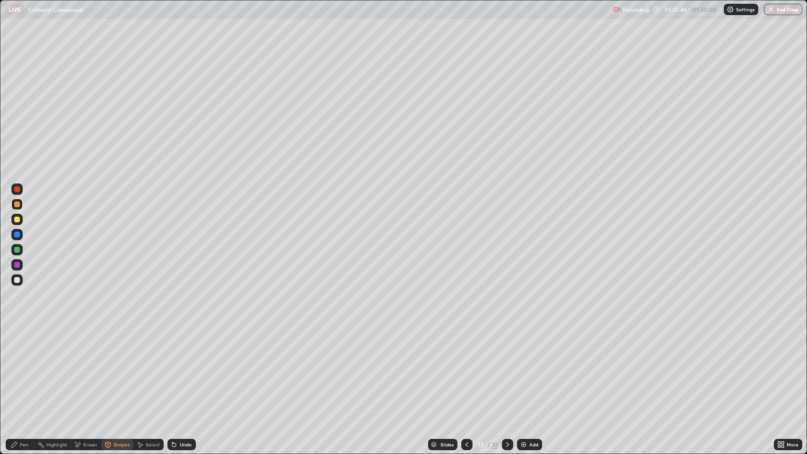
click at [27, 369] on div "Pen" at bounding box center [24, 444] width 9 height 5
click at [17, 282] on div at bounding box center [17, 280] width 6 height 6
click at [773, 11] on img "button" at bounding box center [772, 10] width 8 height 8
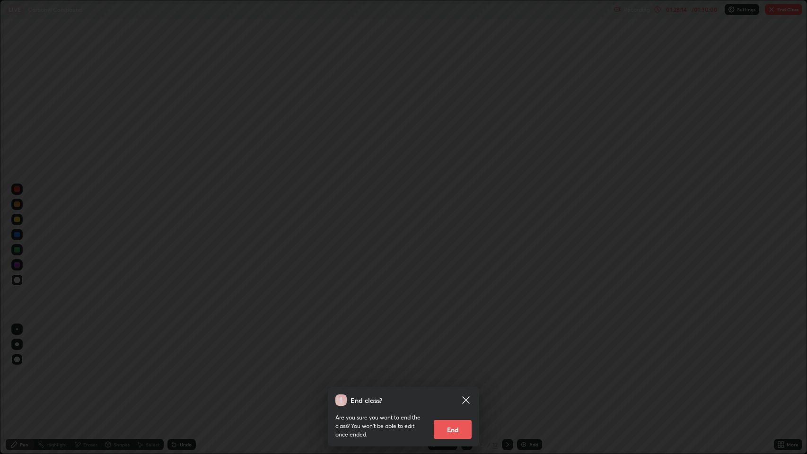
click at [458, 369] on button "End" at bounding box center [453, 429] width 38 height 19
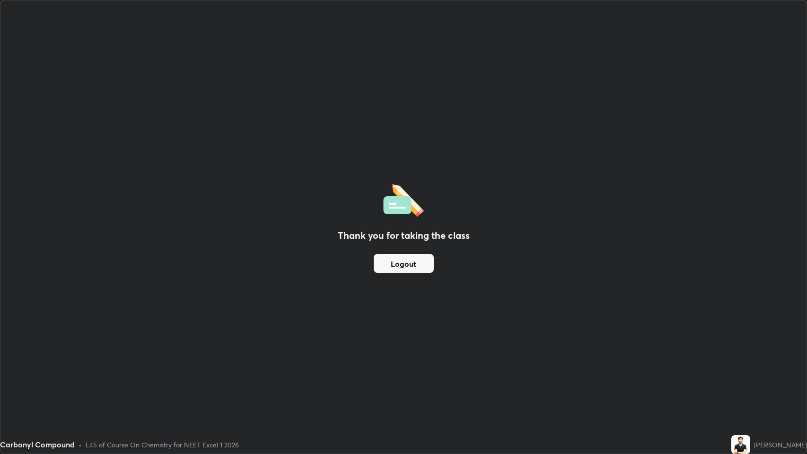
click at [407, 266] on button "Logout" at bounding box center [404, 263] width 60 height 19
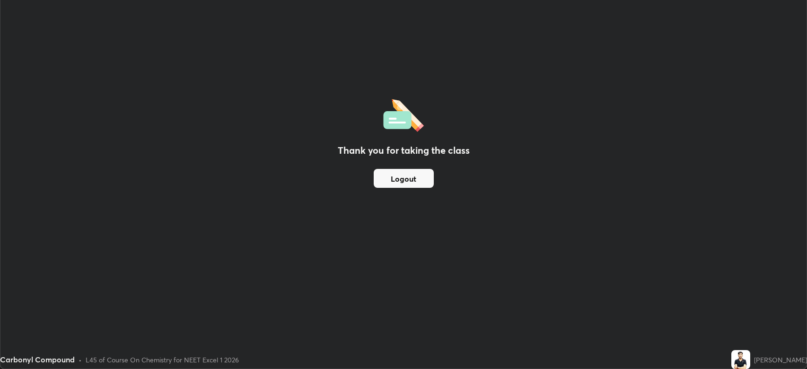
scroll to position [46938, 46500]
